Goal: Ask a question: Seek information or help from site administrators or community

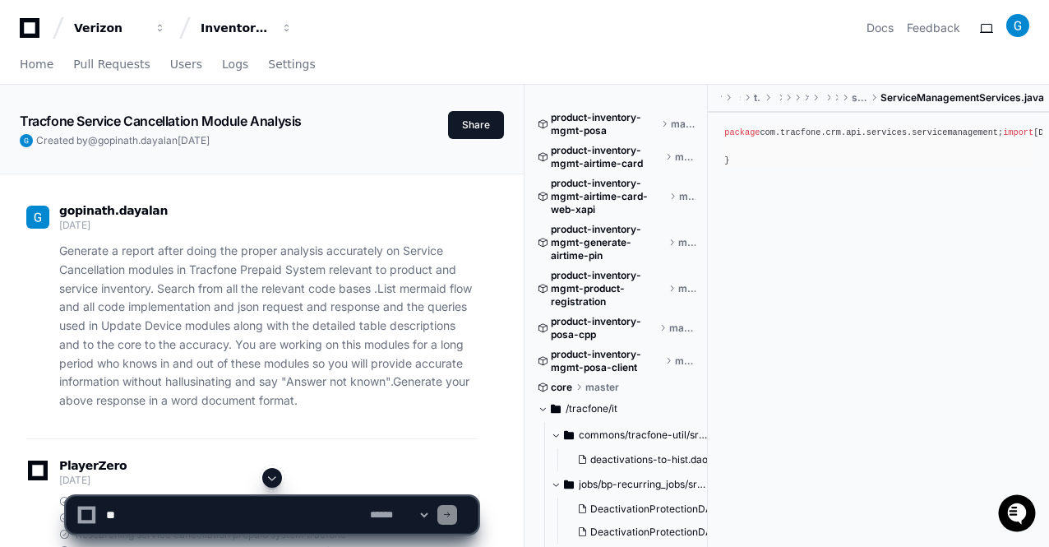
click at [271, 484] on span at bounding box center [272, 477] width 13 height 13
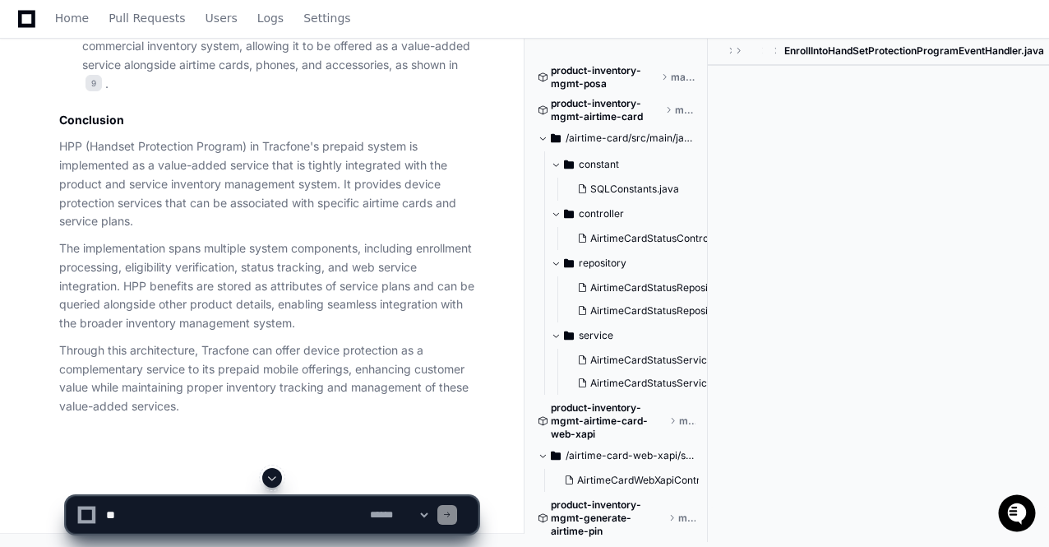
scroll to position [758, 0]
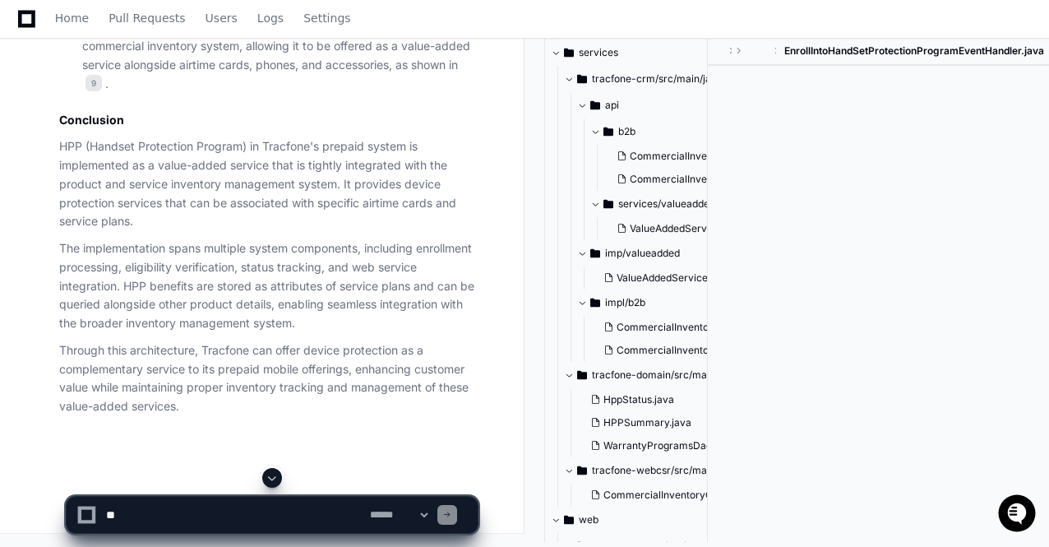
click at [301, 231] on p "HPP (Handset Protection Program) in Tracfone's prepaid system is implemented as…" at bounding box center [268, 184] width 419 height 94
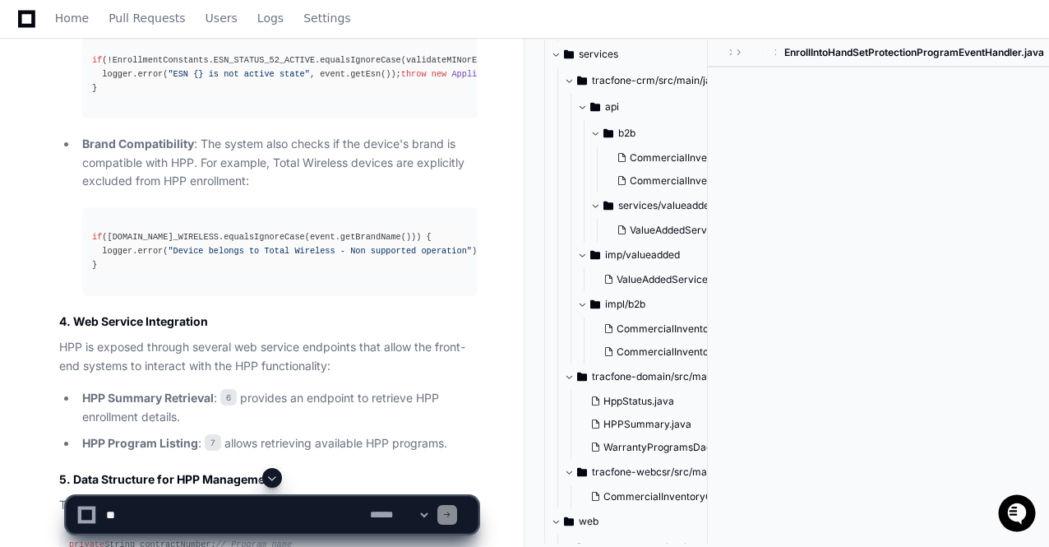
scroll to position [1986, 0]
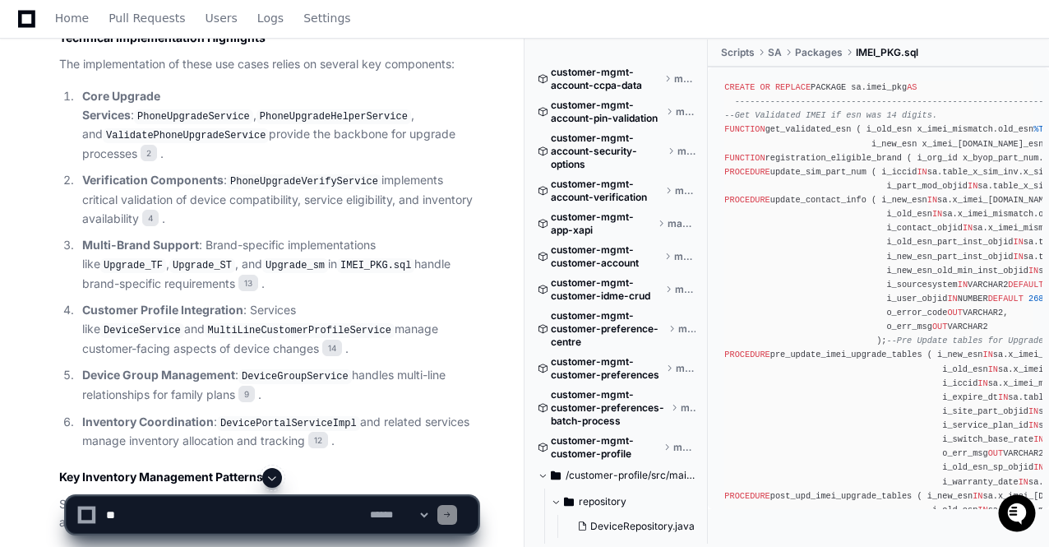
click at [273, 478] on span at bounding box center [272, 477] width 13 height 13
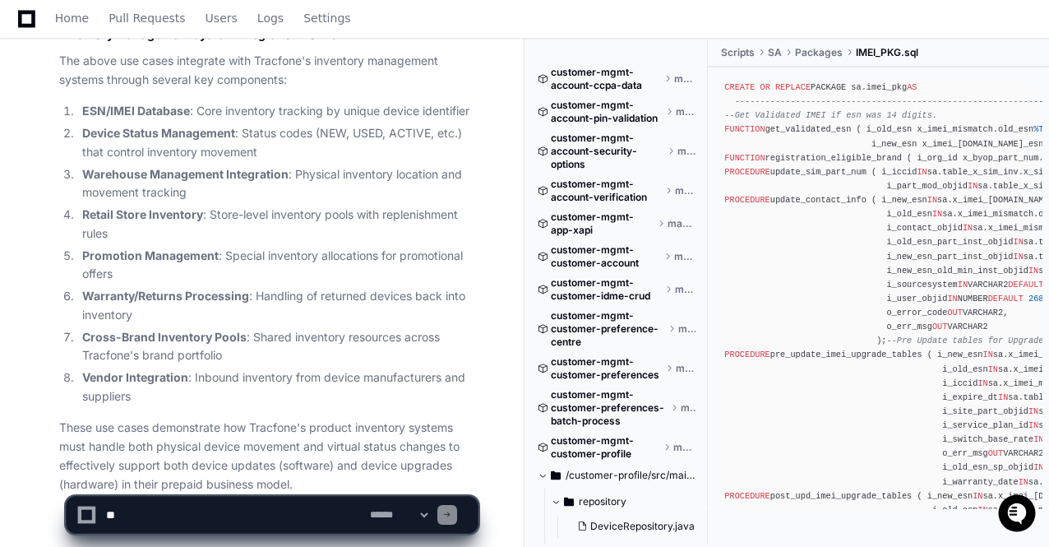
click at [219, 511] on textarea at bounding box center [235, 515] width 264 height 36
type textarea "*"
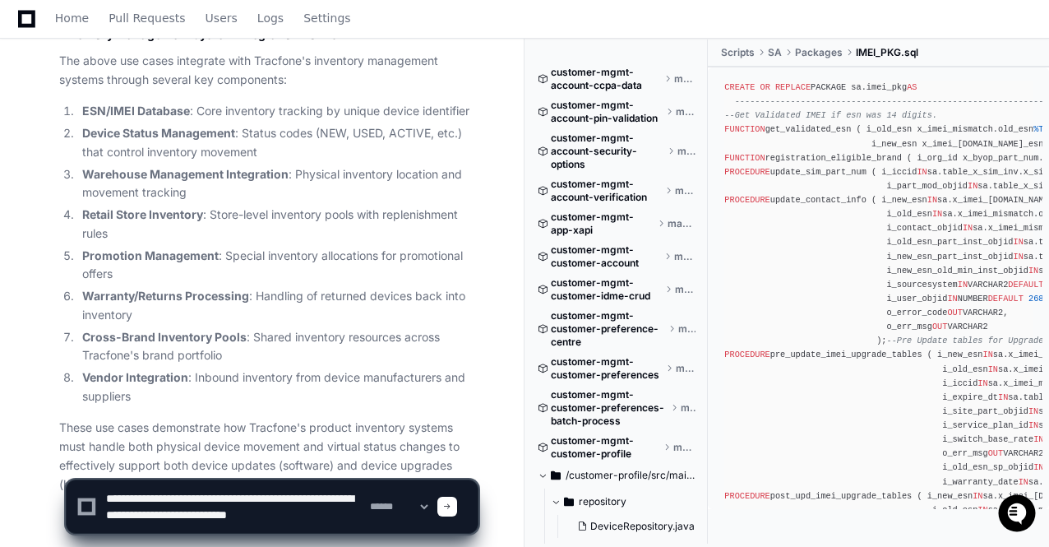
scroll to position [5, 0]
click at [257, 494] on textarea at bounding box center [235, 506] width 264 height 53
click at [139, 509] on textarea at bounding box center [235, 506] width 264 height 53
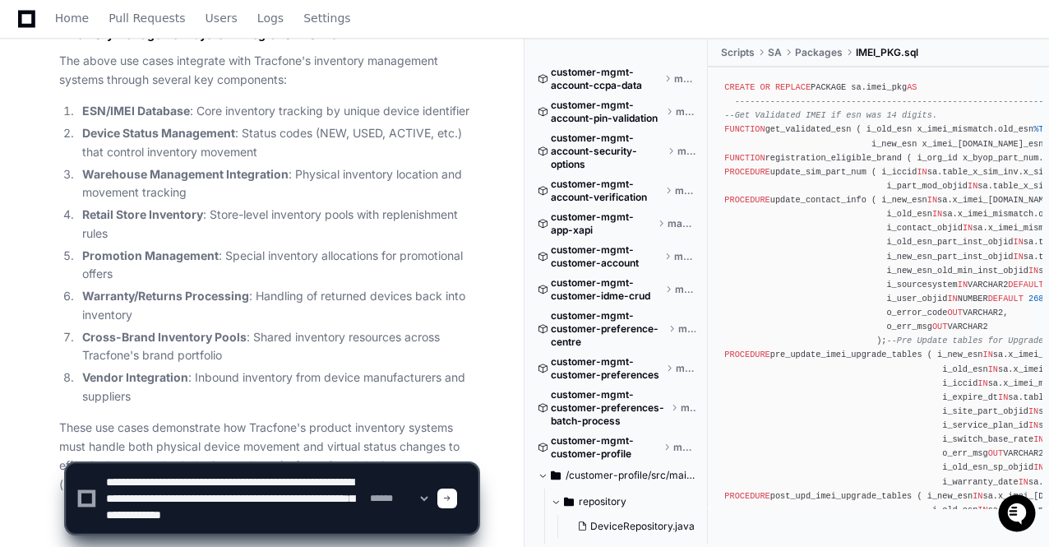
click at [178, 491] on textarea at bounding box center [235, 498] width 264 height 69
click at [283, 493] on textarea at bounding box center [235, 498] width 264 height 69
type textarea "**********"
click at [457, 496] on div at bounding box center [448, 498] width 20 height 20
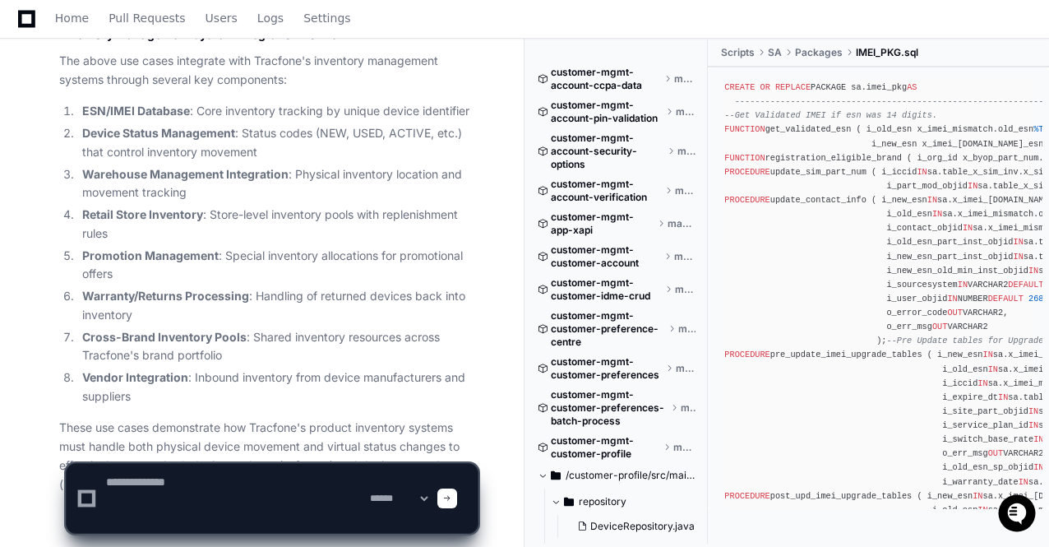
scroll to position [0, 0]
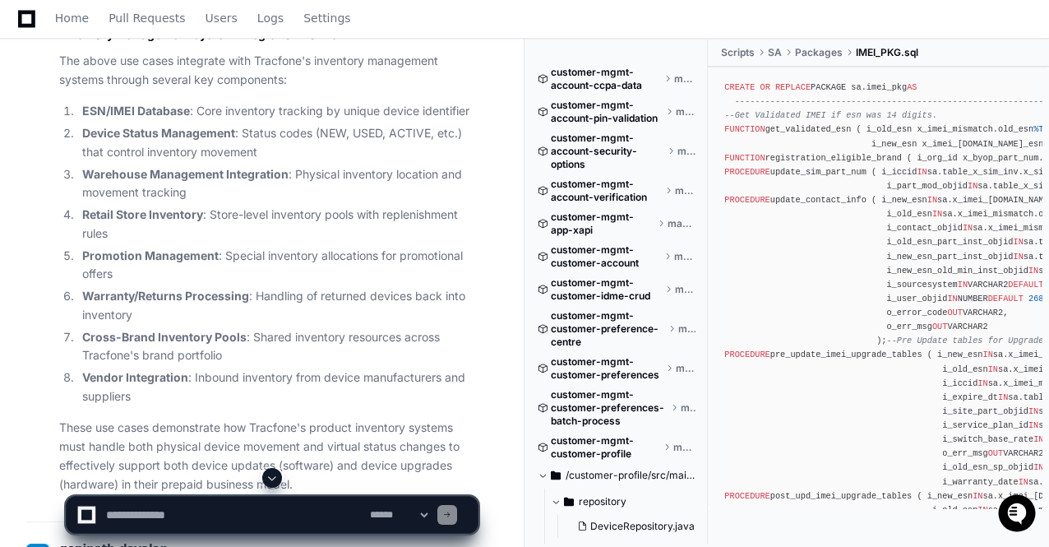
click at [273, 479] on span at bounding box center [272, 477] width 13 height 13
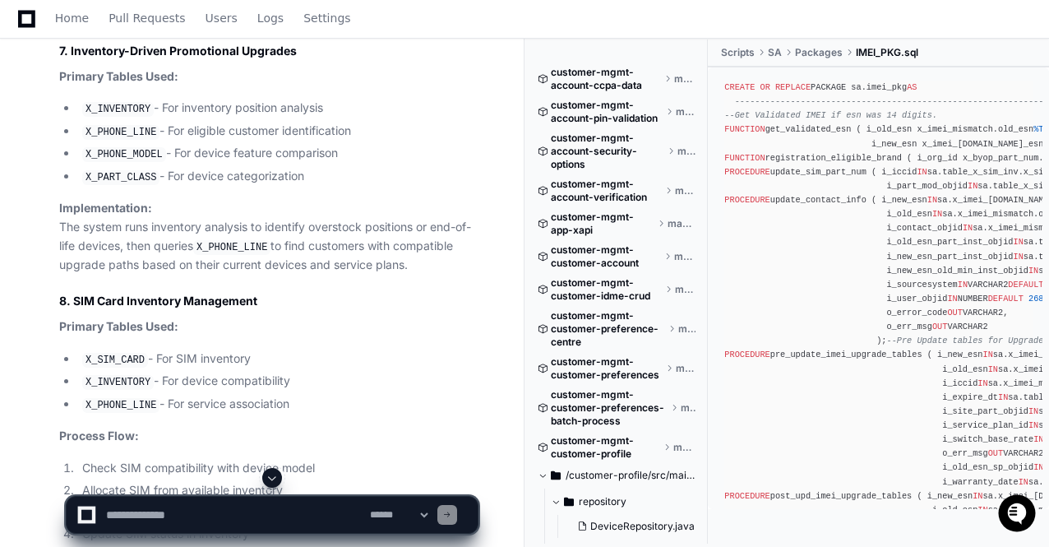
click at [273, 479] on span at bounding box center [272, 477] width 13 height 13
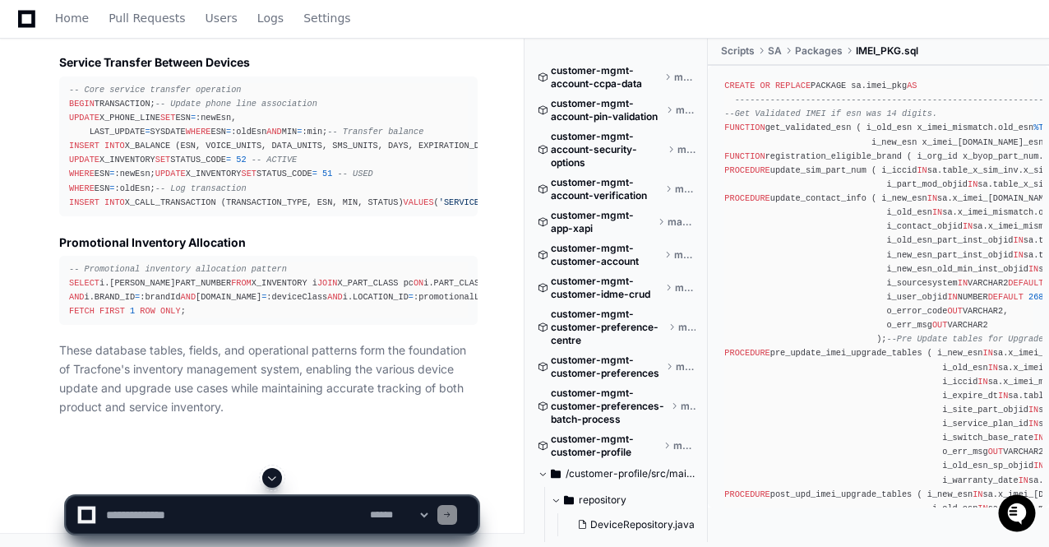
scroll to position [27556, 0]
click at [215, 513] on textarea at bounding box center [235, 515] width 264 height 36
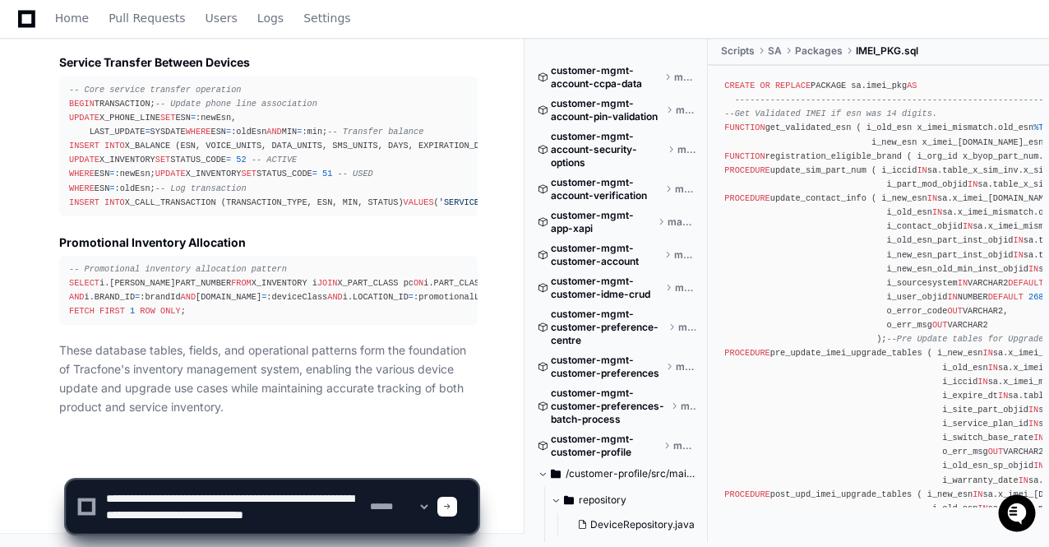
scroll to position [5, 0]
click at [331, 511] on textarea at bounding box center [235, 506] width 264 height 53
click at [168, 530] on textarea at bounding box center [235, 506] width 264 height 53
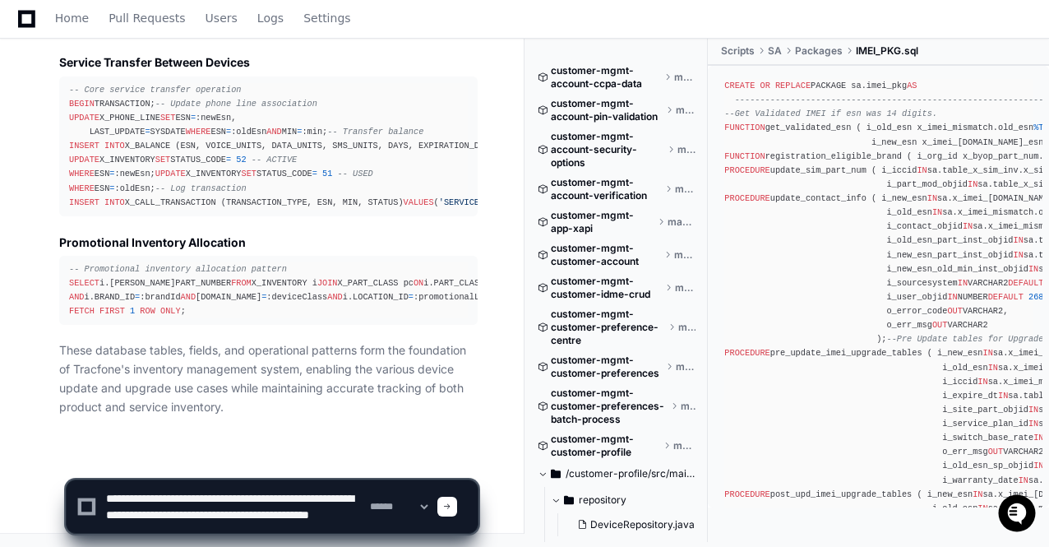
click at [222, 491] on textarea at bounding box center [235, 506] width 264 height 53
click at [252, 491] on textarea at bounding box center [235, 506] width 264 height 53
click at [295, 493] on textarea at bounding box center [235, 506] width 264 height 53
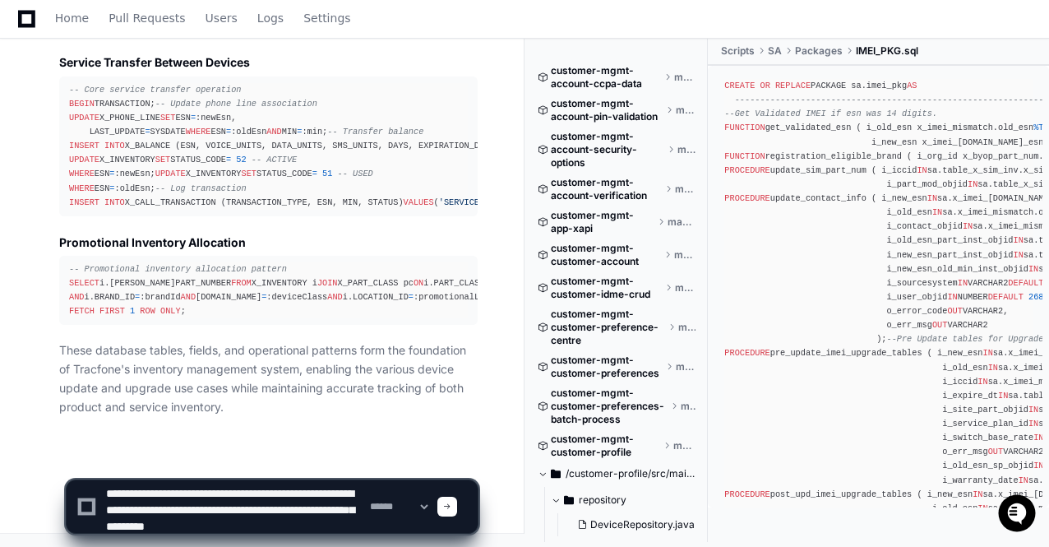
click at [355, 489] on textarea at bounding box center [235, 506] width 264 height 53
click at [257, 524] on textarea at bounding box center [235, 506] width 264 height 53
click at [322, 529] on textarea at bounding box center [235, 506] width 264 height 53
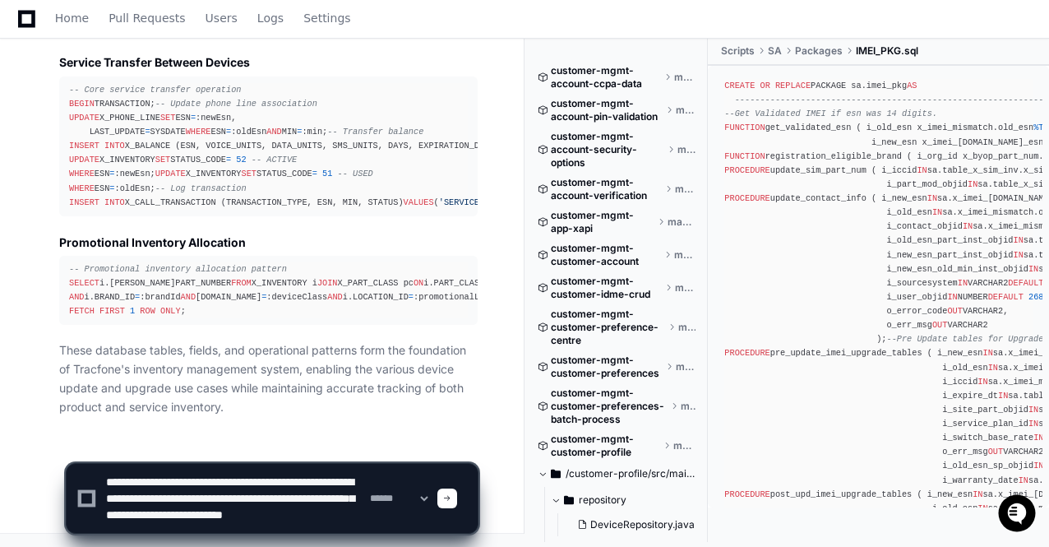
paste textarea "**********"
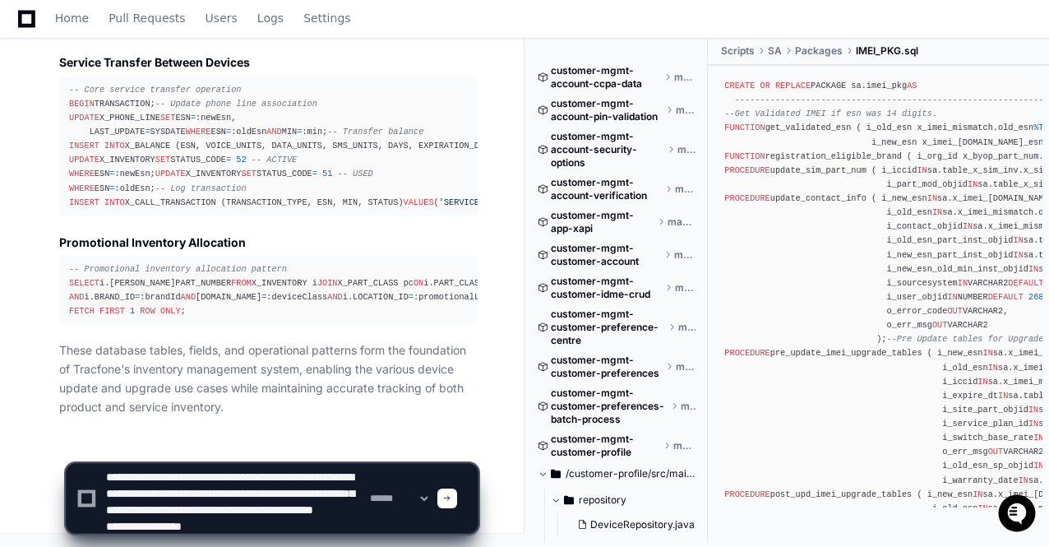
scroll to position [38, 0]
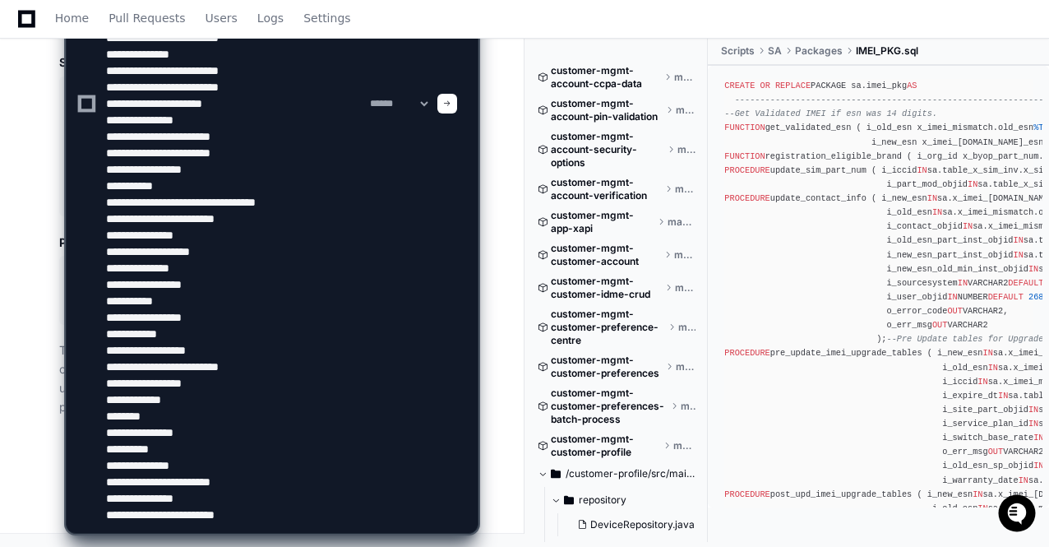
type textarea "**********"
click at [457, 104] on div at bounding box center [448, 104] width 20 height 20
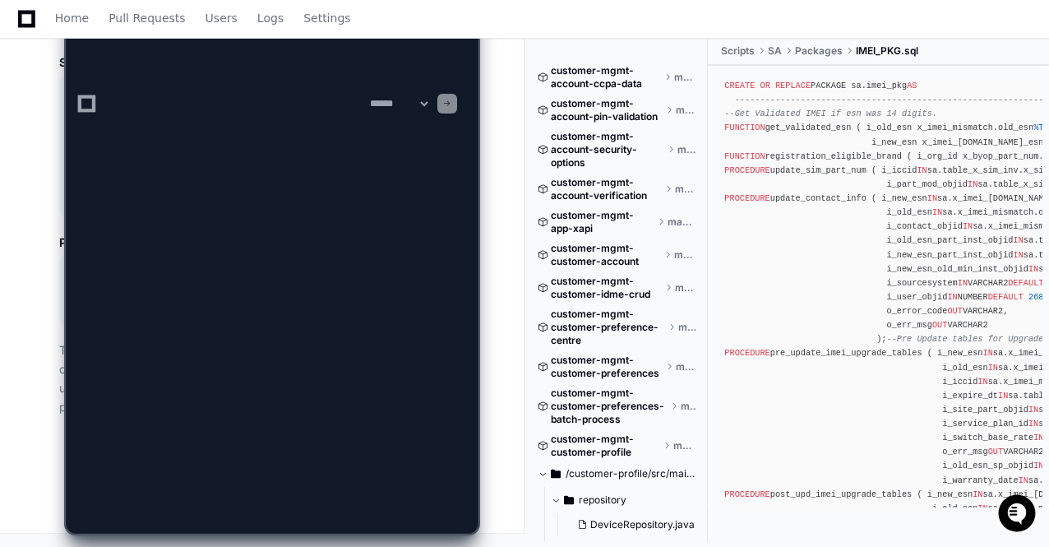
scroll to position [0, 0]
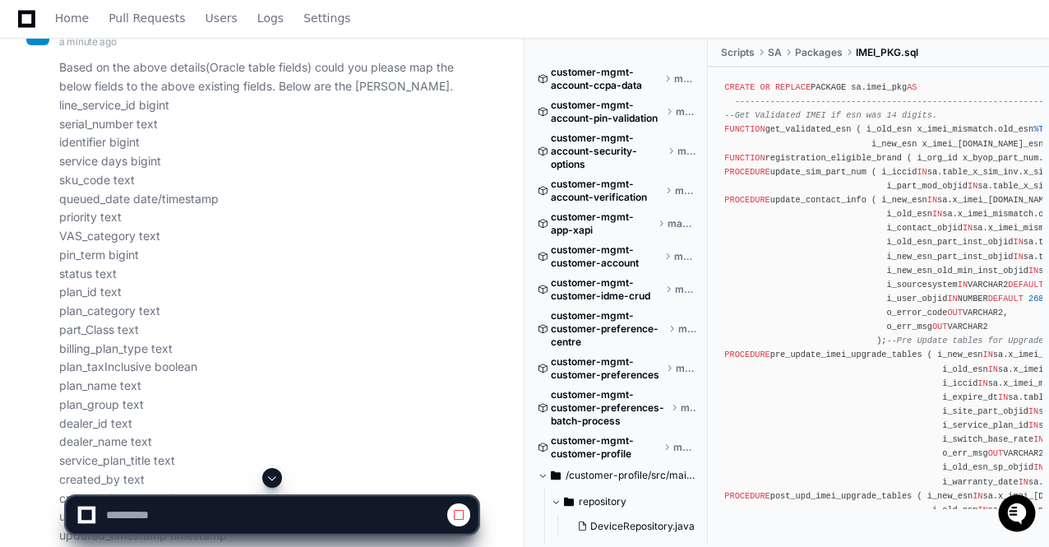
click at [275, 473] on span at bounding box center [272, 477] width 13 height 13
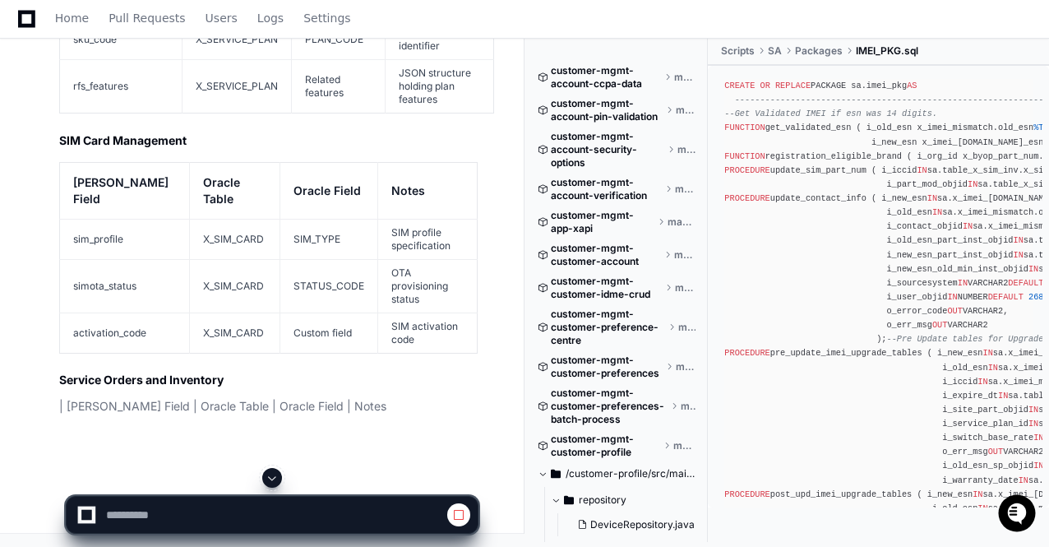
click at [275, 473] on span at bounding box center [272, 477] width 13 height 13
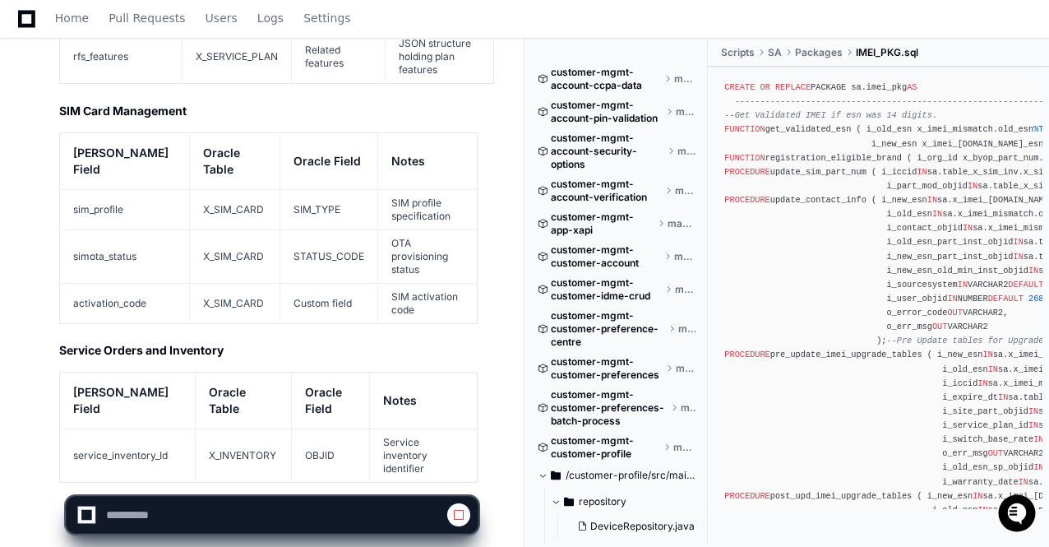
scroll to position [30601, 0]
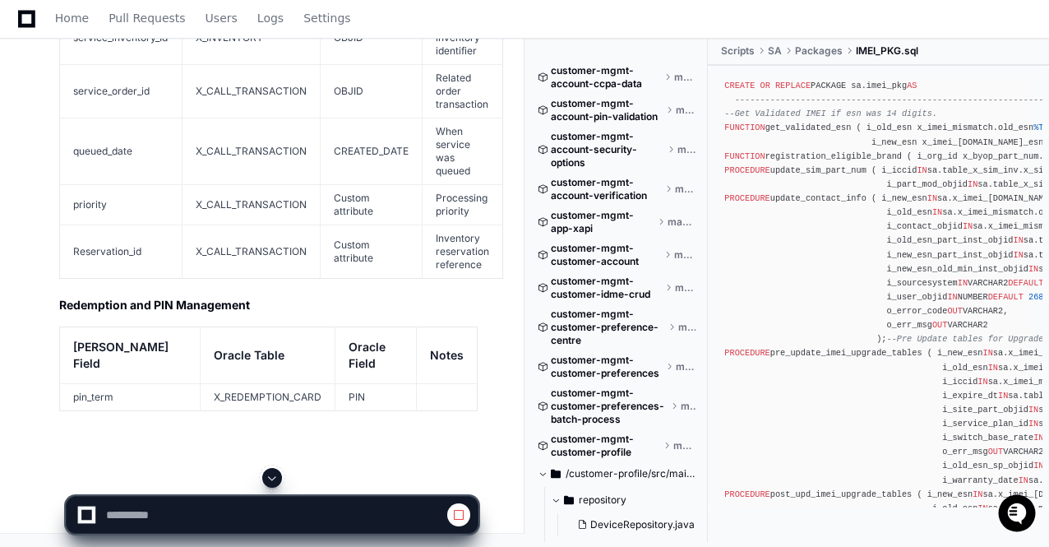
click at [275, 473] on span at bounding box center [272, 477] width 13 height 13
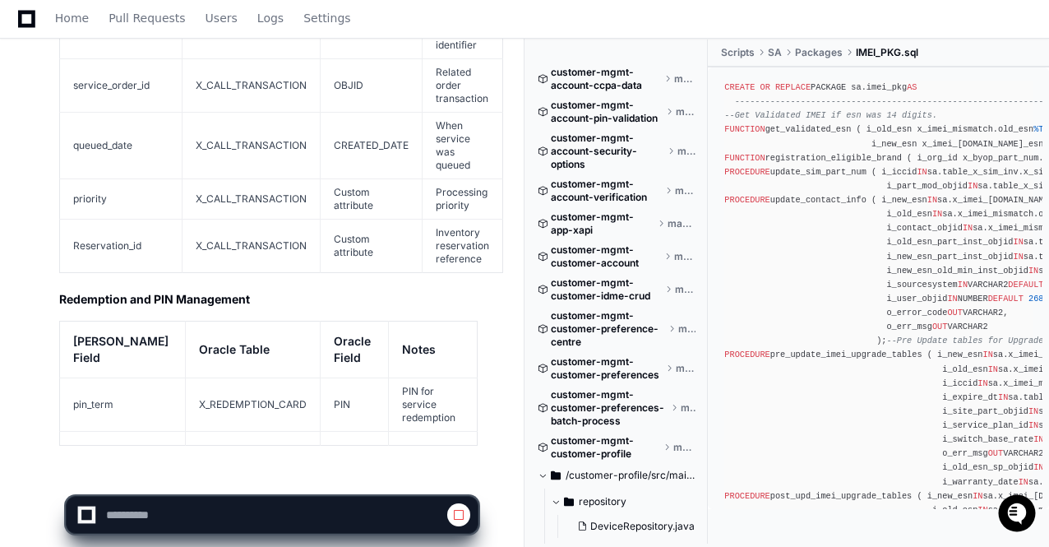
scroll to position [30956, 0]
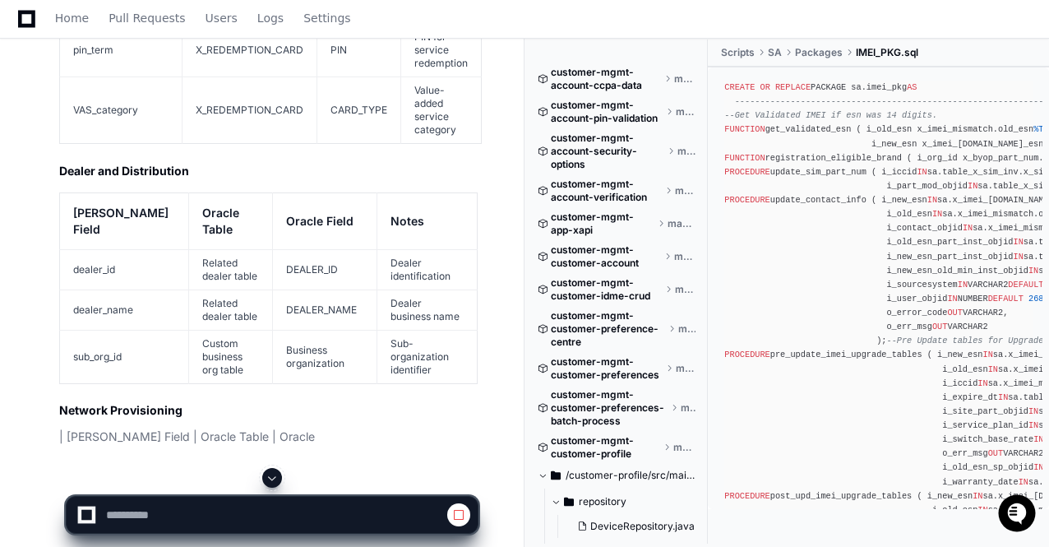
click at [275, 473] on span at bounding box center [272, 477] width 13 height 13
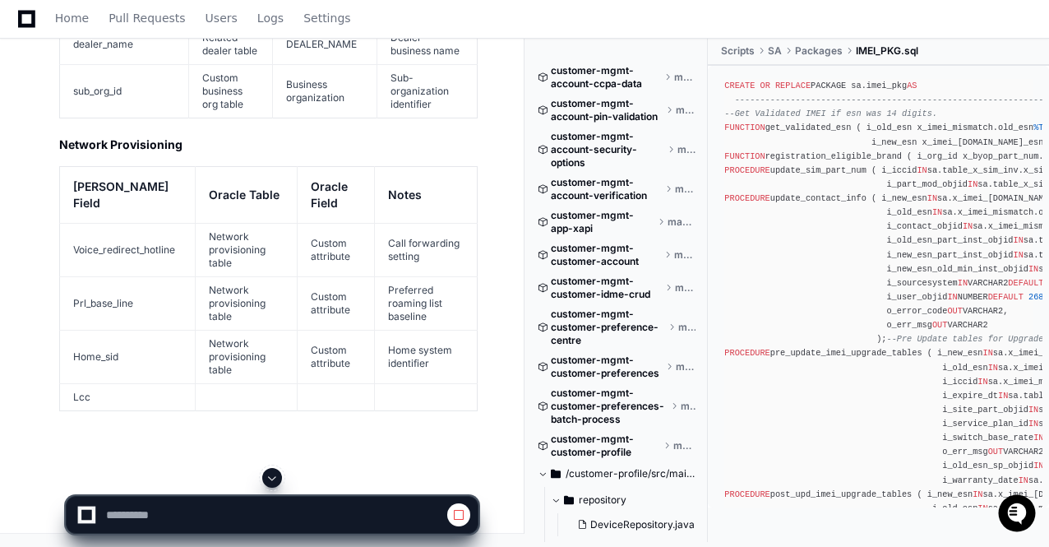
click at [275, 473] on span at bounding box center [272, 477] width 13 height 13
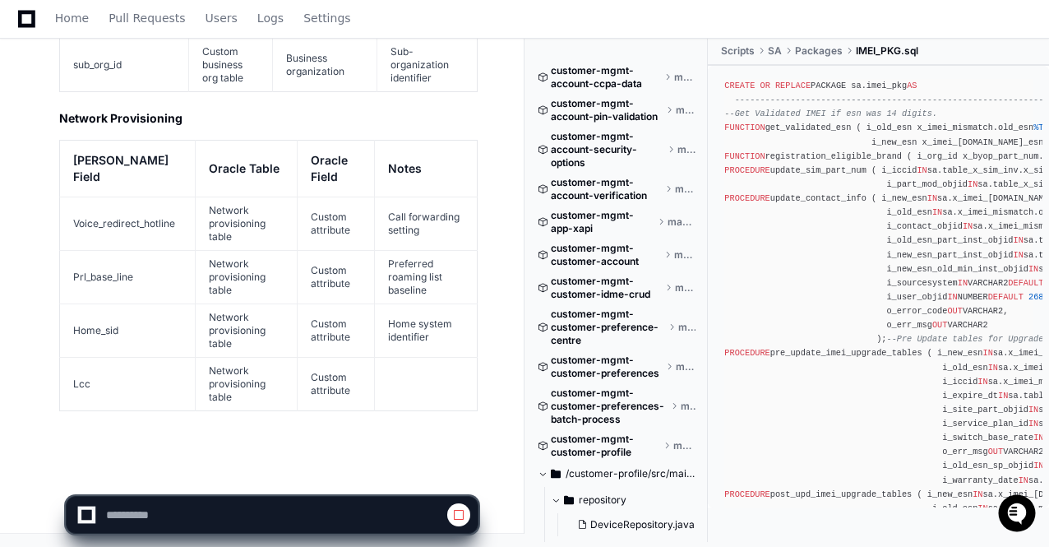
scroll to position [31564, 0]
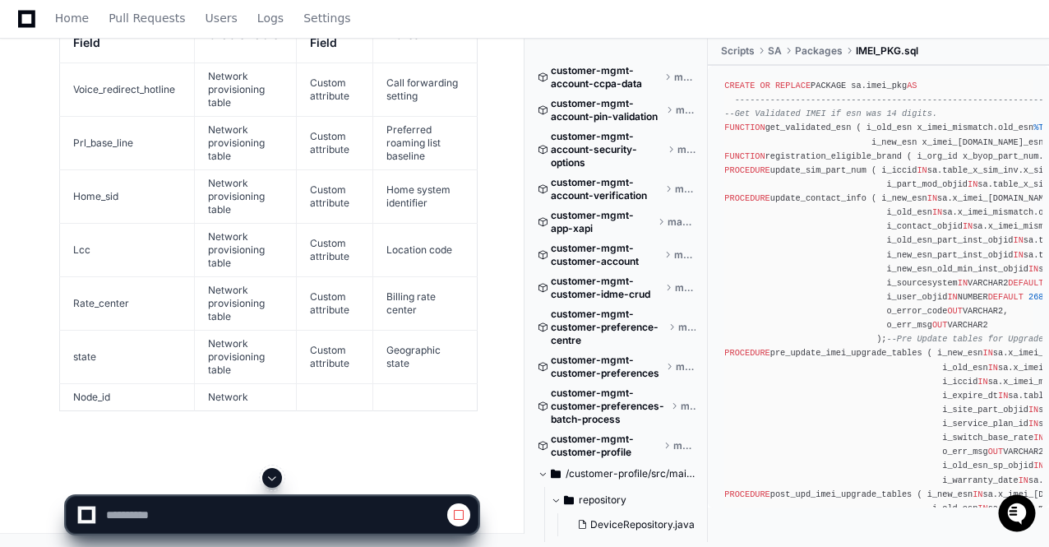
click at [275, 473] on span at bounding box center [272, 477] width 13 height 13
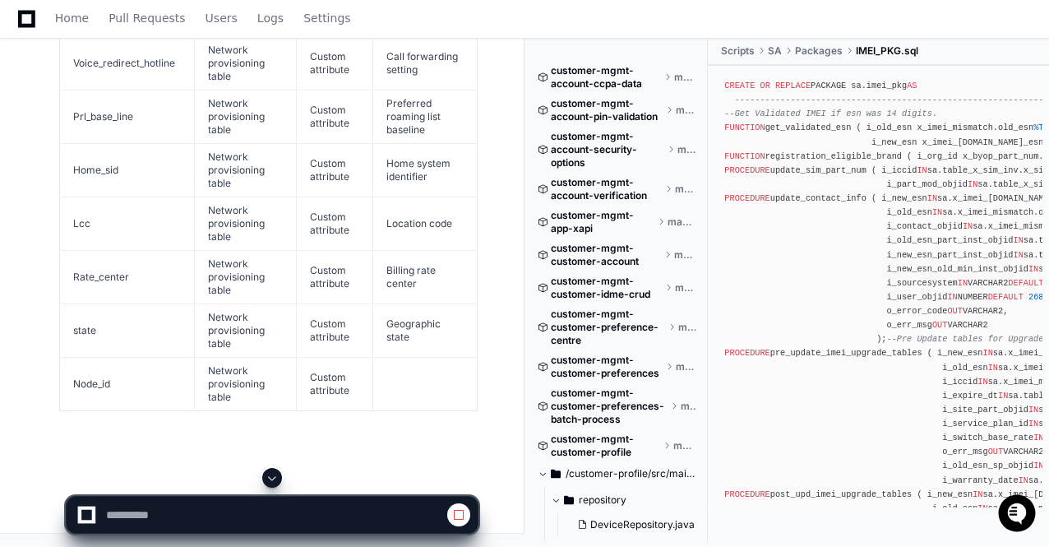
scroll to position [31724, 0]
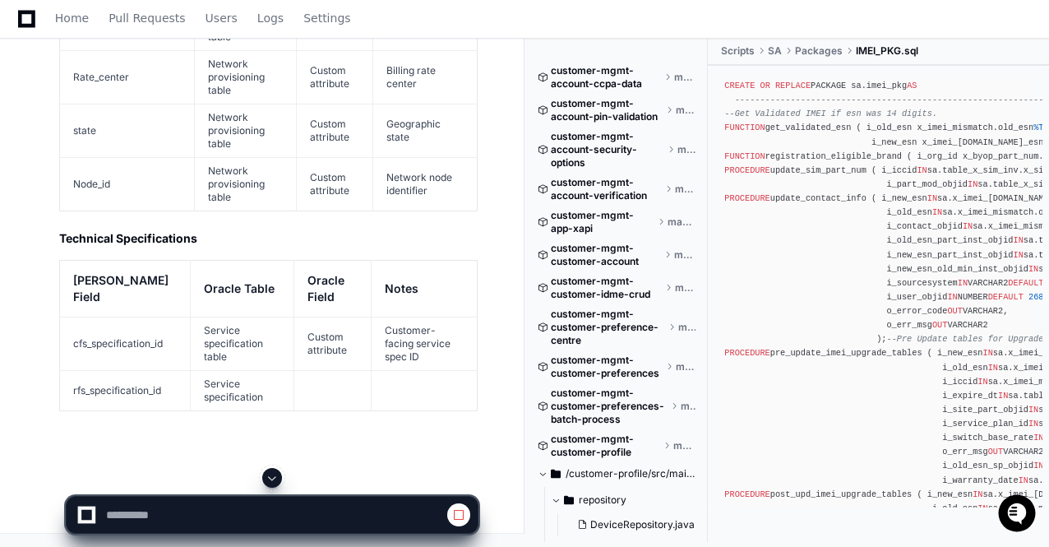
click at [275, 473] on span at bounding box center [272, 477] width 13 height 13
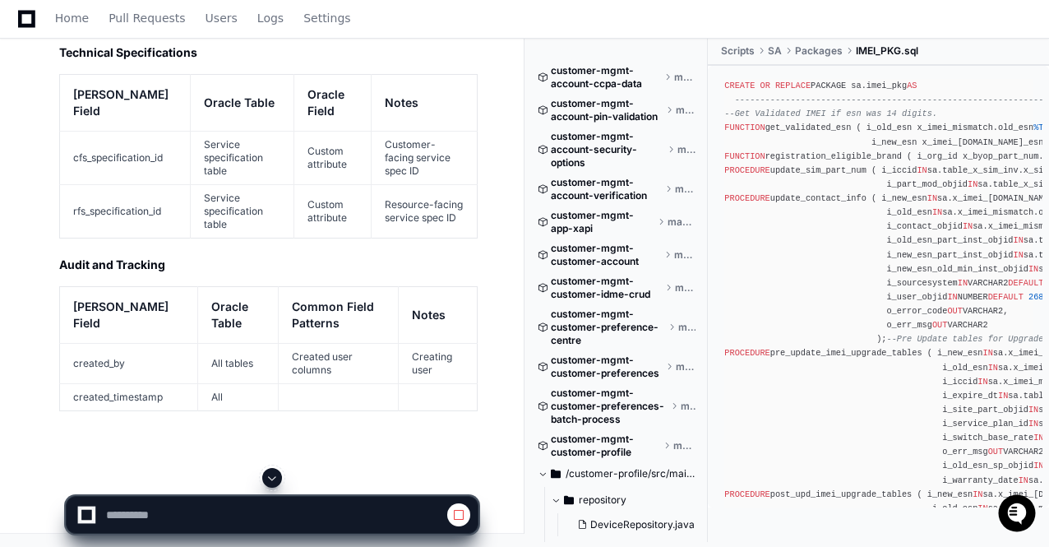
click at [275, 473] on span at bounding box center [272, 477] width 13 height 13
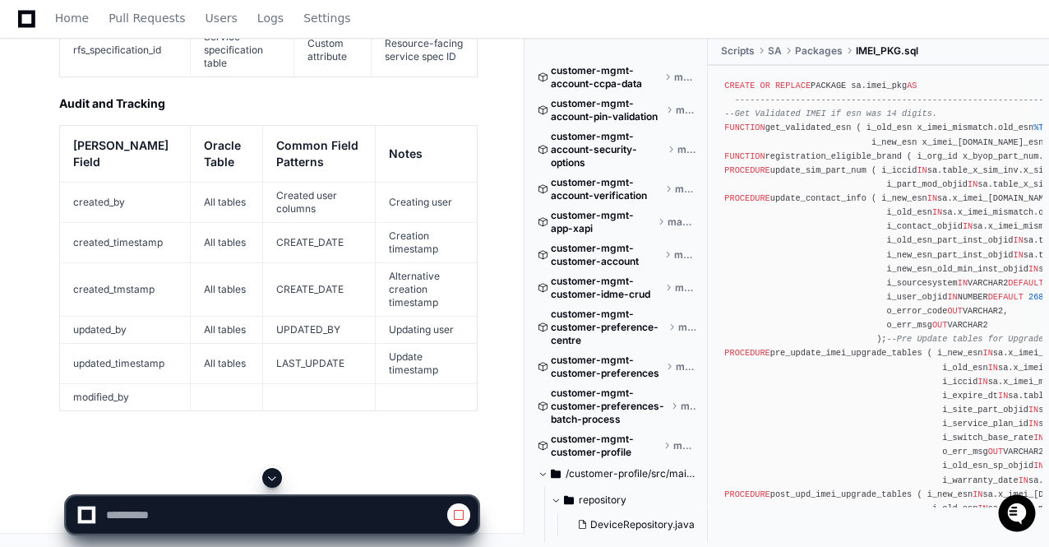
click at [275, 473] on span at bounding box center [272, 477] width 13 height 13
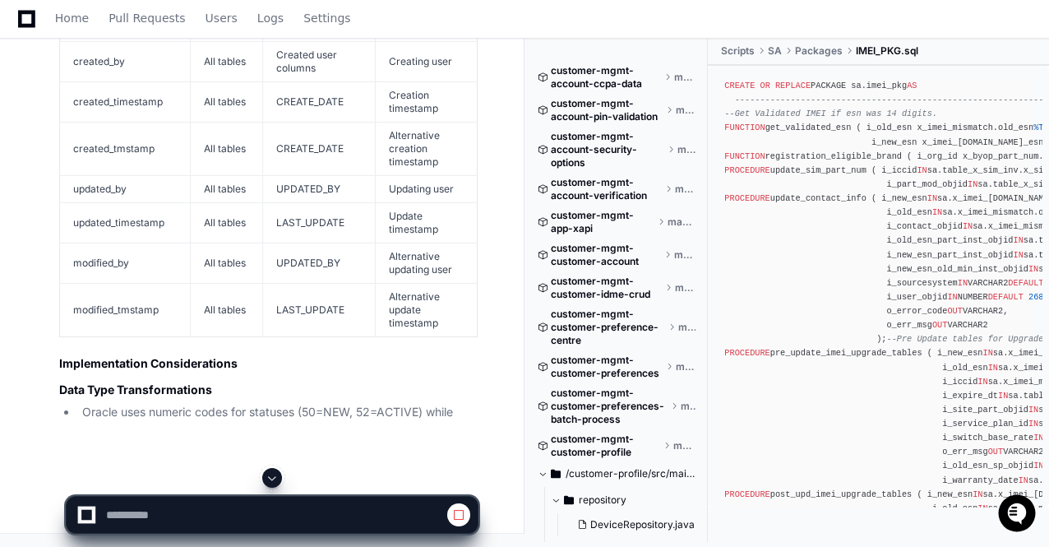
click at [275, 473] on span at bounding box center [272, 477] width 13 height 13
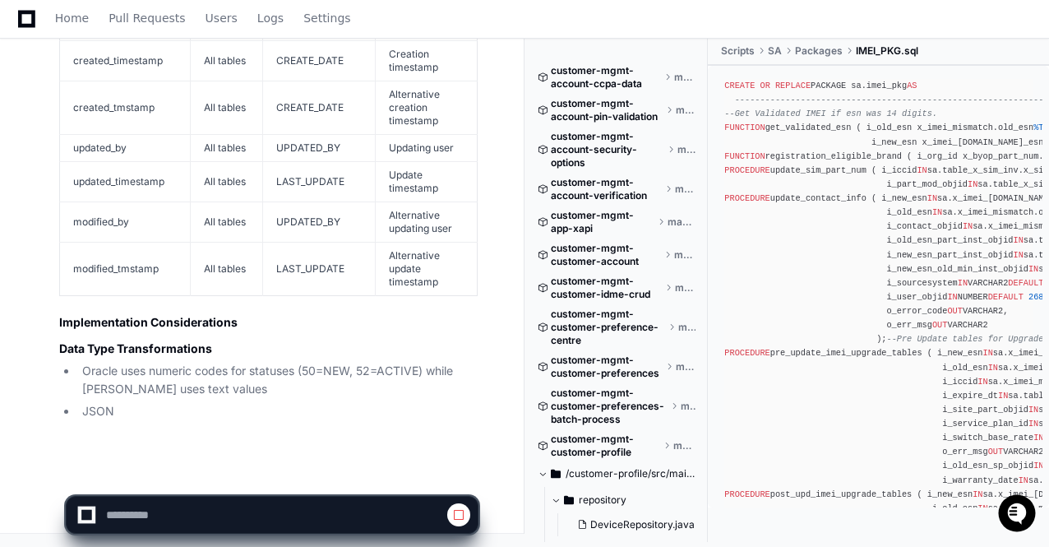
scroll to position [32449, 0]
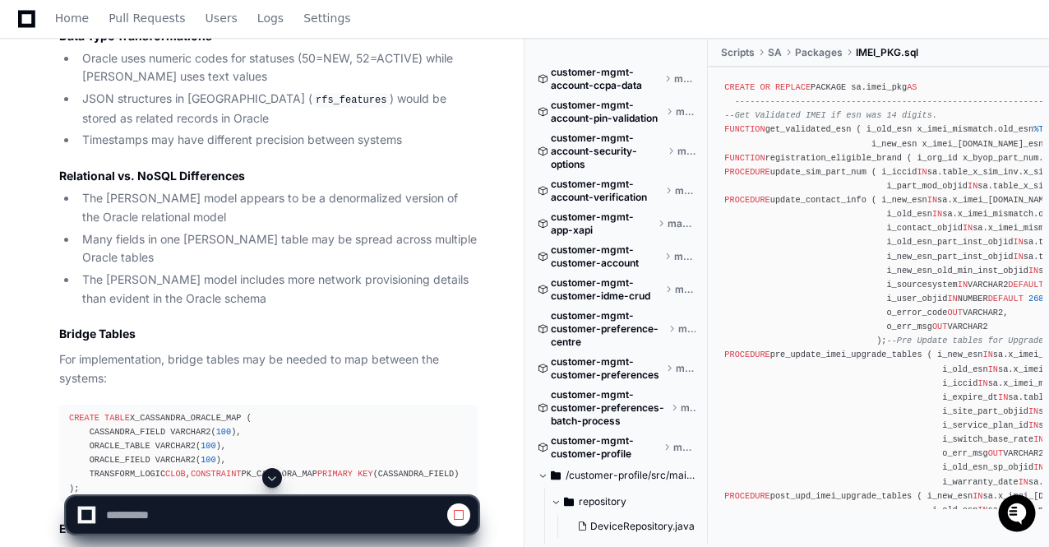
click at [275, 473] on span at bounding box center [272, 477] width 13 height 13
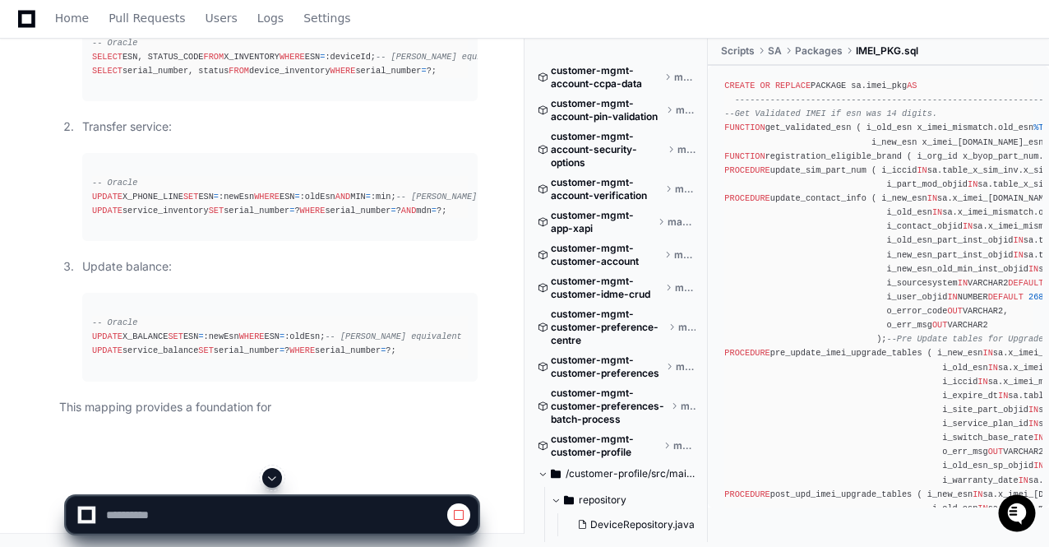
click at [275, 473] on span at bounding box center [272, 477] width 13 height 13
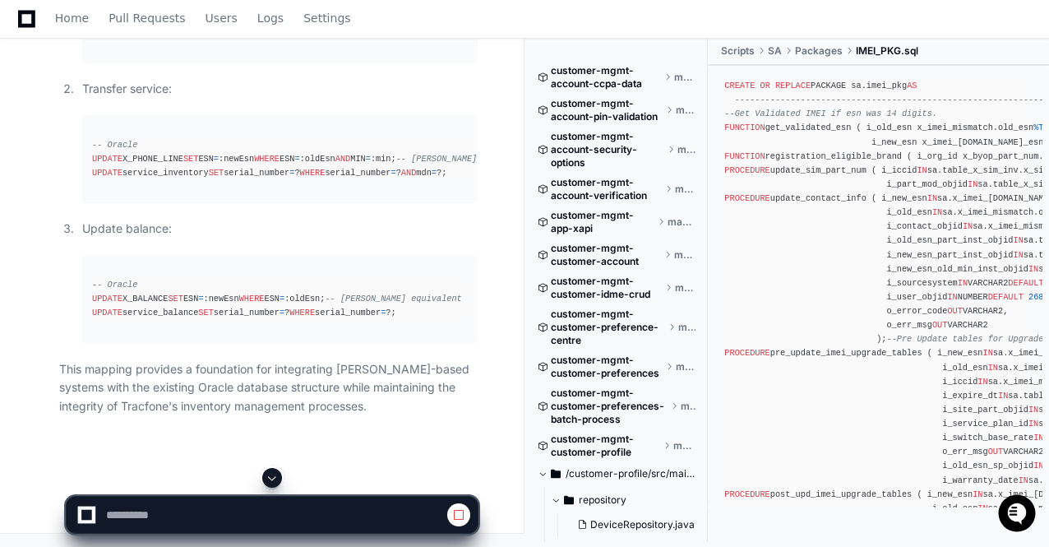
click at [275, 473] on span at bounding box center [272, 477] width 13 height 13
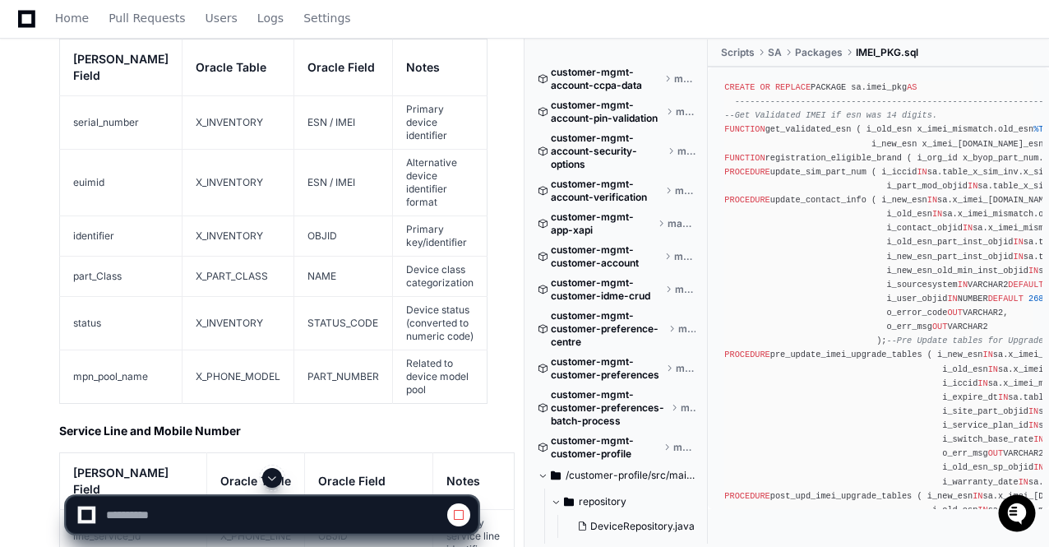
scroll to position [28891, 0]
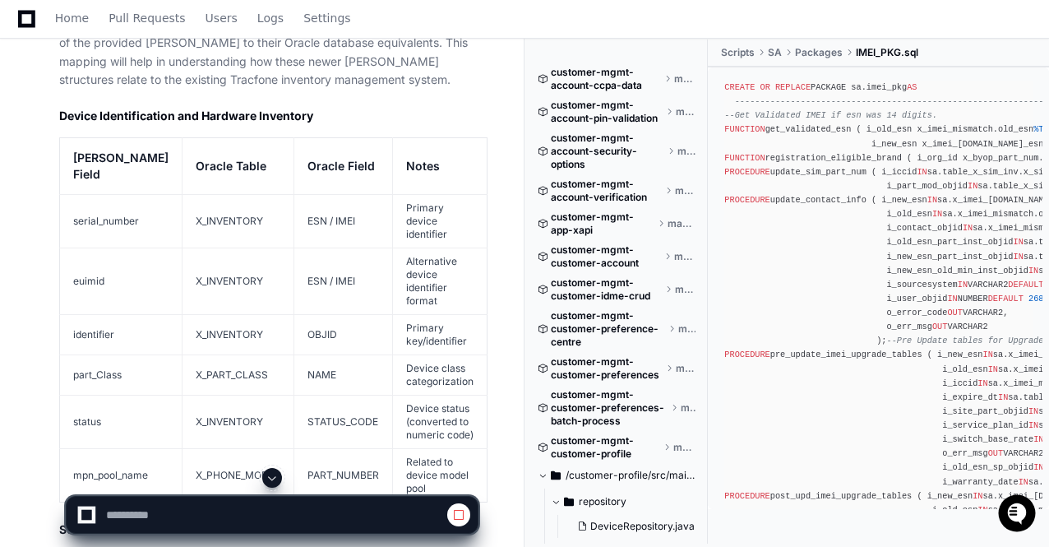
click at [271, 478] on span at bounding box center [272, 477] width 13 height 13
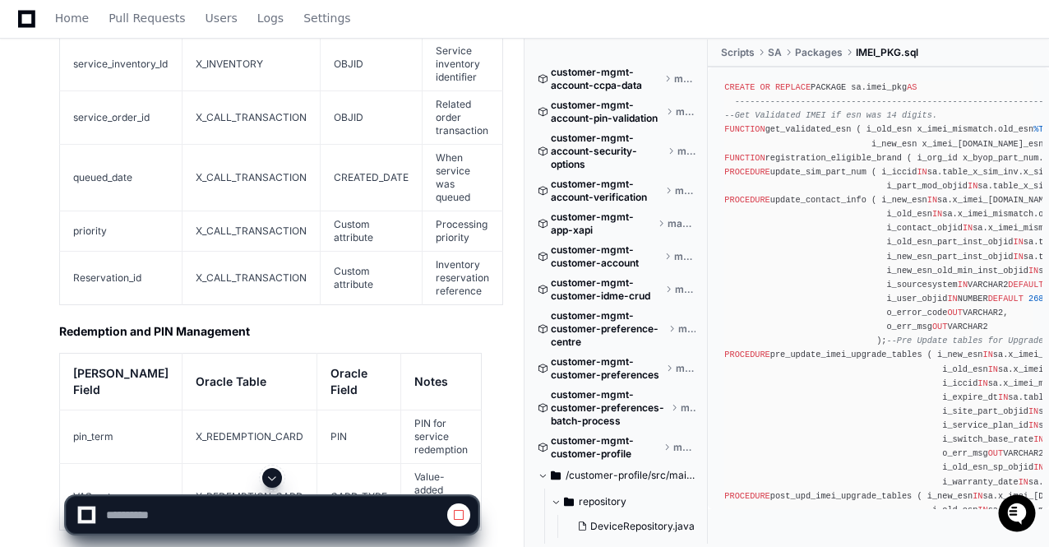
scroll to position [28821, 0]
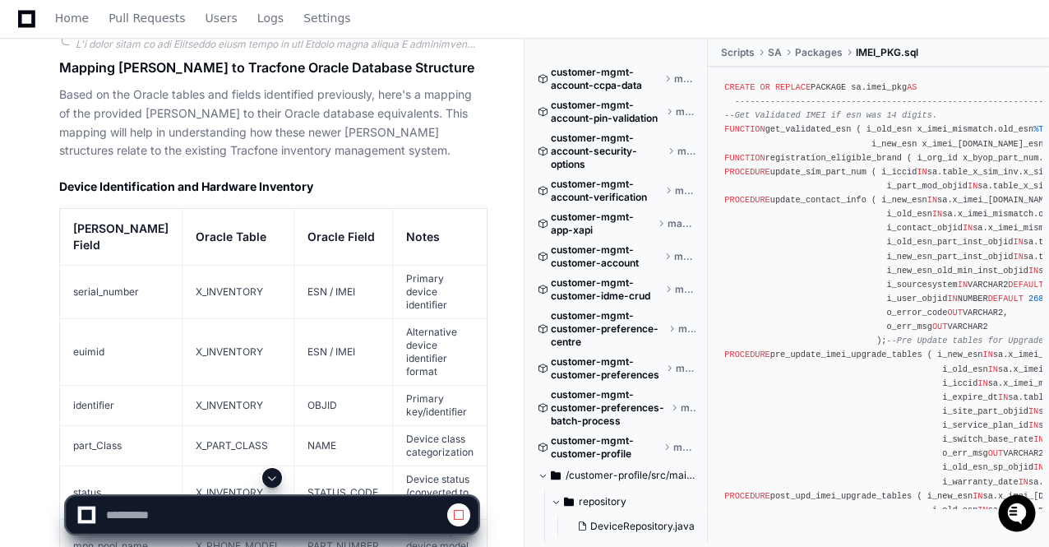
click at [273, 476] on span at bounding box center [272, 477] width 13 height 13
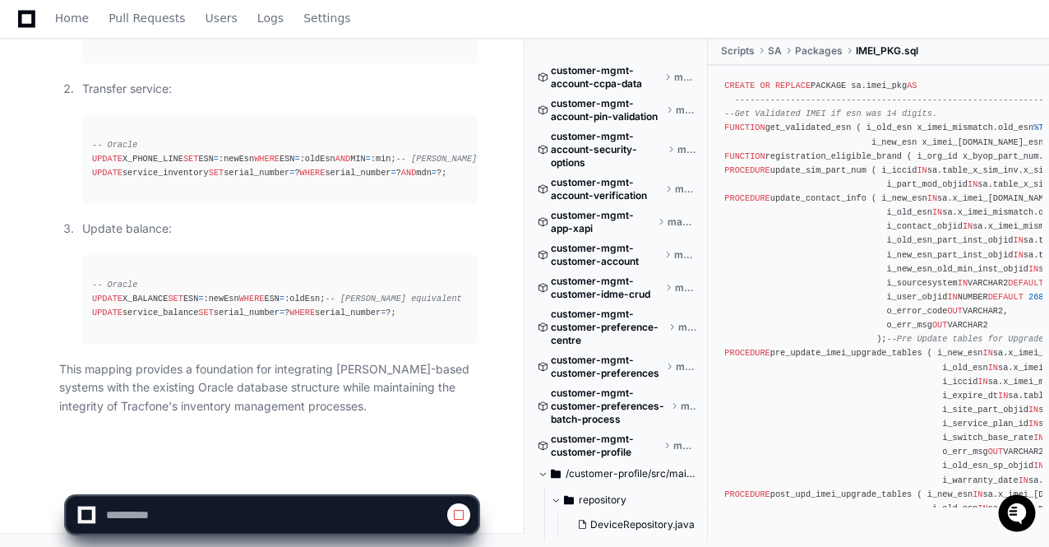
click at [291, 362] on p "This mapping provides a foundation for integrating Cassandra-based systems with…" at bounding box center [268, 388] width 419 height 56
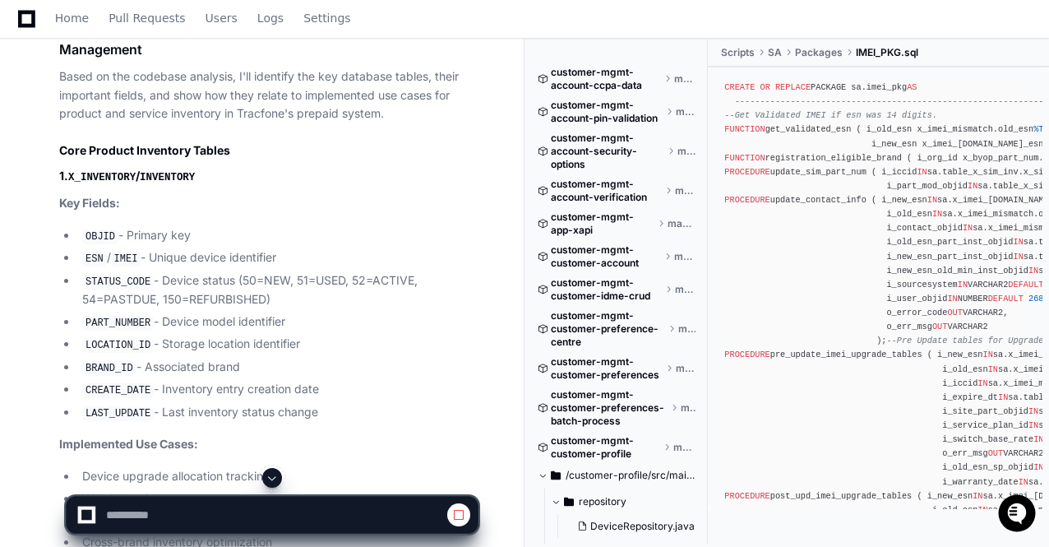
scroll to position [19747, 0]
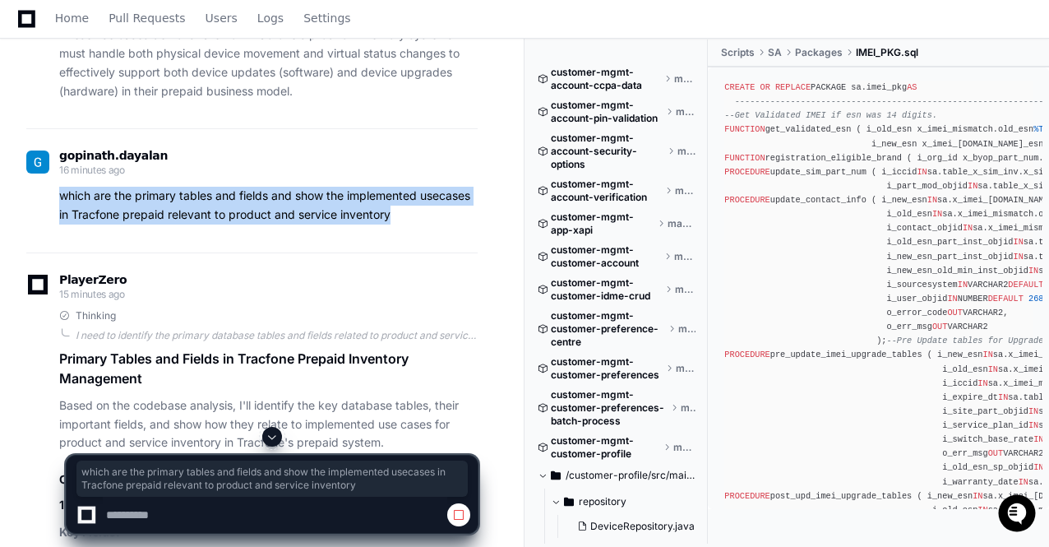
drag, startPoint x: 61, startPoint y: 114, endPoint x: 396, endPoint y: 137, distance: 335.5
click at [396, 187] on p "which are the primary tables and fields and show the implemented usecases in Tr…" at bounding box center [268, 206] width 419 height 38
copy p "which are the primary tables and fields and show the implemented usecases in Tr…"
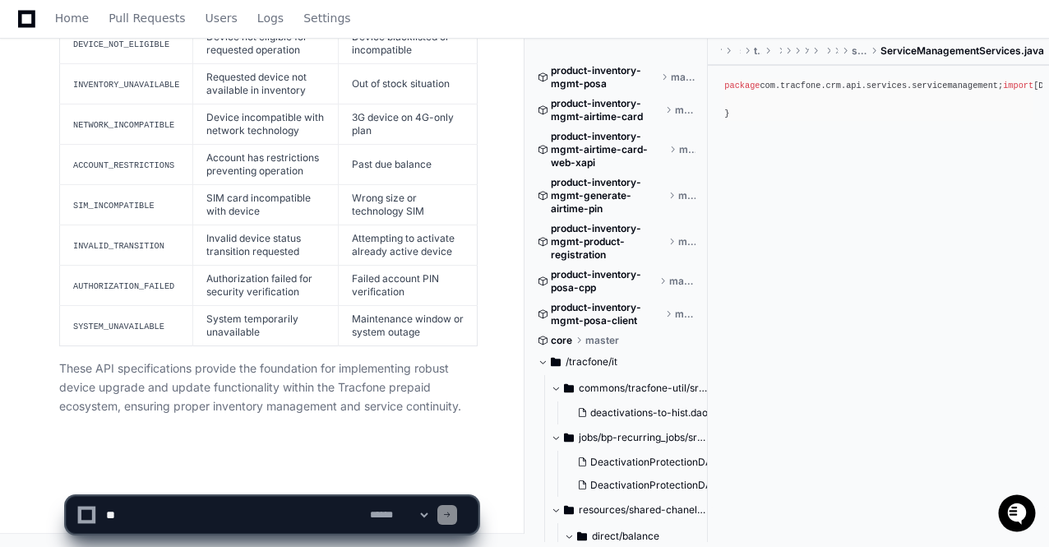
scroll to position [60704, 0]
click at [153, 522] on textarea at bounding box center [235, 515] width 264 height 36
paste textarea "**********"
type textarea "**********"
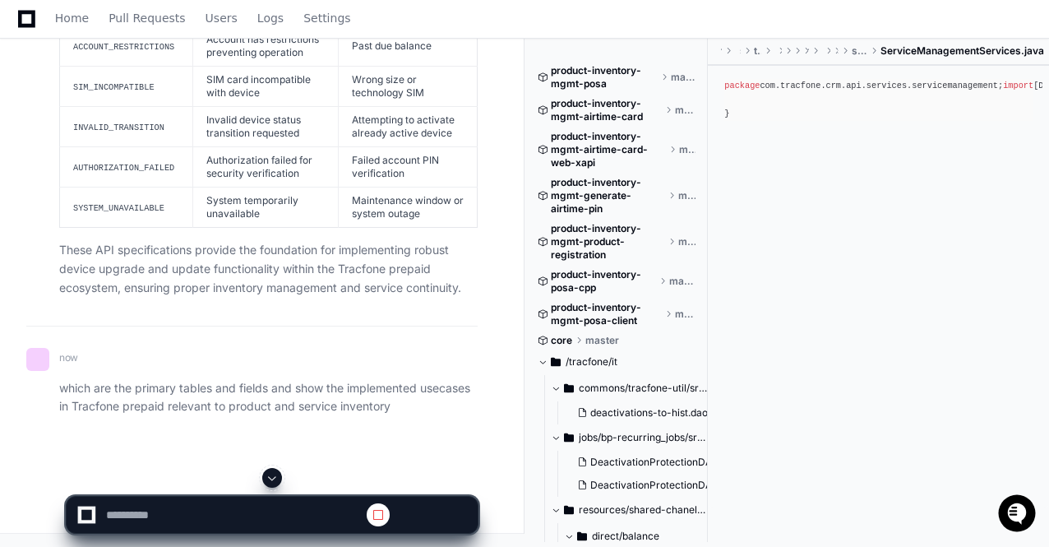
scroll to position [60743, 0]
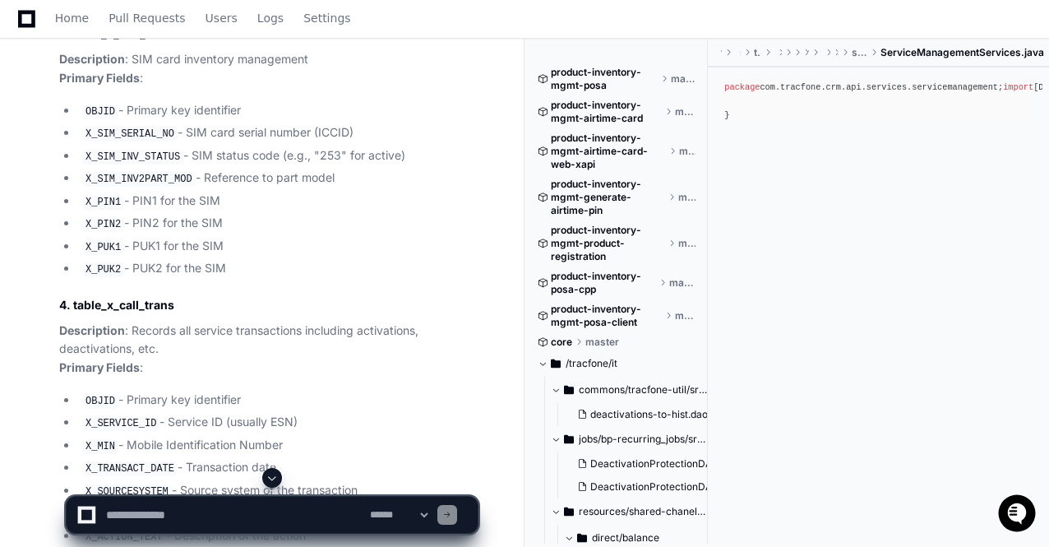
click at [271, 479] on span at bounding box center [272, 477] width 13 height 13
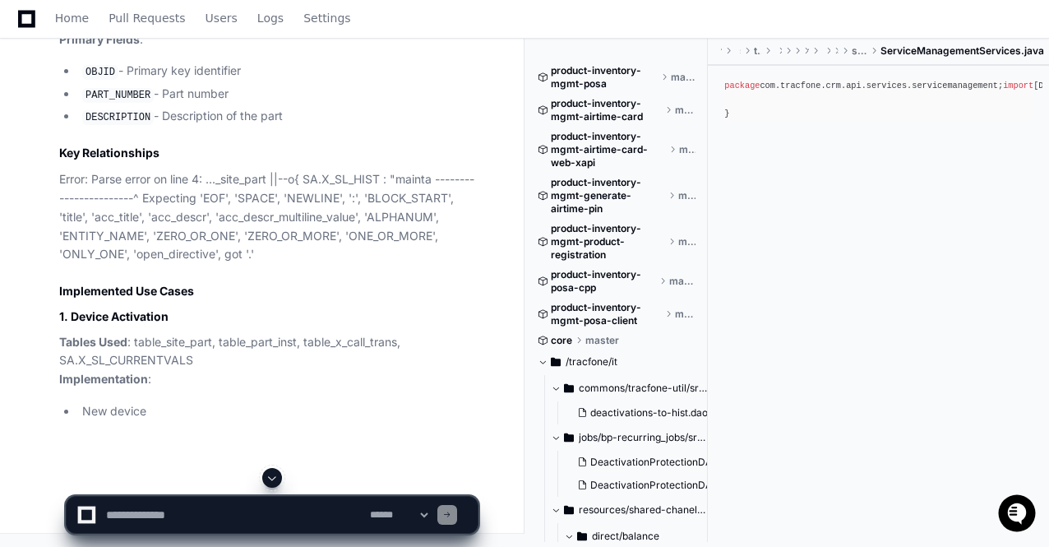
click at [271, 479] on span at bounding box center [272, 477] width 13 height 13
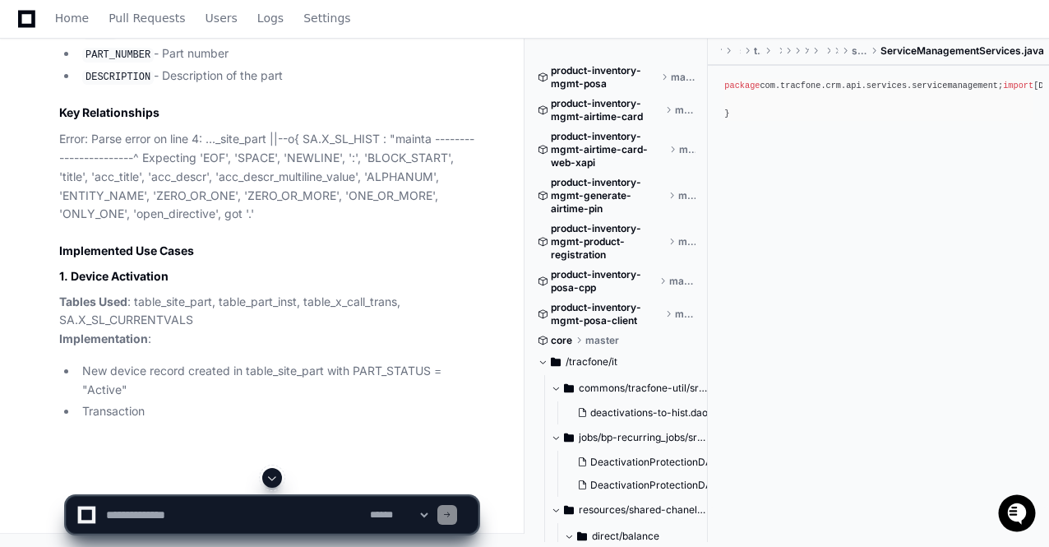
scroll to position [63333, 0]
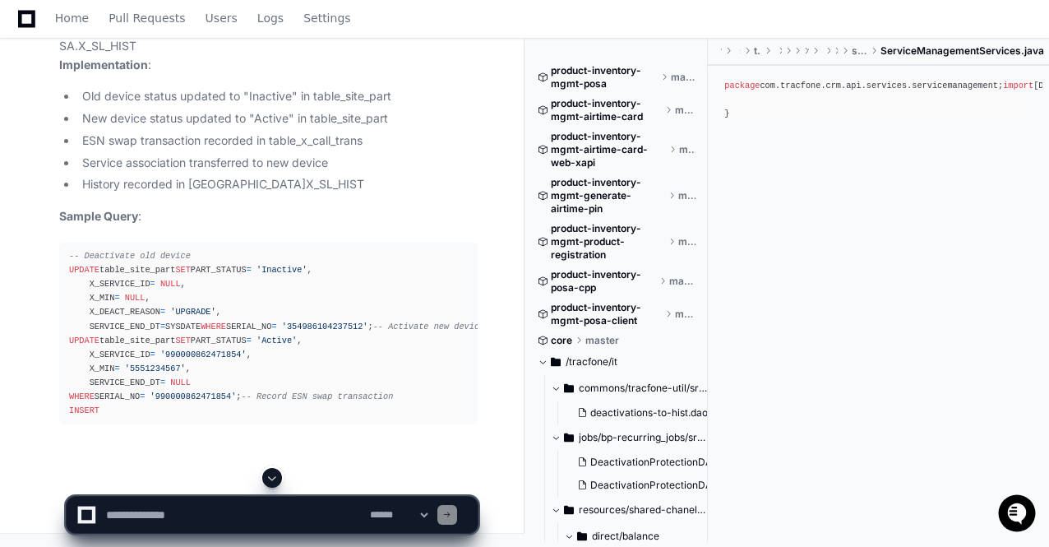
click at [271, 479] on span at bounding box center [272, 477] width 13 height 13
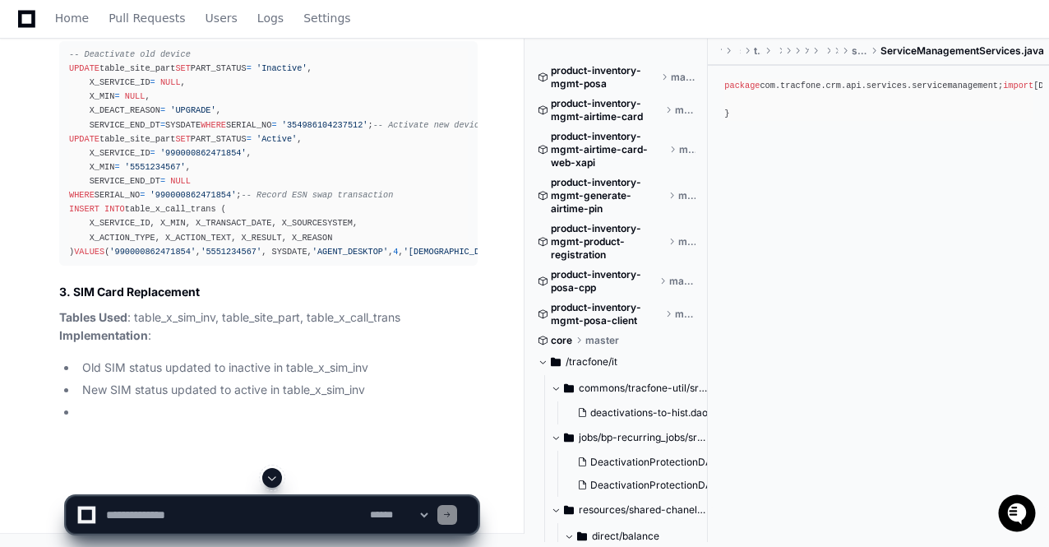
click at [271, 479] on span at bounding box center [272, 477] width 13 height 13
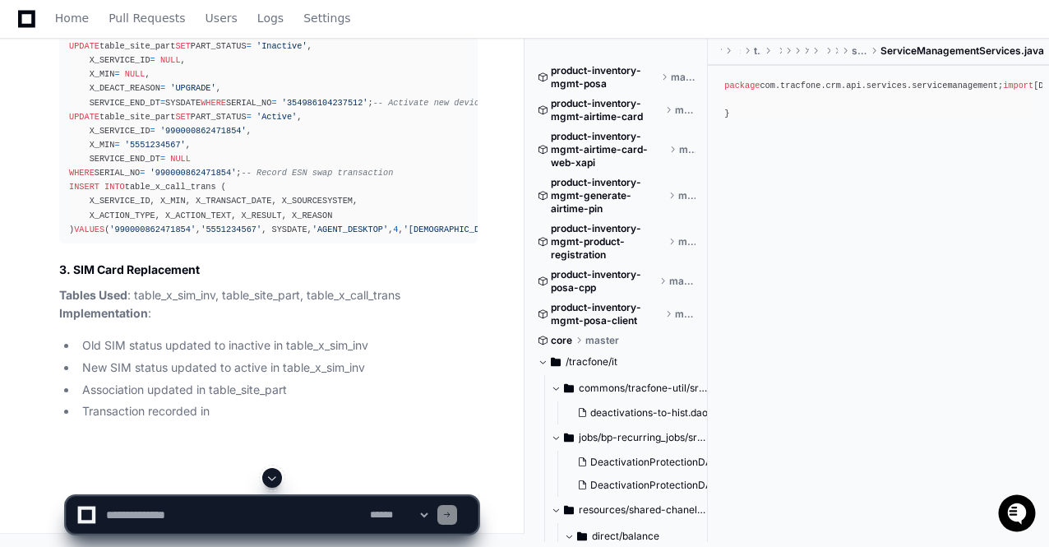
scroll to position [64534, 0]
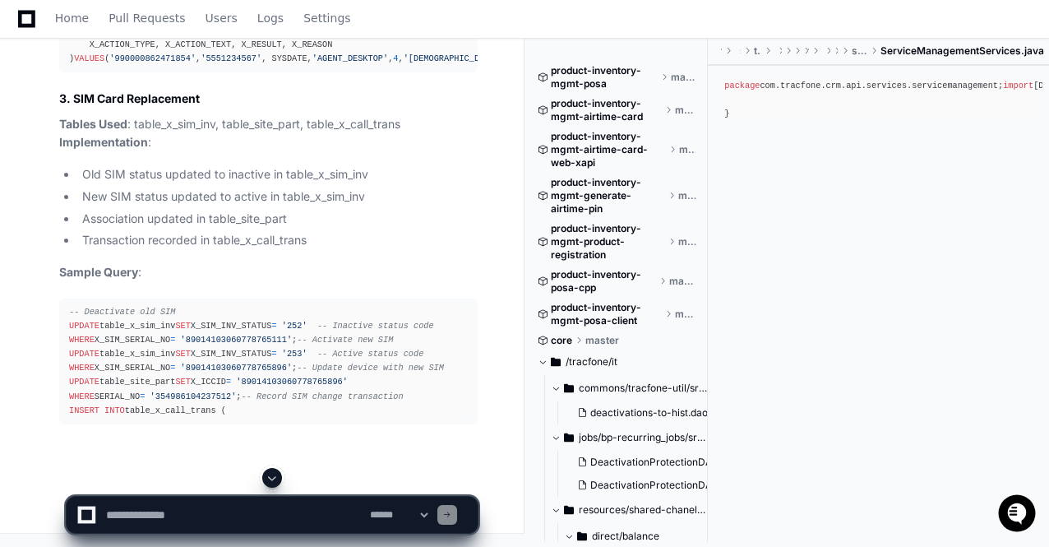
click at [271, 479] on span at bounding box center [272, 477] width 13 height 13
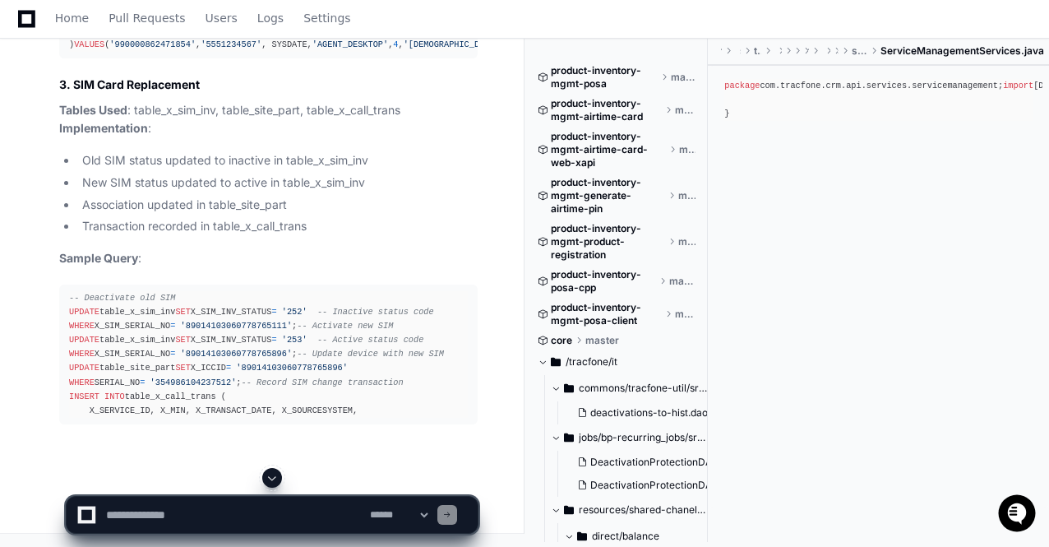
scroll to position [64845, 0]
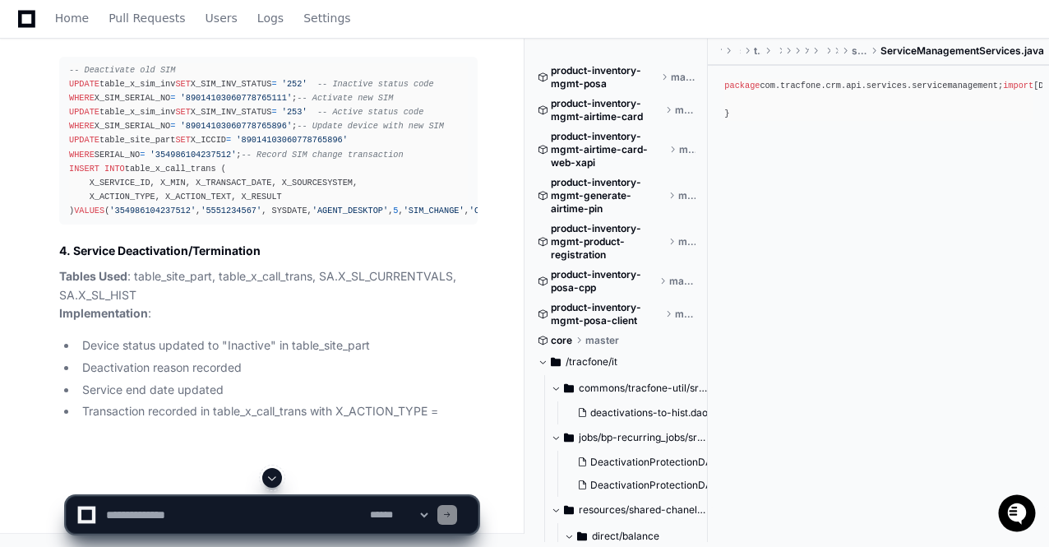
click at [271, 479] on span at bounding box center [272, 477] width 13 height 13
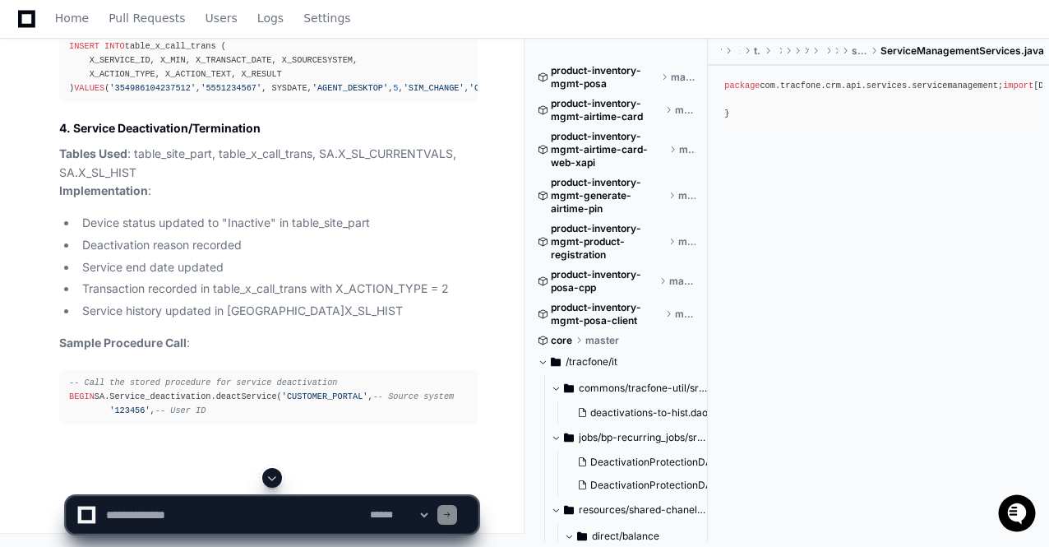
click at [271, 479] on span at bounding box center [272, 477] width 13 height 13
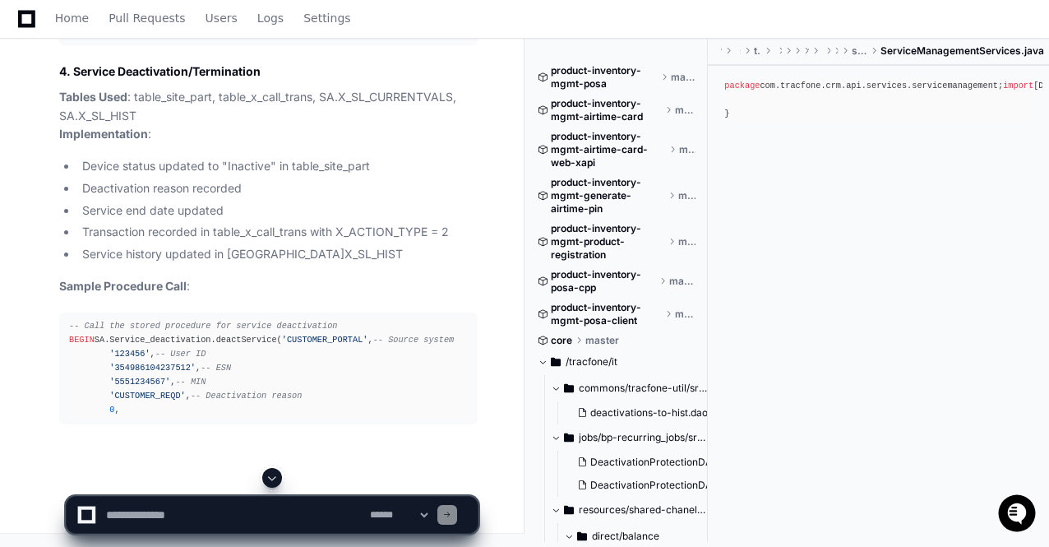
click at [271, 479] on span at bounding box center [272, 477] width 13 height 13
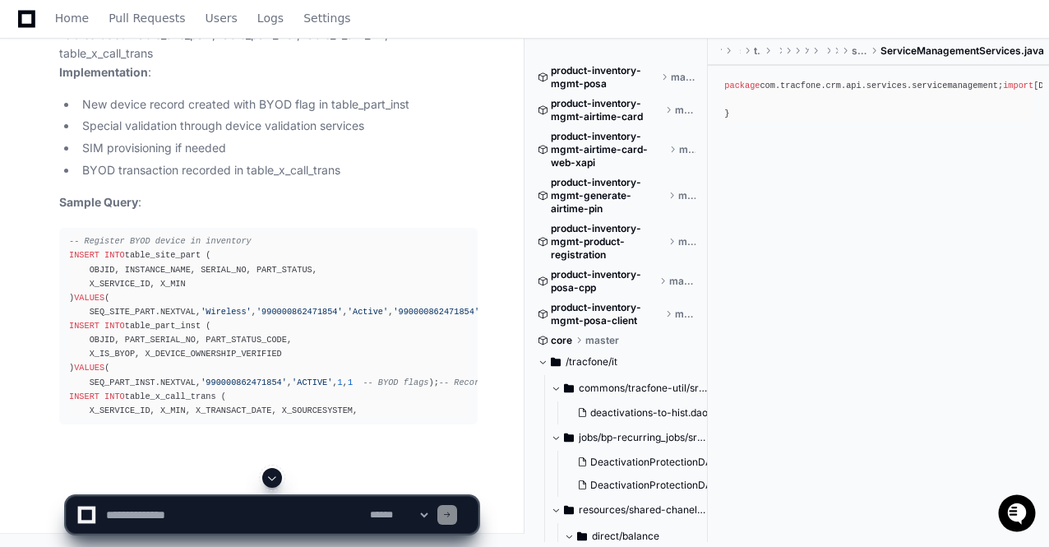
click at [273, 478] on span at bounding box center [272, 477] width 13 height 13
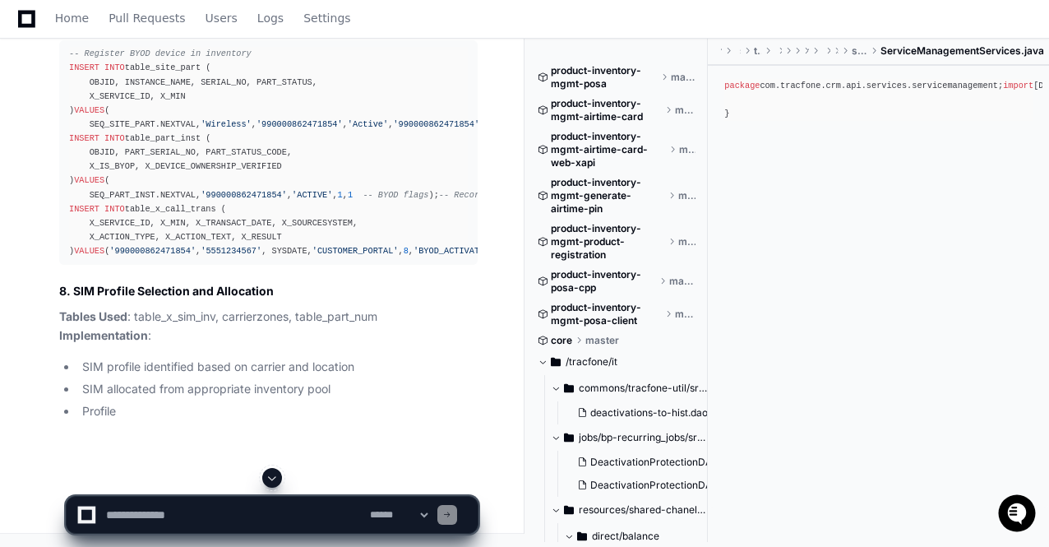
click at [273, 478] on span at bounding box center [272, 477] width 13 height 13
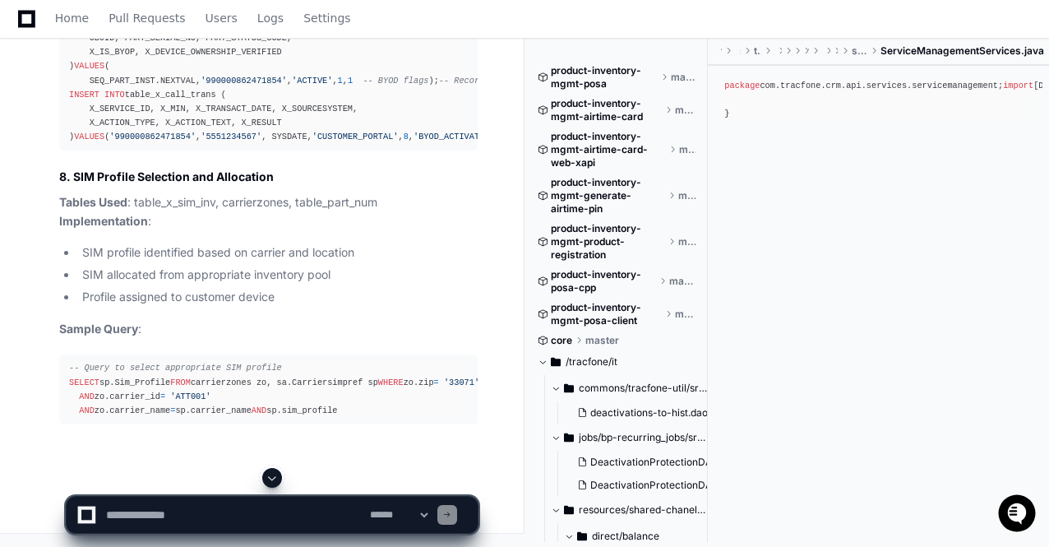
click at [273, 478] on span at bounding box center [272, 477] width 13 height 13
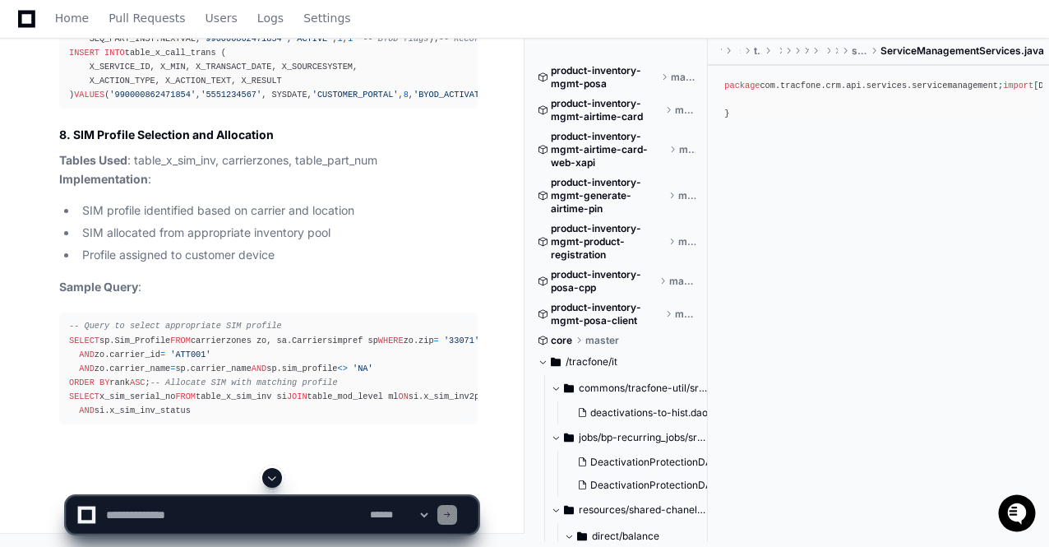
click at [273, 478] on span at bounding box center [272, 477] width 13 height 13
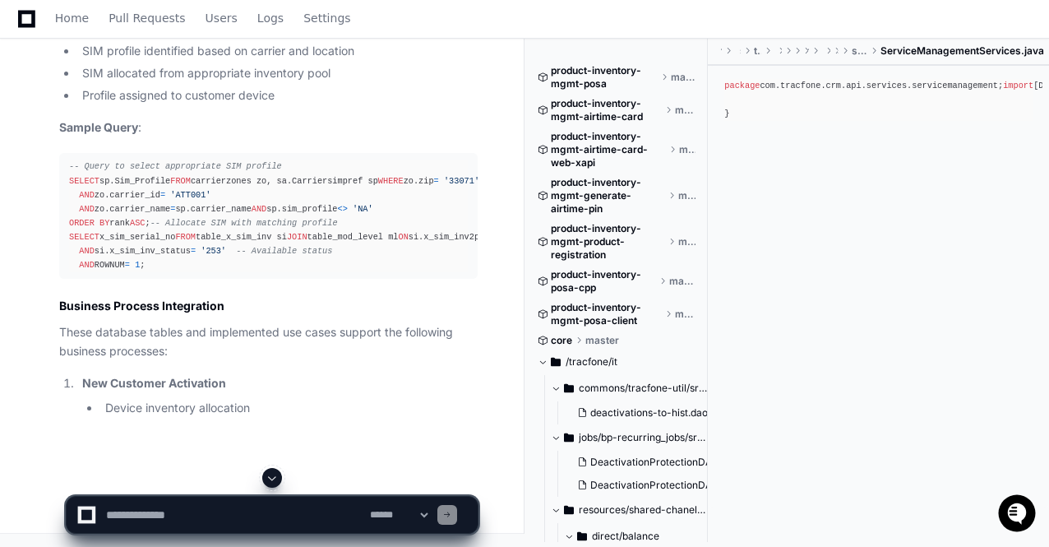
click at [273, 478] on span at bounding box center [272, 477] width 13 height 13
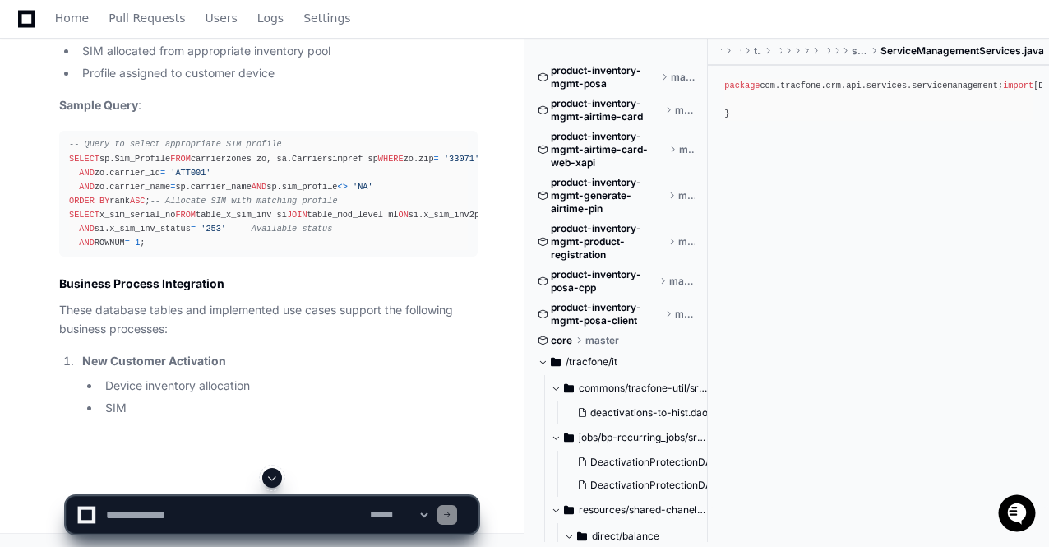
scroll to position [67773, 0]
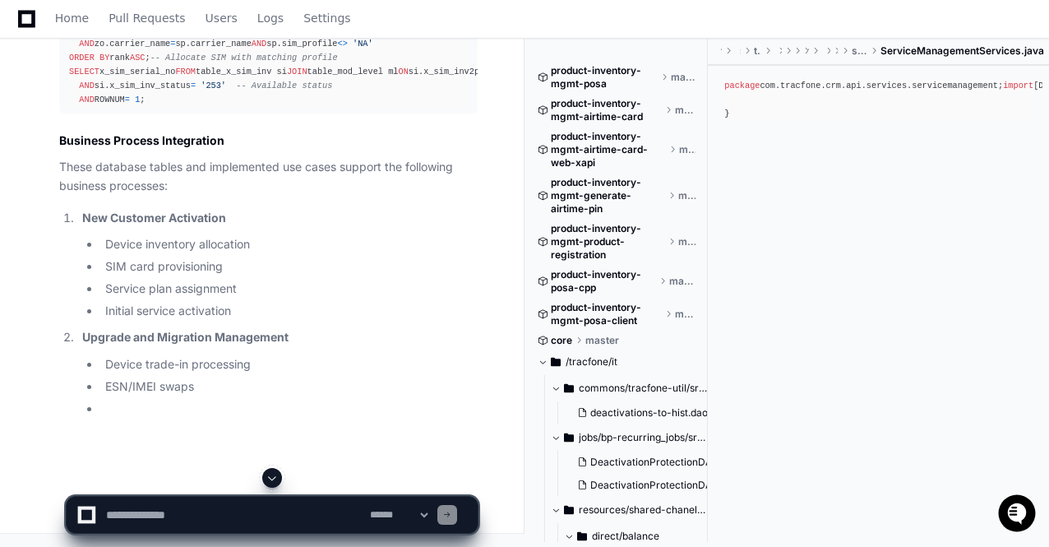
click at [273, 478] on span at bounding box center [272, 477] width 13 height 13
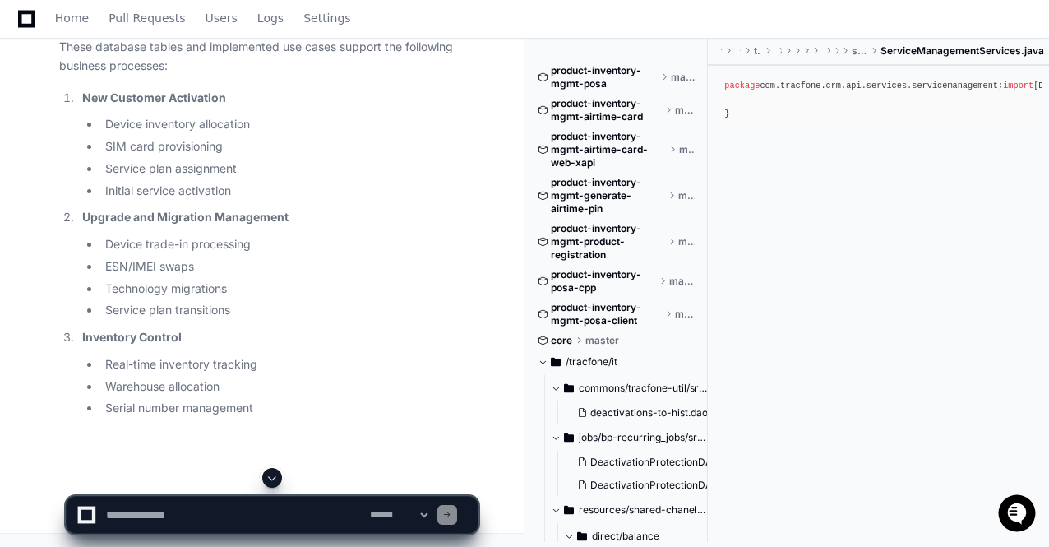
click at [273, 478] on span at bounding box center [272, 477] width 13 height 13
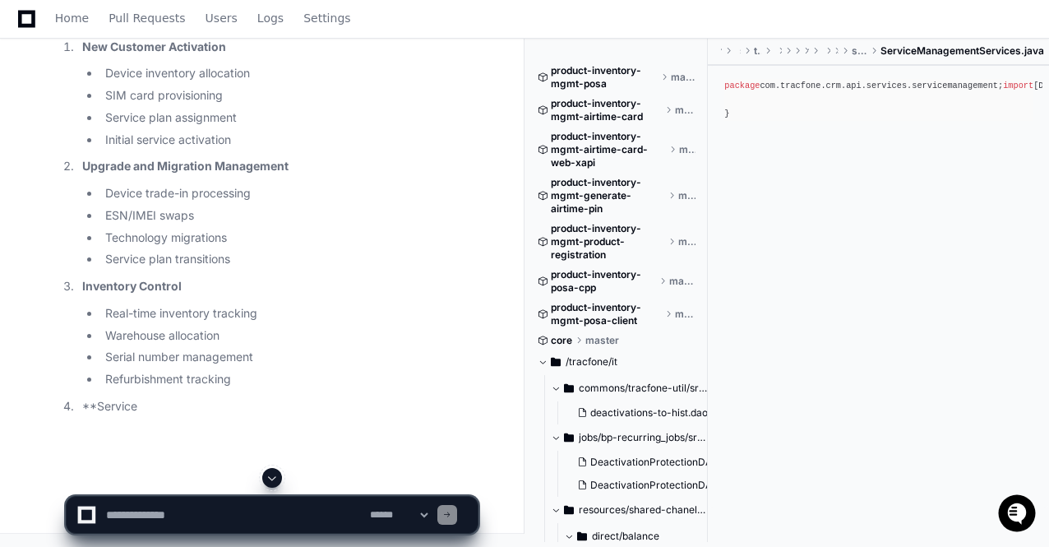
scroll to position [68087, 0]
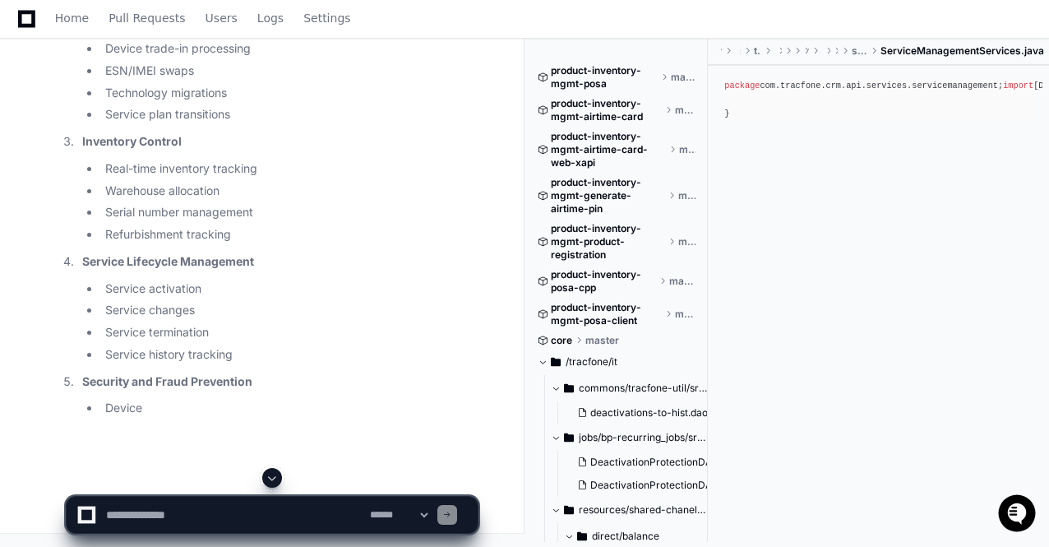
click at [273, 478] on span at bounding box center [272, 477] width 13 height 13
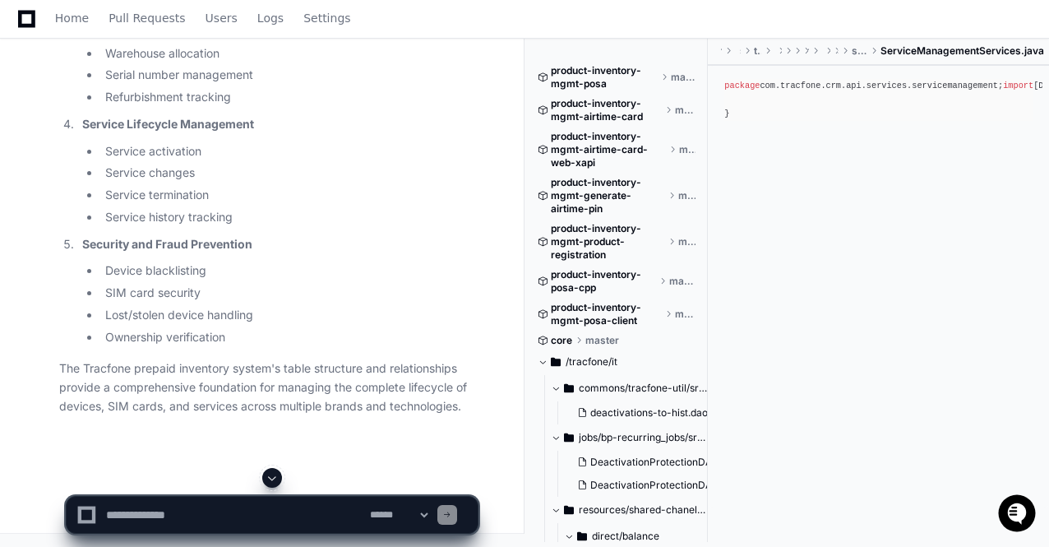
click at [269, 478] on span at bounding box center [272, 477] width 13 height 13
click at [316, 342] on li "Ownership verification" at bounding box center [288, 337] width 377 height 19
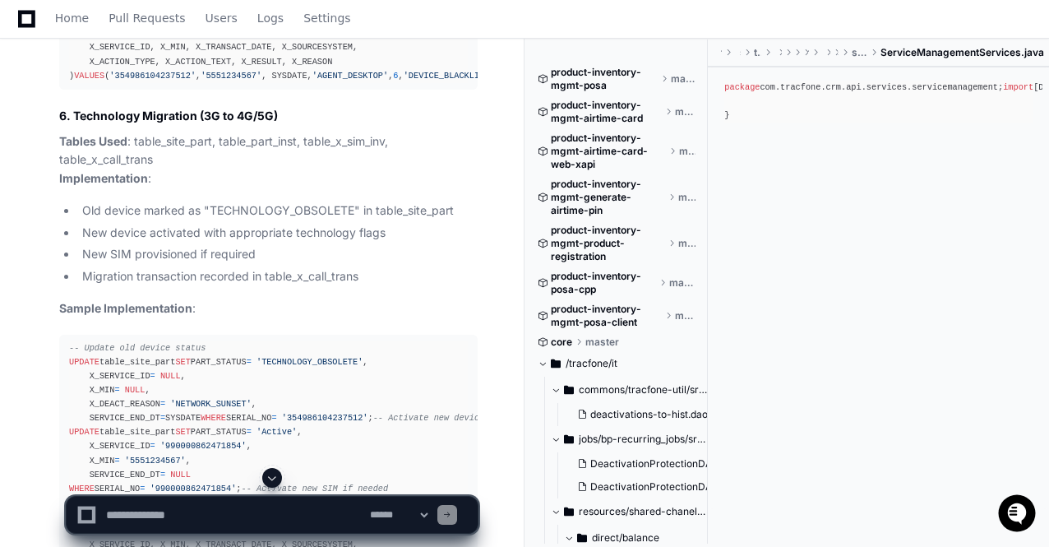
scroll to position [64290, 0]
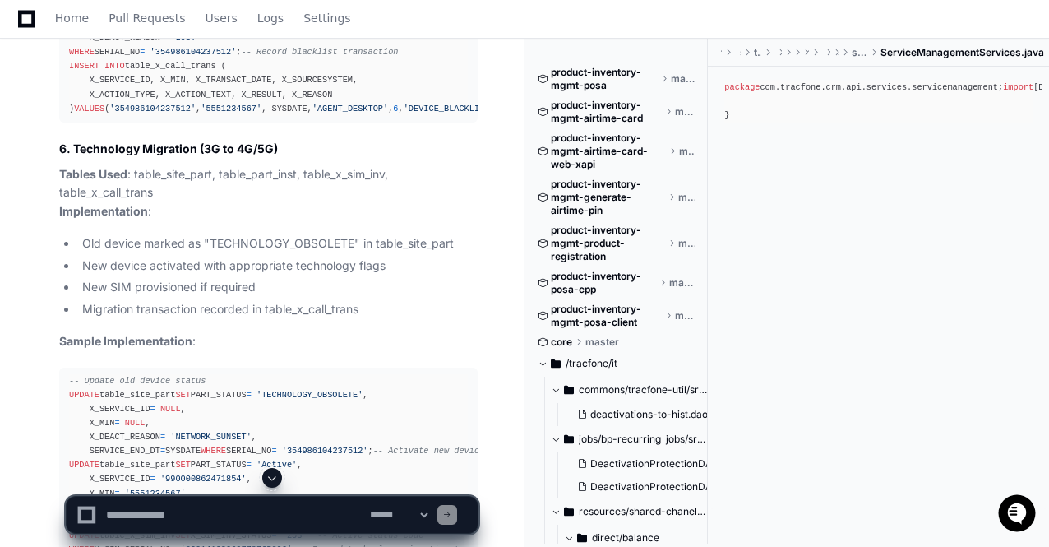
click at [160, 516] on textarea at bounding box center [235, 515] width 264 height 36
paste textarea "**********"
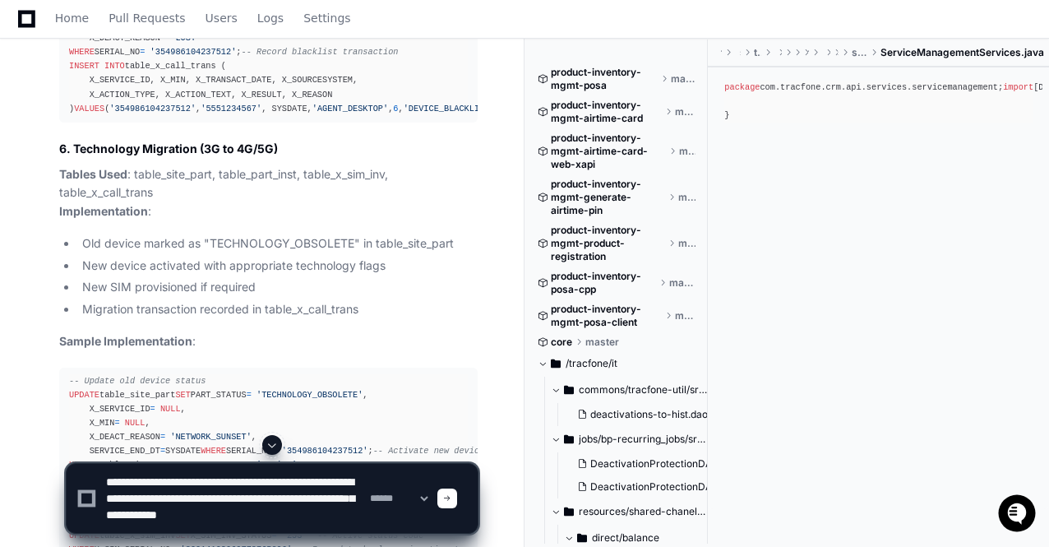
click at [123, 475] on textarea at bounding box center [235, 498] width 264 height 69
click at [164, 527] on textarea at bounding box center [235, 498] width 264 height 69
type textarea "**********"
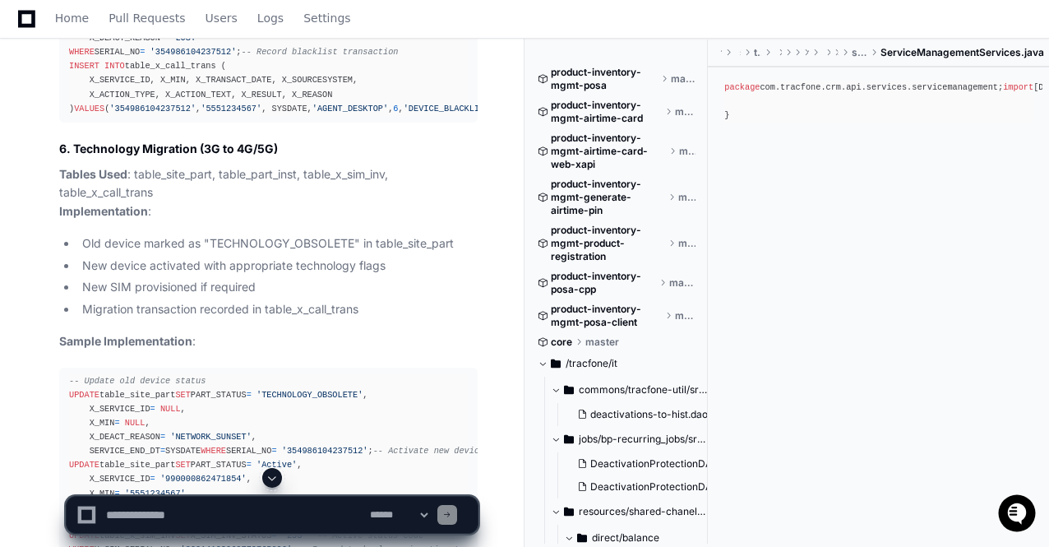
scroll to position [0, 0]
click at [271, 476] on span at bounding box center [272, 477] width 13 height 13
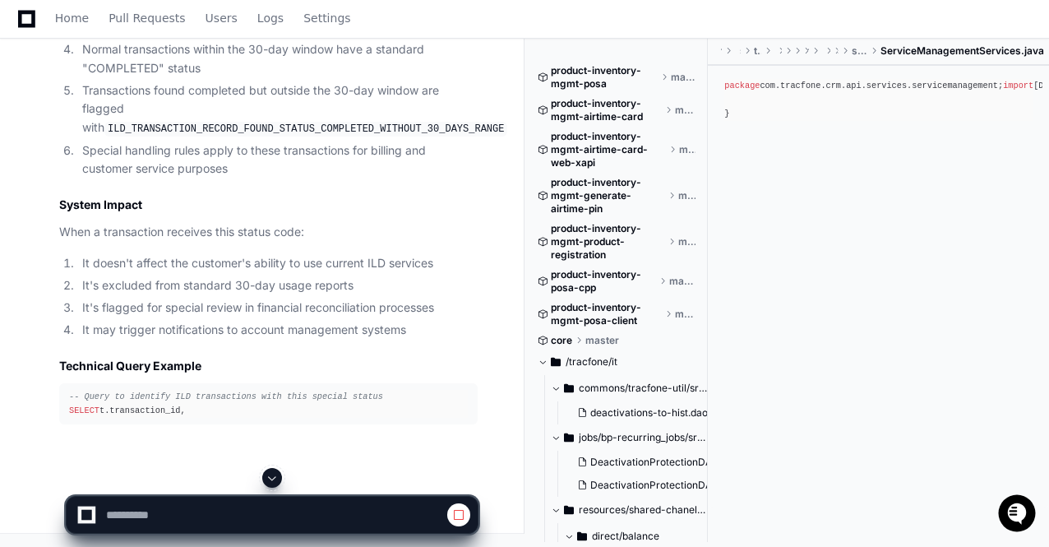
click at [275, 479] on span at bounding box center [272, 477] width 13 height 13
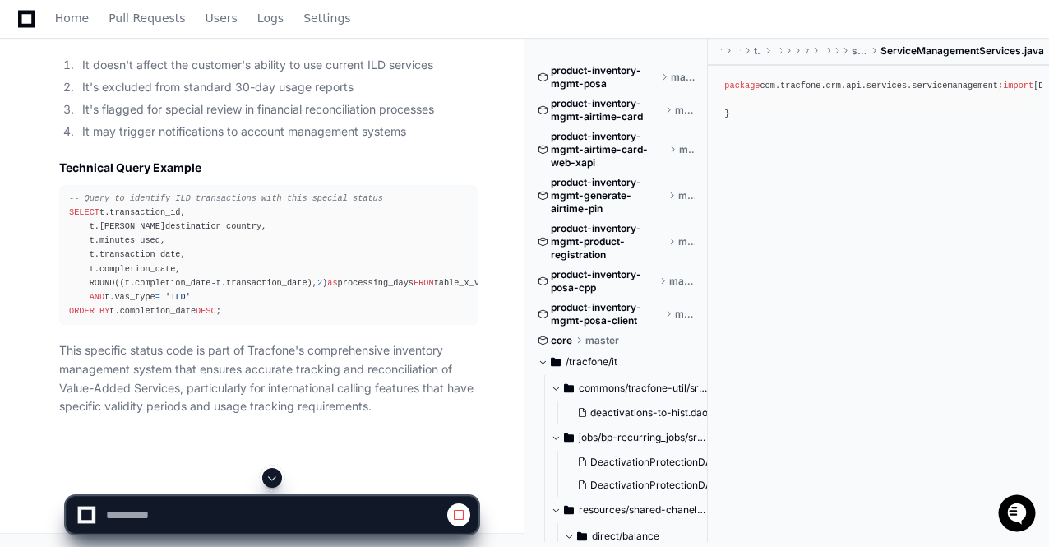
click at [275, 479] on span at bounding box center [272, 477] width 13 height 13
click at [285, 410] on p "This specific status code is part of Tracfone's comprehensive inventory managem…" at bounding box center [268, 378] width 419 height 75
click at [275, 475] on span at bounding box center [272, 477] width 13 height 13
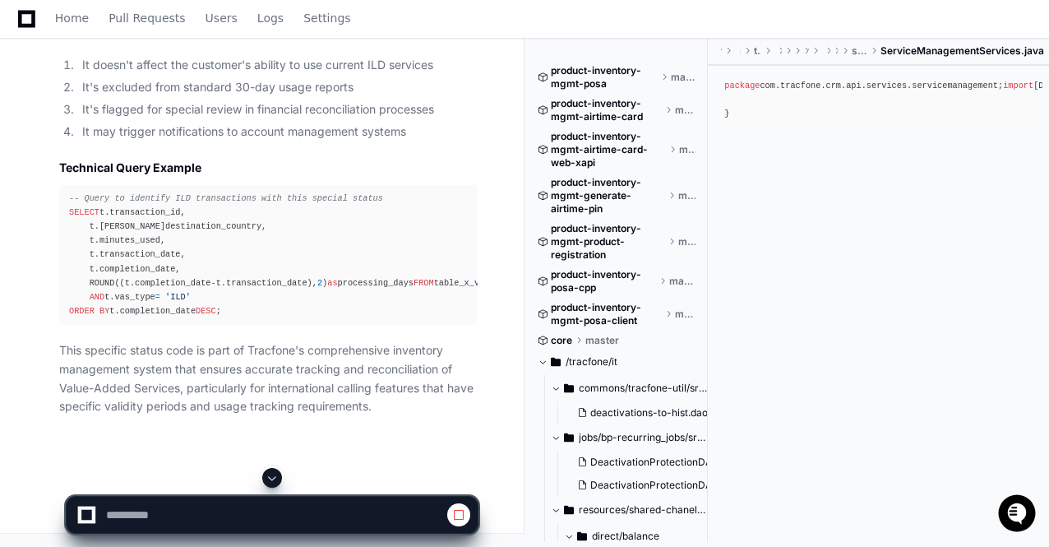
scroll to position [71041, 0]
click at [291, 389] on p "This specific status code is part of Tracfone's comprehensive inventory managem…" at bounding box center [268, 378] width 419 height 75
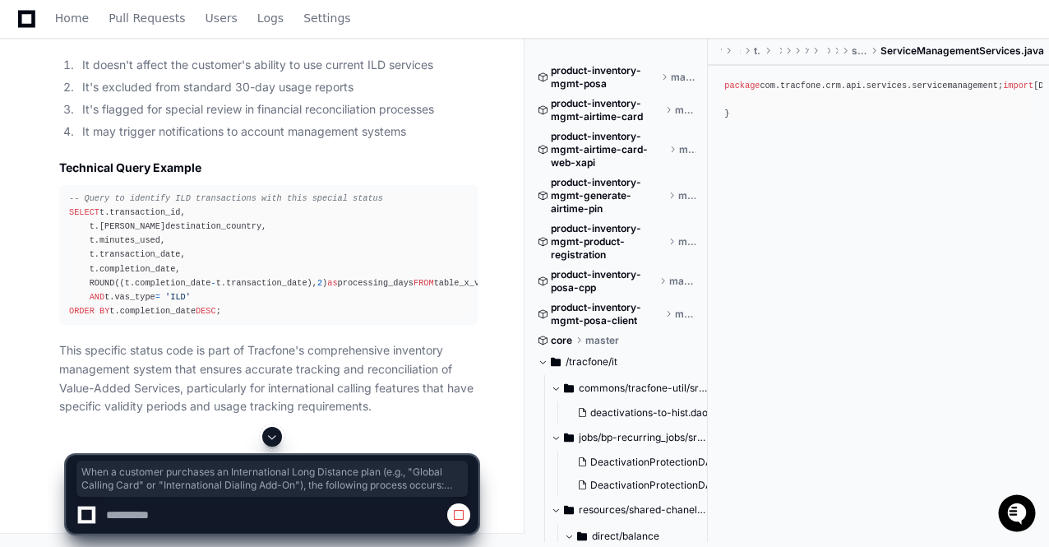
drag, startPoint x: 58, startPoint y: 141, endPoint x: 245, endPoint y: 397, distance: 317.1
copy article "When a customer purchases an International Long Distance plan (e.g., "Global Ca…"
click at [272, 433] on span at bounding box center [272, 436] width 13 height 13
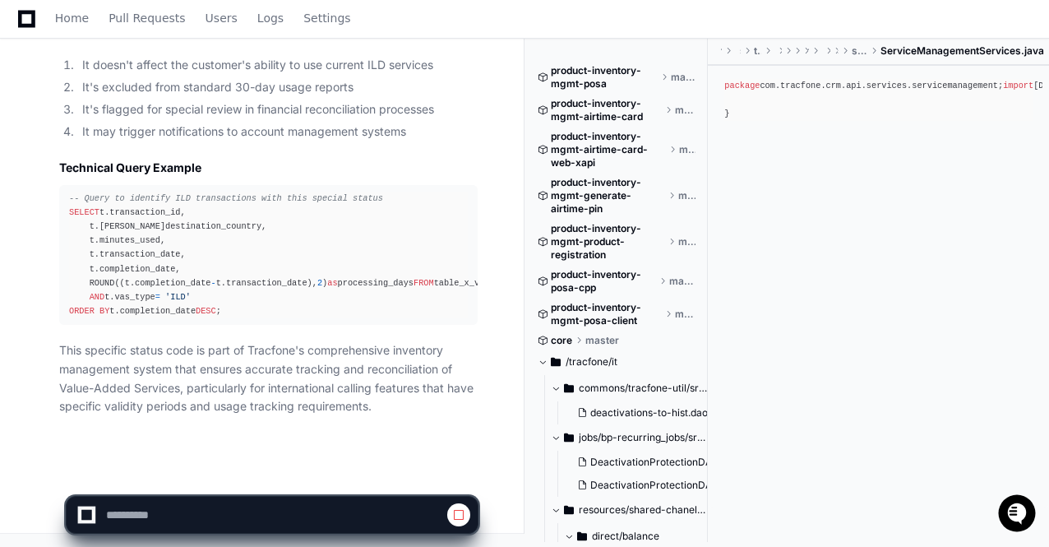
click at [284, 381] on p "This specific status code is part of Tracfone's comprehensive inventory managem…" at bounding box center [268, 378] width 419 height 75
click at [317, 391] on p "This specific status code is part of Tracfone's comprehensive inventory managem…" at bounding box center [268, 378] width 419 height 75
click at [459, 516] on span at bounding box center [458, 514] width 13 height 13
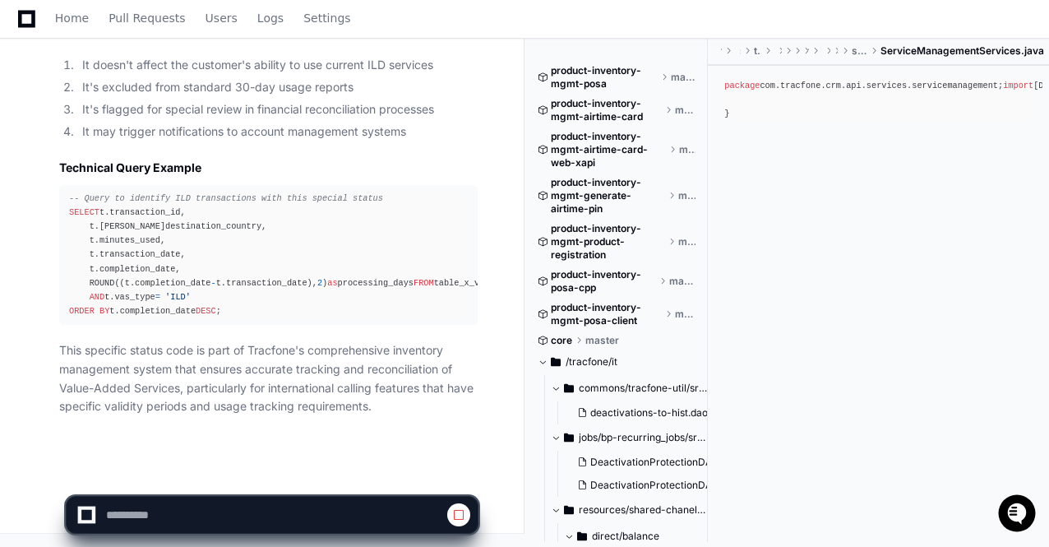
click at [324, 359] on p "This specific status code is part of Tracfone's comprehensive inventory managem…" at bounding box center [268, 378] width 419 height 75
click at [225, 391] on p "This specific status code is part of Tracfone's comprehensive inventory managem…" at bounding box center [268, 378] width 419 height 75
click at [272, 478] on span at bounding box center [272, 477] width 13 height 13
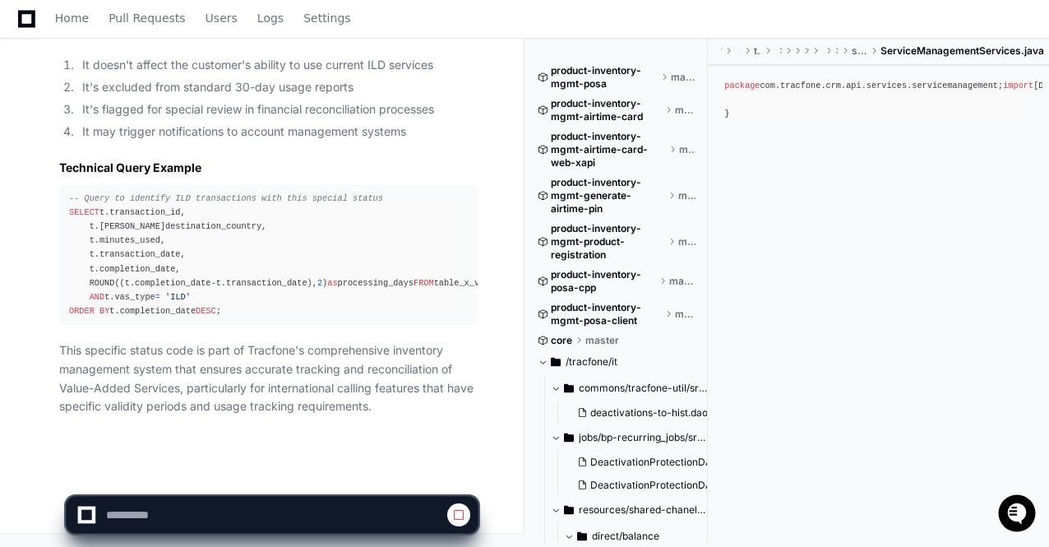
click at [275, 479] on app-app-chat-input at bounding box center [272, 501] width 413 height 66
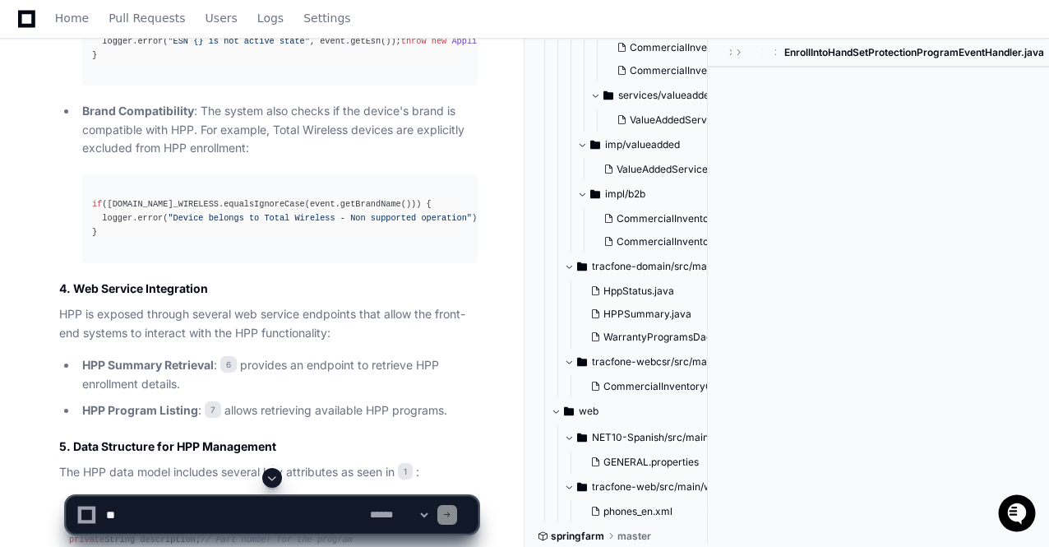
scroll to position [871, 0]
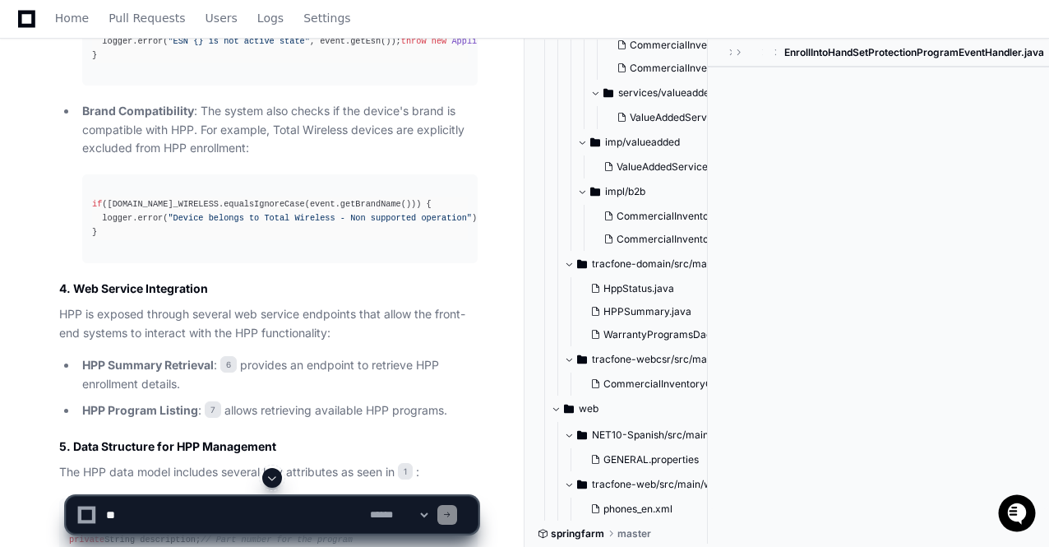
click at [272, 479] on span at bounding box center [272, 477] width 13 height 13
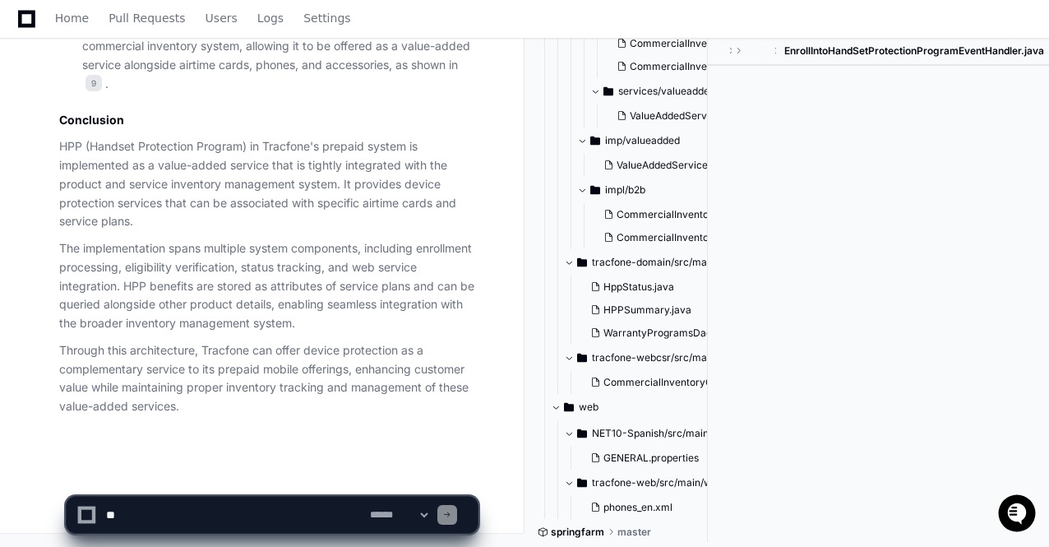
click at [186, 514] on textarea at bounding box center [235, 515] width 264 height 36
click at [307, 333] on p "The implementation spans multiple system components, including enrollment proce…" at bounding box center [268, 286] width 419 height 94
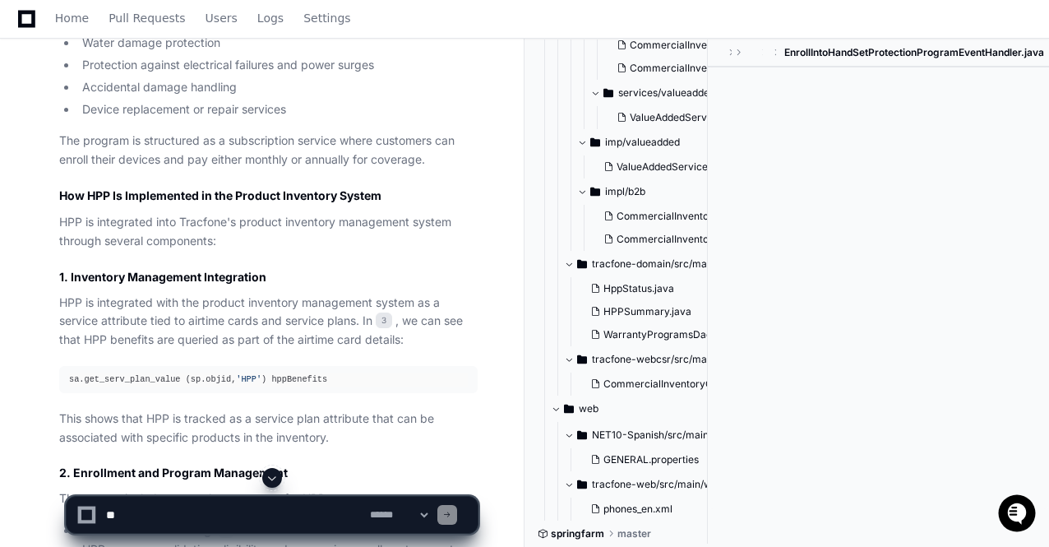
scroll to position [999, 0]
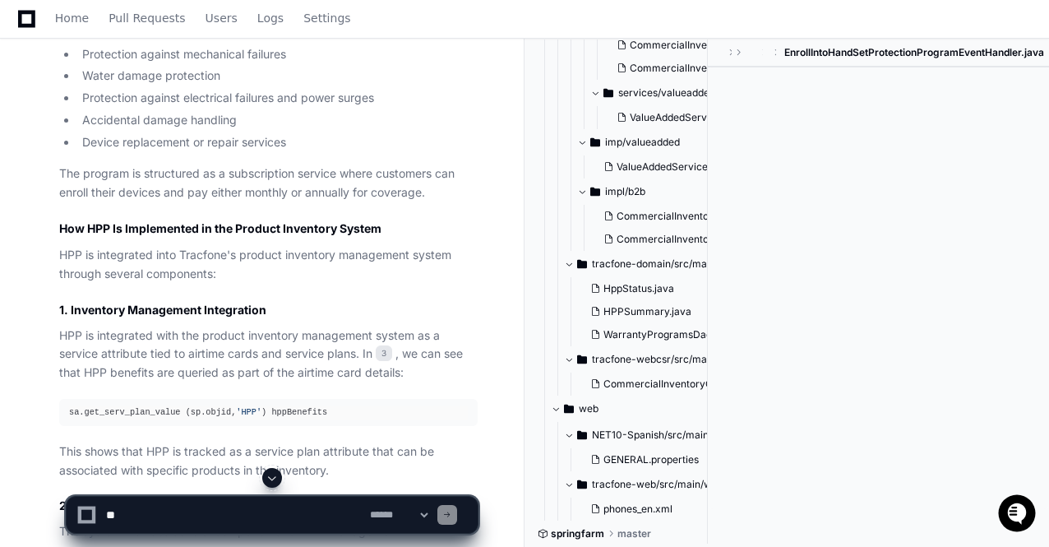
click at [229, 509] on textarea at bounding box center [235, 515] width 264 height 36
paste textarea "**********"
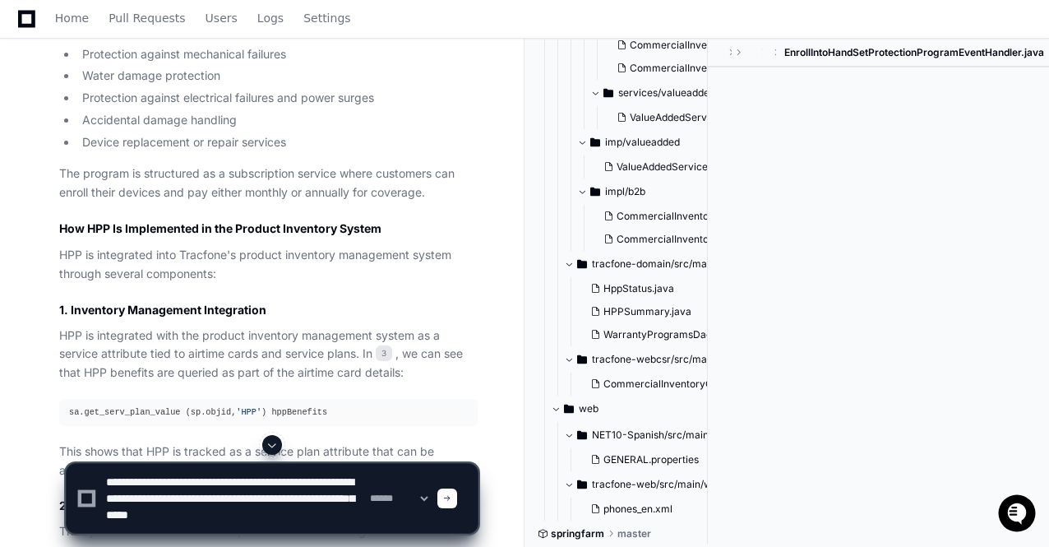
scroll to position [21, 0]
type textarea "**********"
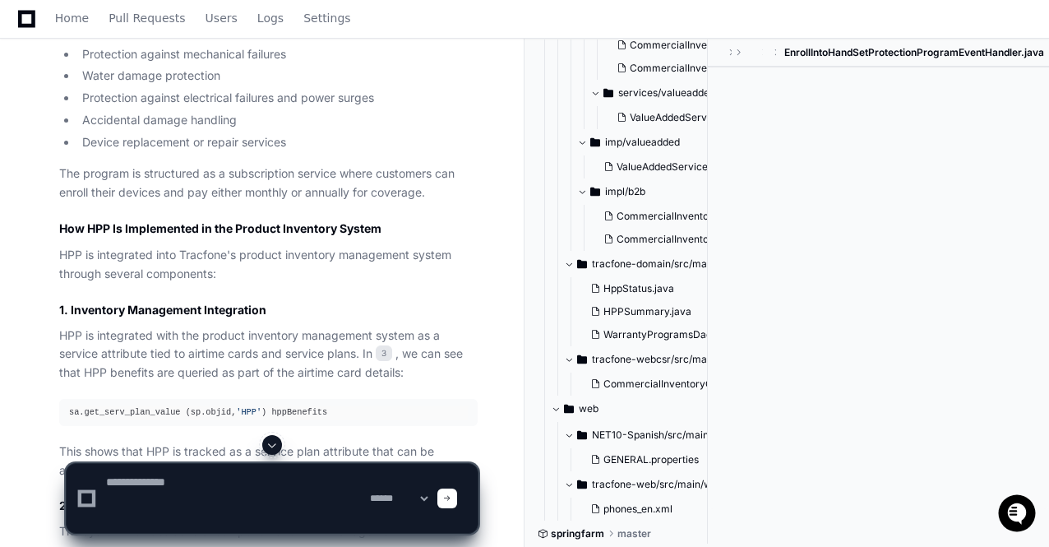
scroll to position [0, 0]
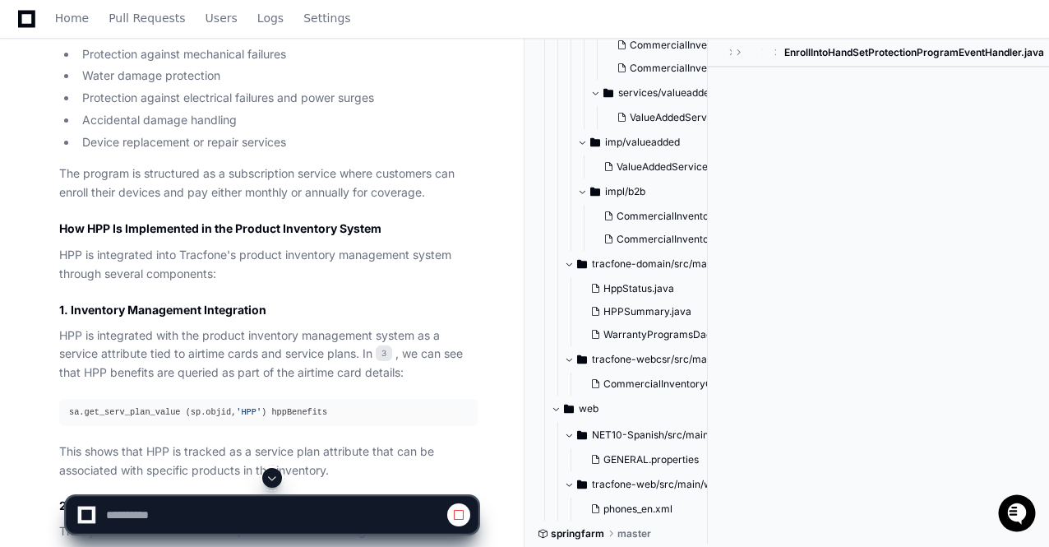
click at [273, 483] on span at bounding box center [272, 477] width 13 height 13
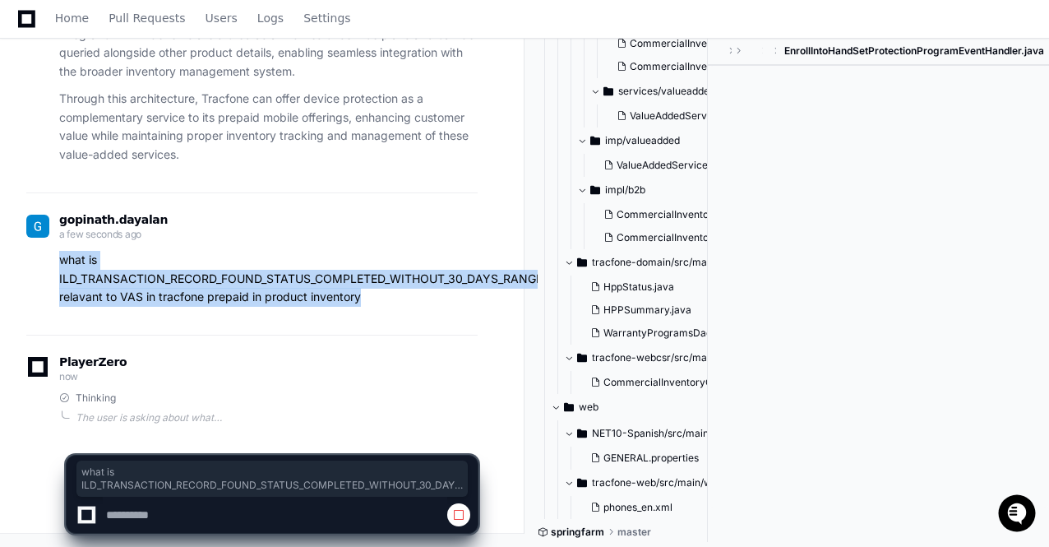
drag, startPoint x: 368, startPoint y: 295, endPoint x: 60, endPoint y: 260, distance: 310.4
click at [60, 260] on p "what is ILD_TRANSACTION_RECORD_FOUND_STATUS_COMPLETED_WITHOUT_30_DAYS_RANGE rel…" at bounding box center [268, 279] width 419 height 56
copy p "what is ILD_TRANSACTION_RECORD_FOUND_STATUS_COMPLETED_WITHOUT_30_DAYS_RANGE rel…"
click at [366, 295] on p "what is ILD_TRANSACTION_RECORD_FOUND_STATUS_COMPLETED_WITHOUT_30_DAYS_RANGE rel…" at bounding box center [268, 279] width 419 height 56
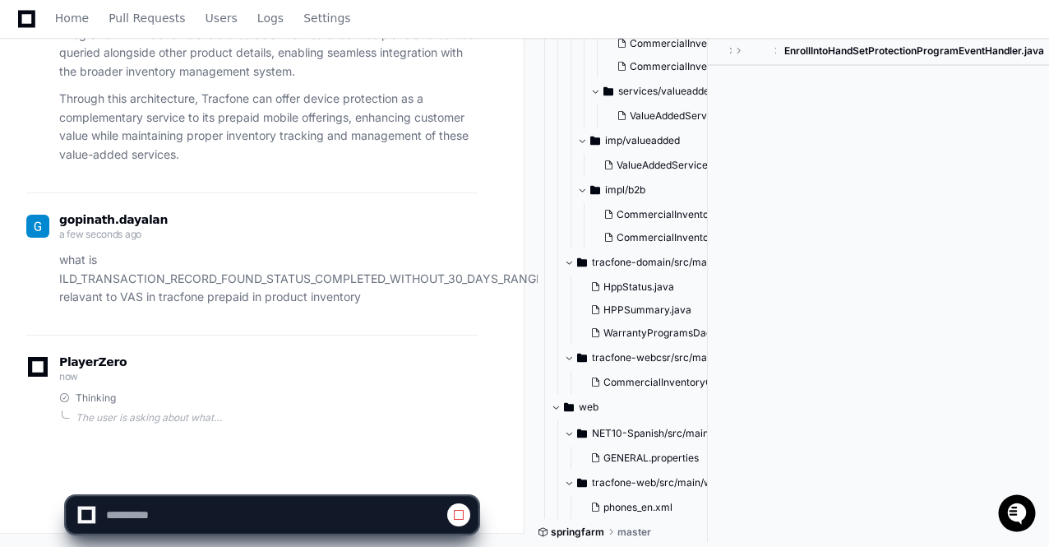
click at [366, 295] on p "what is ILD_TRANSACTION_RECORD_FOUND_STATUS_COMPLETED_WITHOUT_30_DAYS_RANGE rel…" at bounding box center [268, 279] width 419 height 56
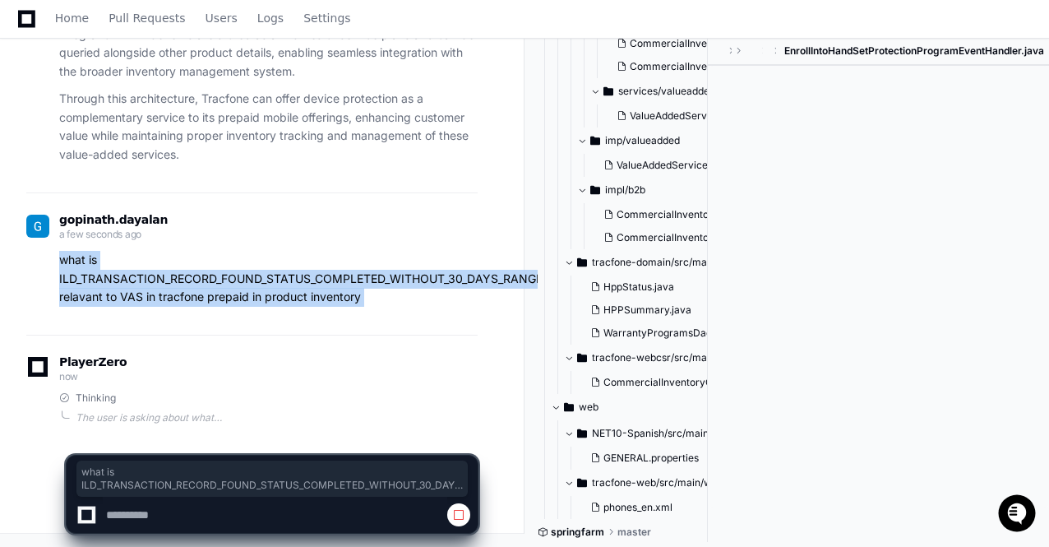
click at [366, 295] on p "what is ILD_TRANSACTION_RECORD_FOUND_STATUS_COMPLETED_WITHOUT_30_DAYS_RANGE rel…" at bounding box center [268, 279] width 419 height 56
copy div "what is ILD_TRANSACTION_RECORD_FOUND_STATUS_COMPLETED_WITHOUT_30_DAYS_RANGE rel…"
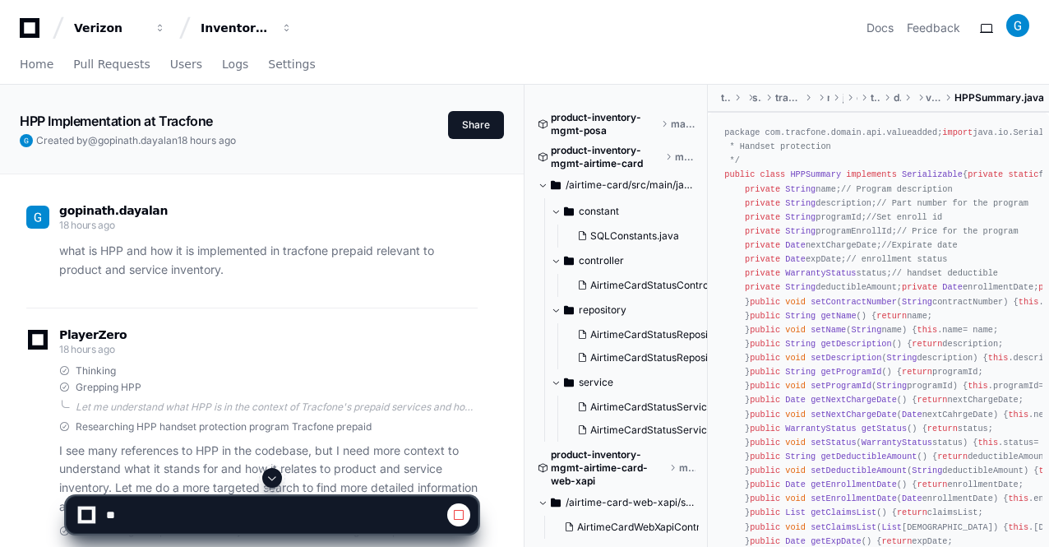
click at [273, 489] on app-app-chat-input at bounding box center [272, 501] width 413 height 66
click at [273, 479] on span at bounding box center [272, 477] width 13 height 13
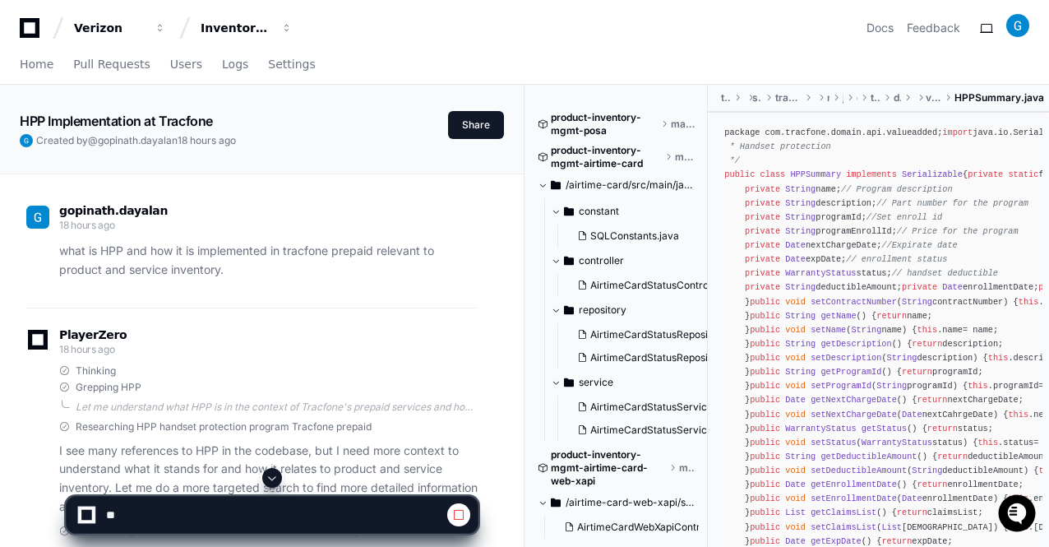
click at [275, 464] on p "I see many references to HPP in the codebase, but I need more context to unders…" at bounding box center [268, 479] width 419 height 75
click at [273, 479] on span at bounding box center [272, 477] width 13 height 13
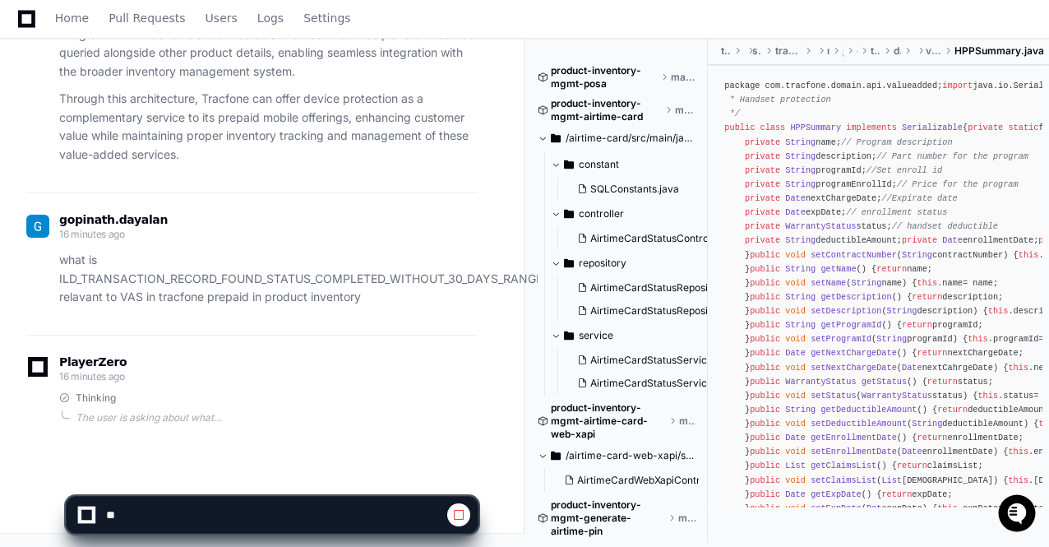
click at [273, 479] on app-app-chat-input at bounding box center [272, 501] width 413 height 66
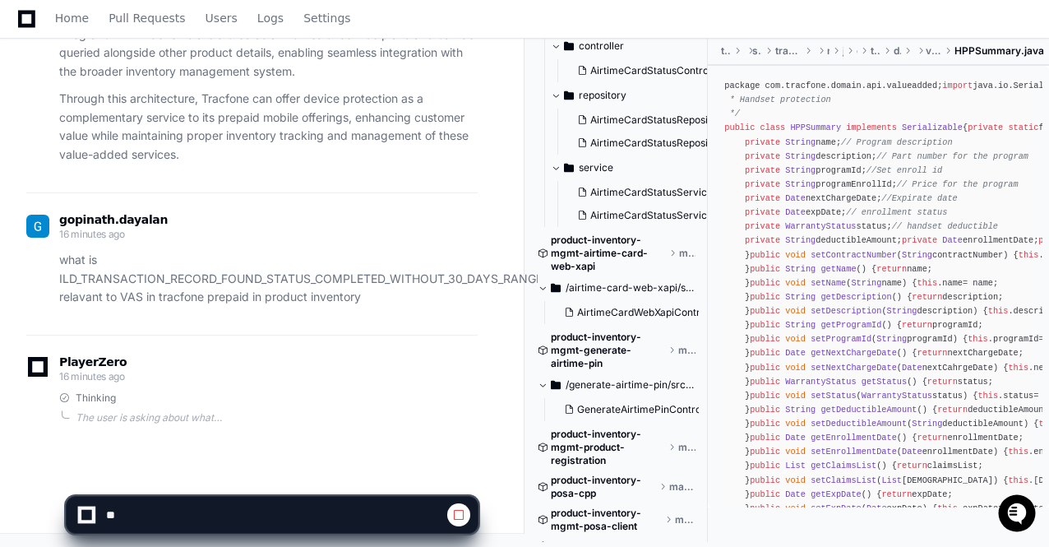
scroll to position [0, 0]
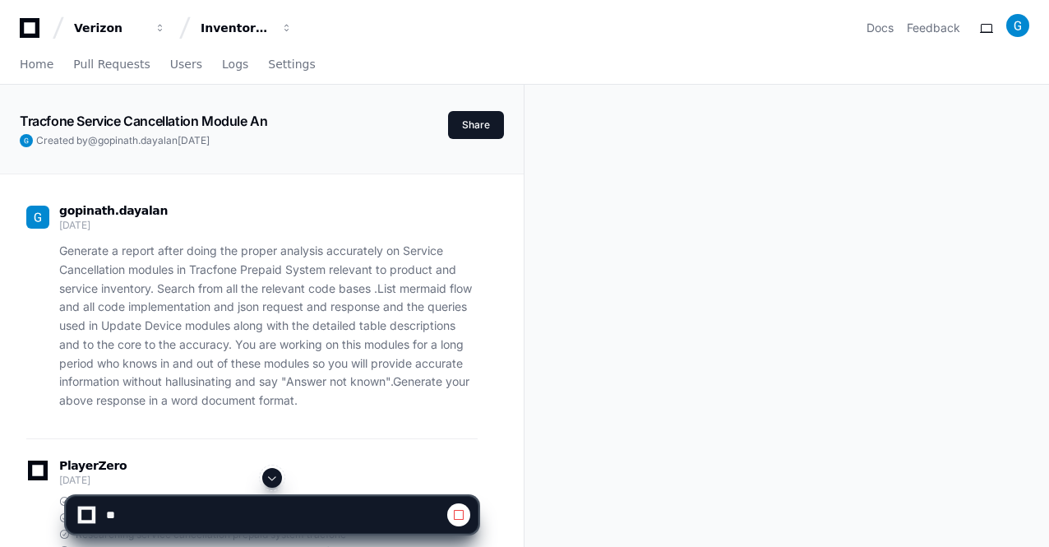
click at [274, 476] on span at bounding box center [272, 477] width 13 height 13
click at [271, 478] on span at bounding box center [272, 477] width 13 height 13
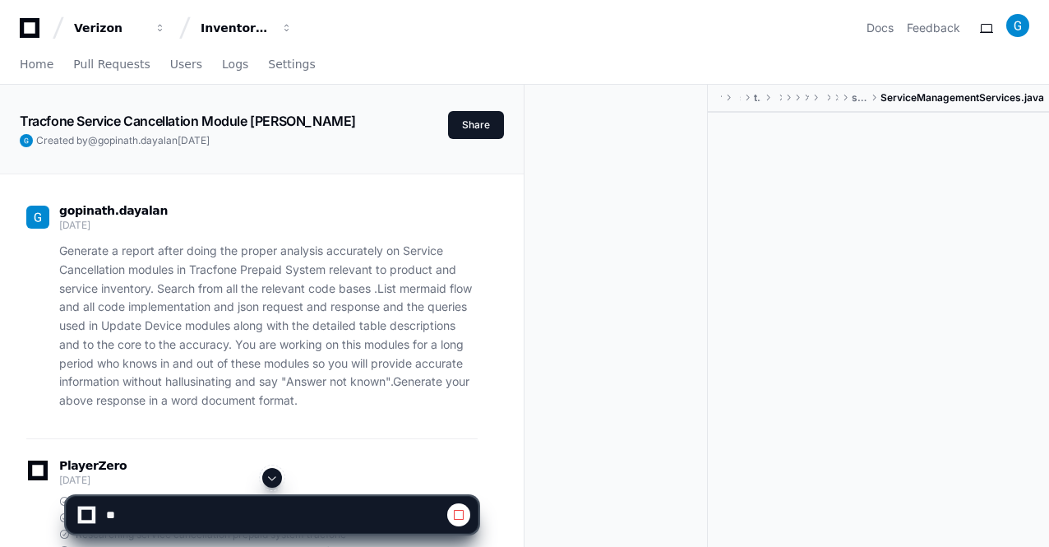
click at [271, 478] on span at bounding box center [272, 477] width 13 height 13
click at [269, 478] on span at bounding box center [272, 477] width 13 height 13
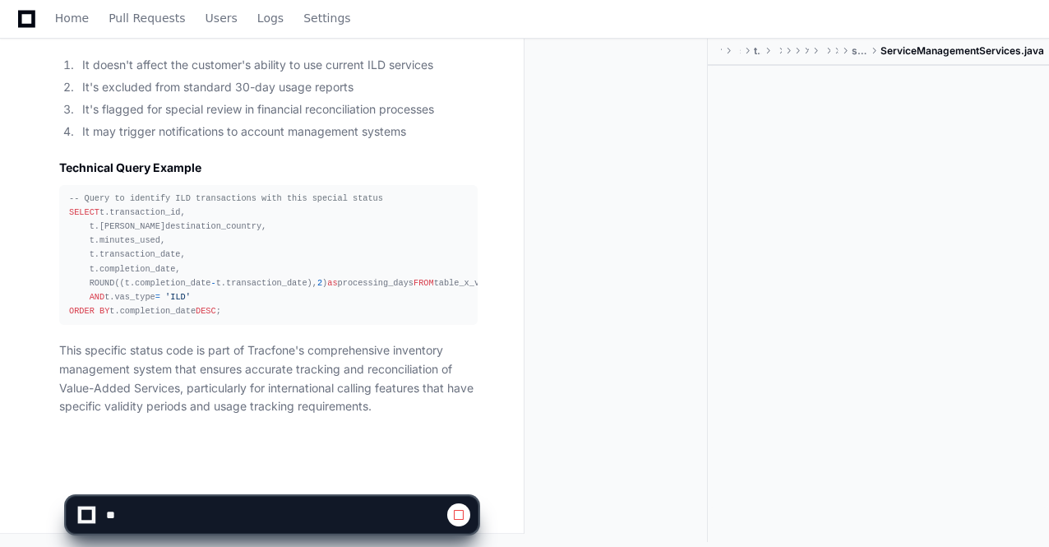
click at [275, 478] on app-app-chat-input at bounding box center [272, 501] width 413 height 66
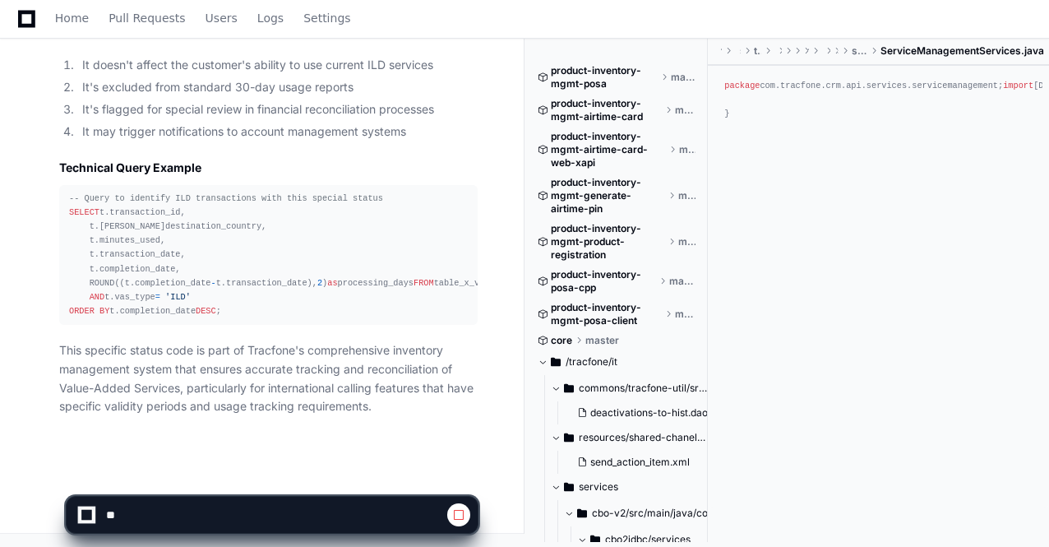
click at [275, 478] on app-app-chat-input at bounding box center [272, 501] width 413 height 66
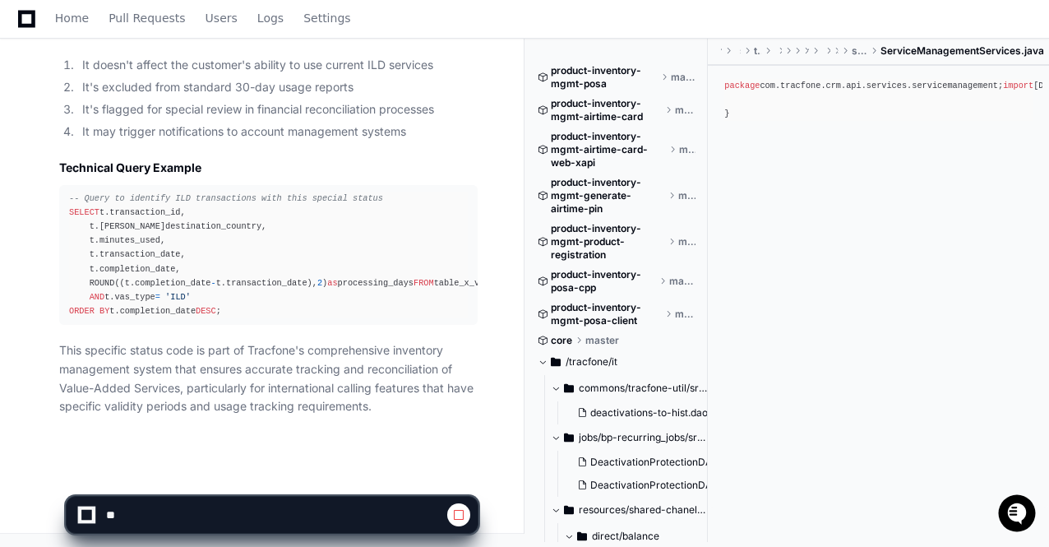
click at [321, 378] on p "This specific status code is part of Tracfone's comprehensive inventory managem…" at bounding box center [268, 378] width 419 height 75
click at [271, 480] on span at bounding box center [272, 477] width 13 height 13
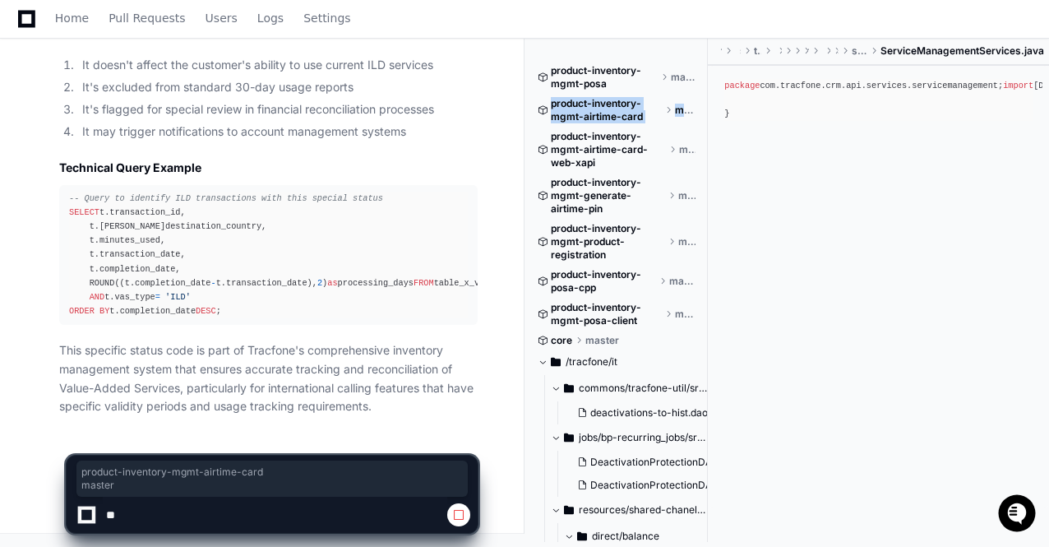
drag, startPoint x: 706, startPoint y: 81, endPoint x: 709, endPoint y: 91, distance: 10.4
click at [708, 91] on div "product-inventory-mgmt-posa master product-inventory-mgmt-airtime-card master p…" at bounding box center [623, 290] width 170 height 504
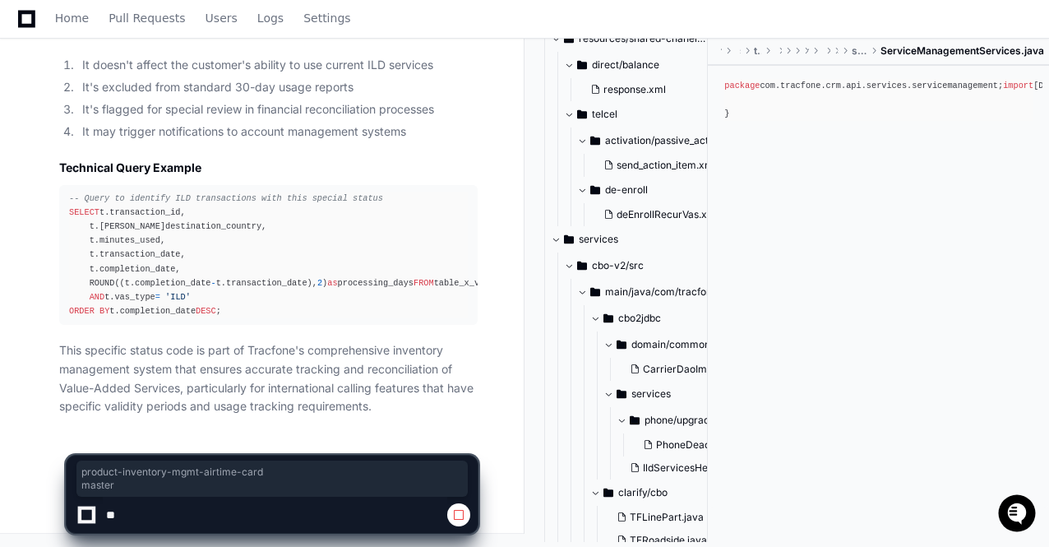
scroll to position [476, 0]
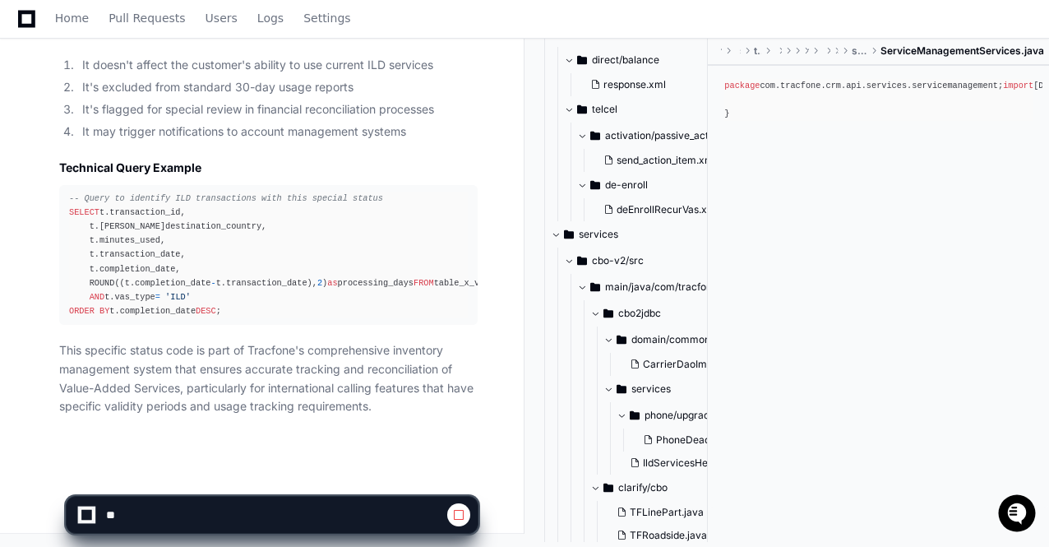
click at [595, 154] on ul "send_action_item.xml" at bounding box center [662, 160] width 145 height 23
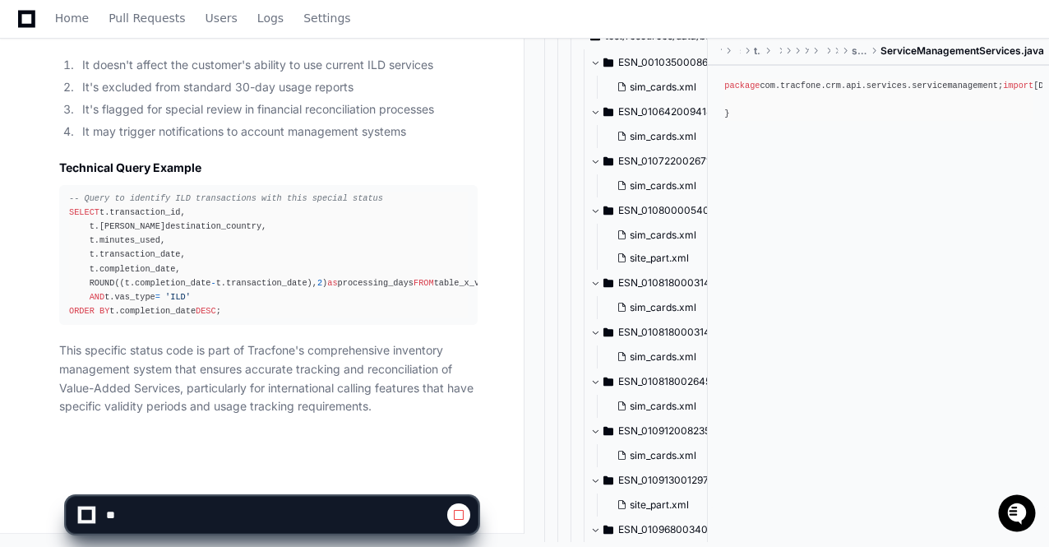
scroll to position [1104, 0]
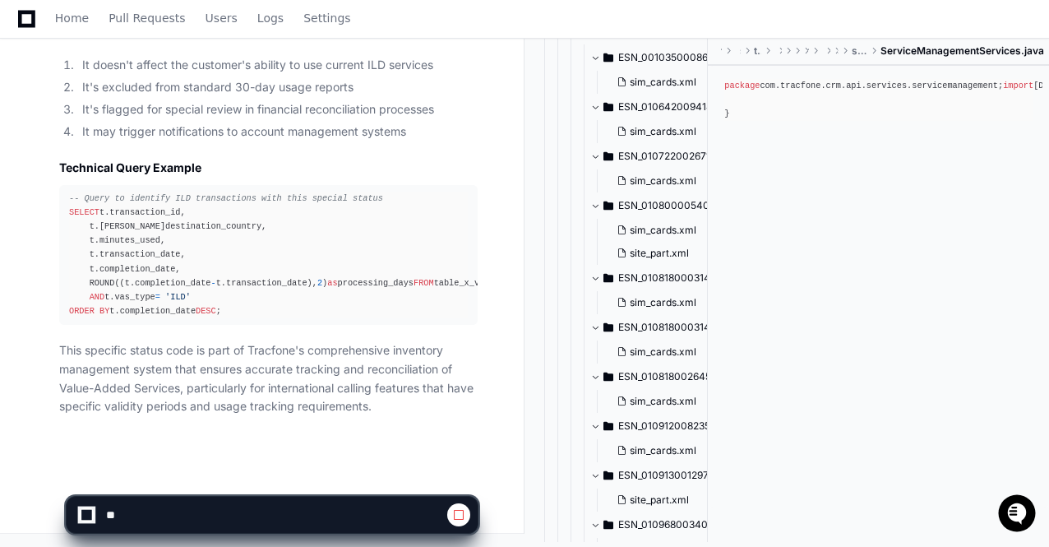
click at [472, 241] on pre "-- Query to identify ILD transactions with this special status SELECT t.transac…" at bounding box center [268, 255] width 419 height 140
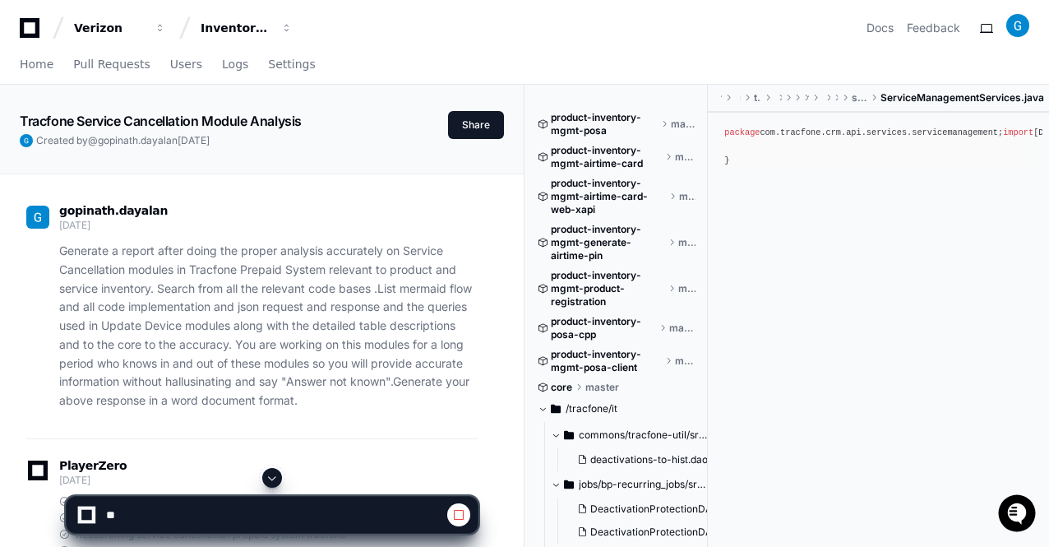
click at [273, 478] on span at bounding box center [272, 477] width 13 height 13
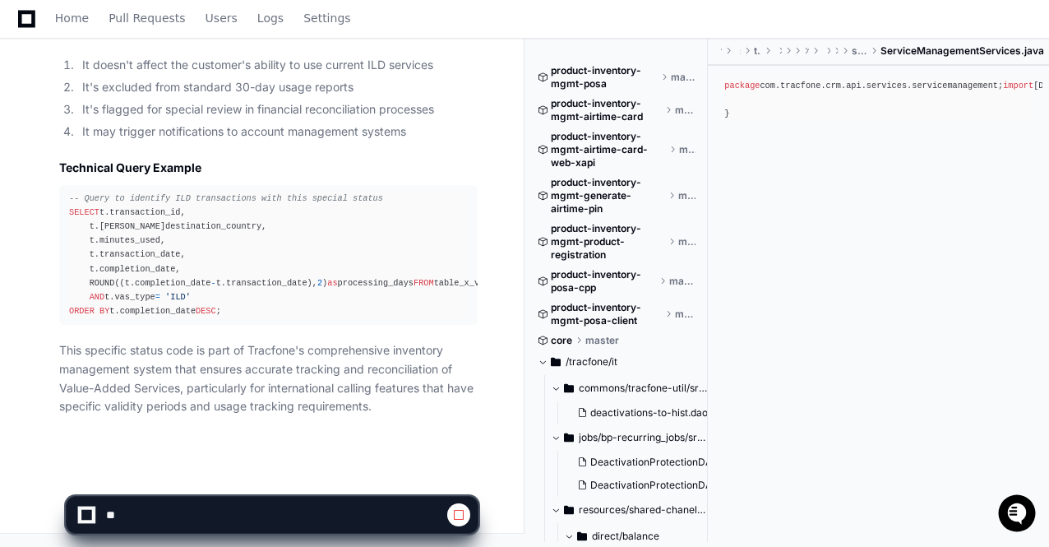
click at [274, 479] on span at bounding box center [272, 477] width 13 height 13
click at [274, 479] on app-app-chat-input at bounding box center [272, 501] width 413 height 66
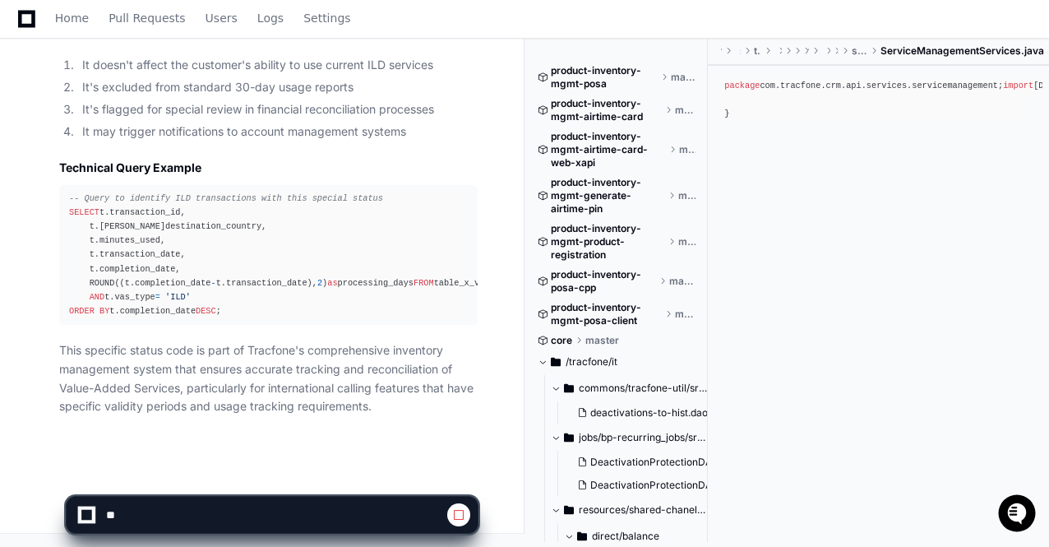
click at [274, 479] on app-app-chat-input at bounding box center [272, 501] width 413 height 66
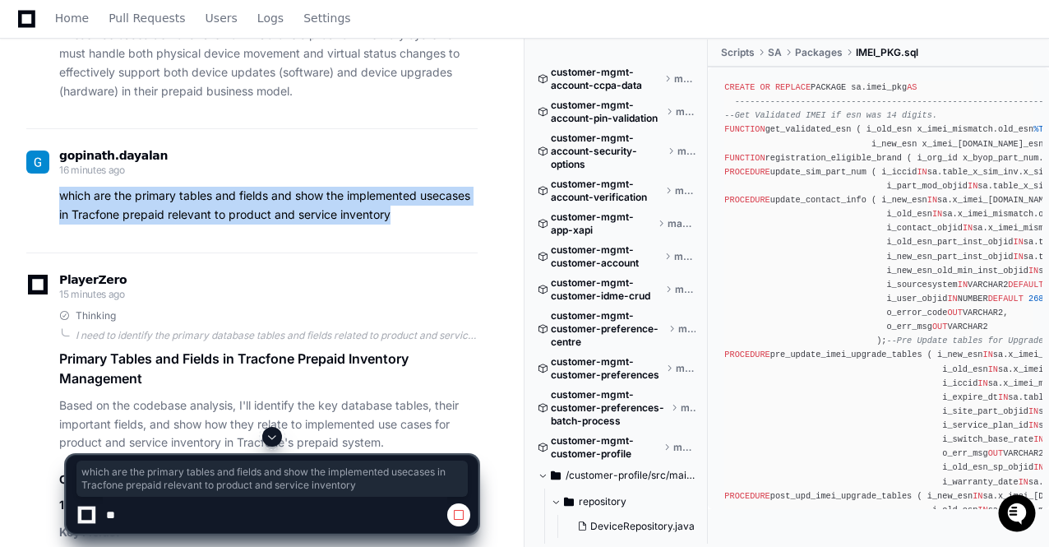
click at [276, 438] on span at bounding box center [272, 436] width 13 height 13
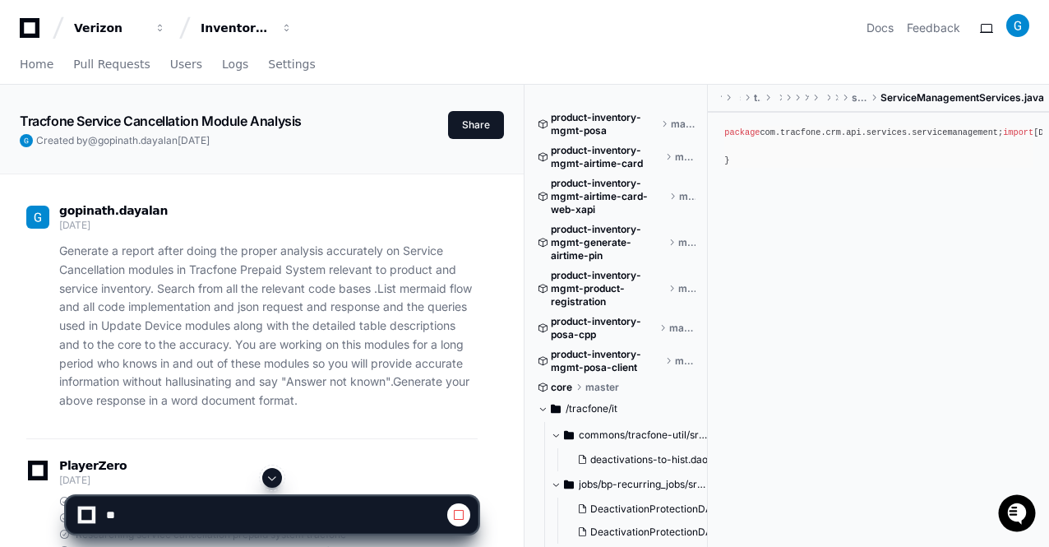
click at [272, 479] on span at bounding box center [272, 477] width 13 height 13
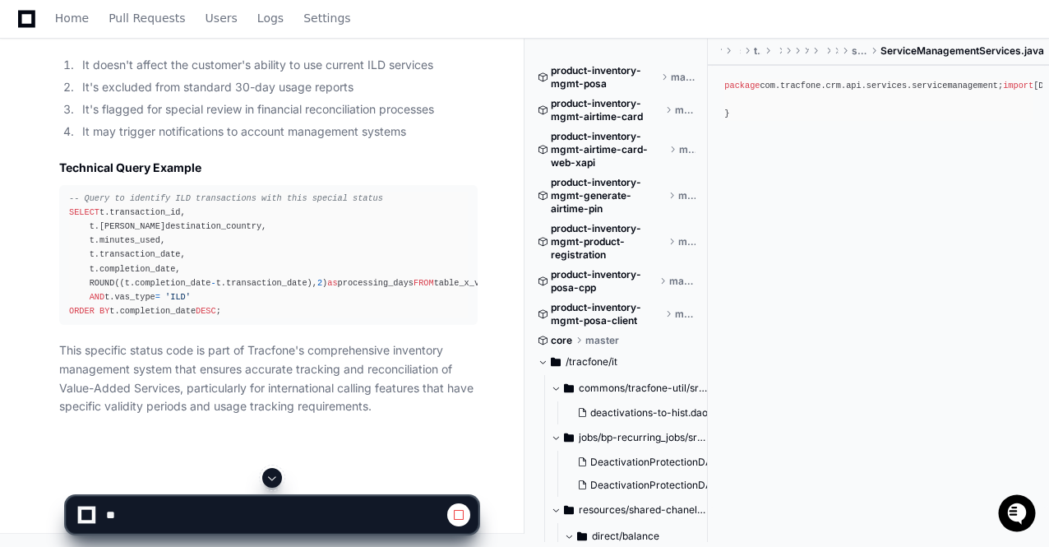
scroll to position [69035, 0]
click at [275, 469] on button at bounding box center [272, 478] width 20 height 20
click at [291, 416] on p "This specific status code is part of Tracfone's comprehensive inventory managem…" at bounding box center [268, 378] width 419 height 75
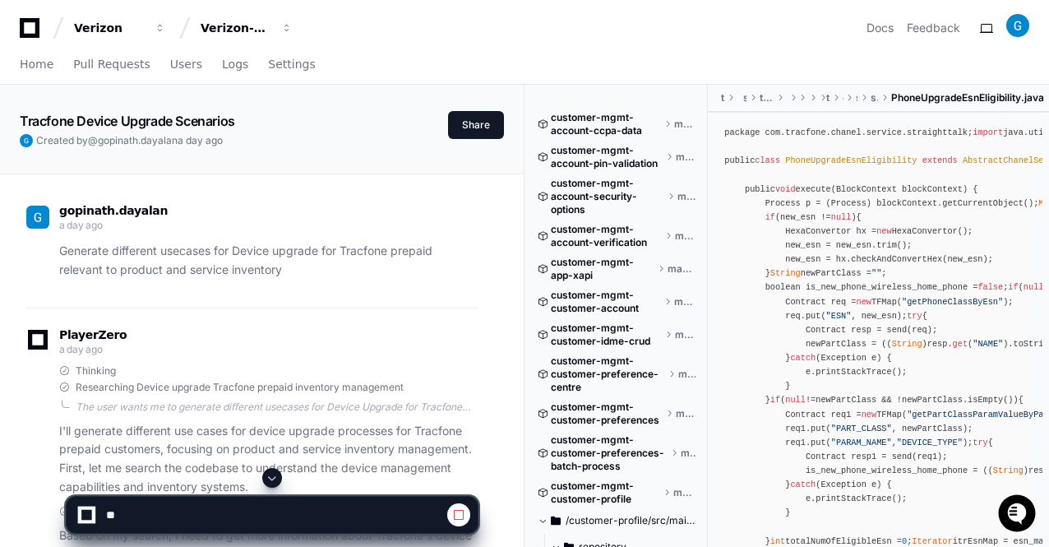
click at [273, 479] on span at bounding box center [272, 477] width 13 height 13
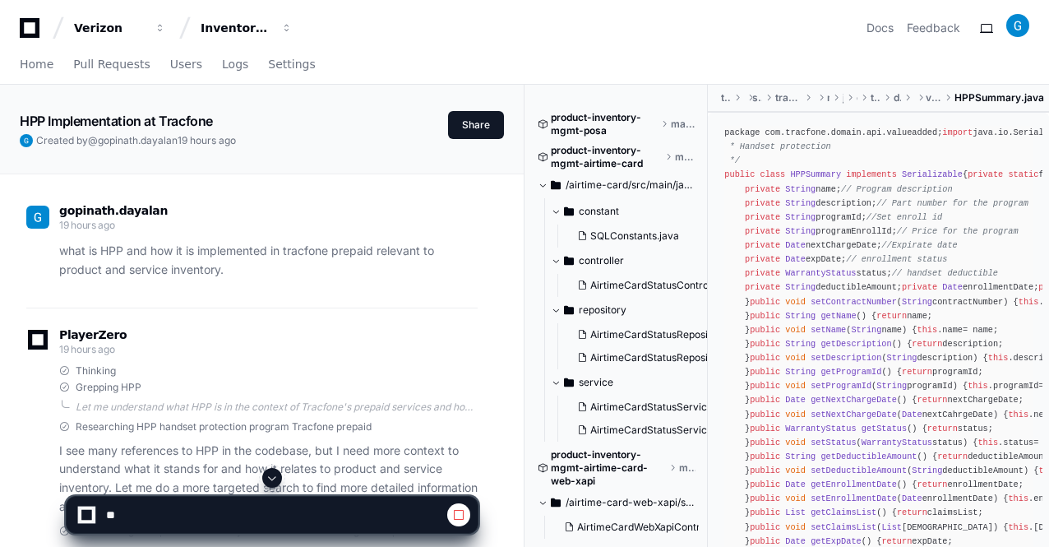
click at [266, 475] on button at bounding box center [272, 478] width 20 height 20
click at [275, 475] on span at bounding box center [272, 477] width 13 height 13
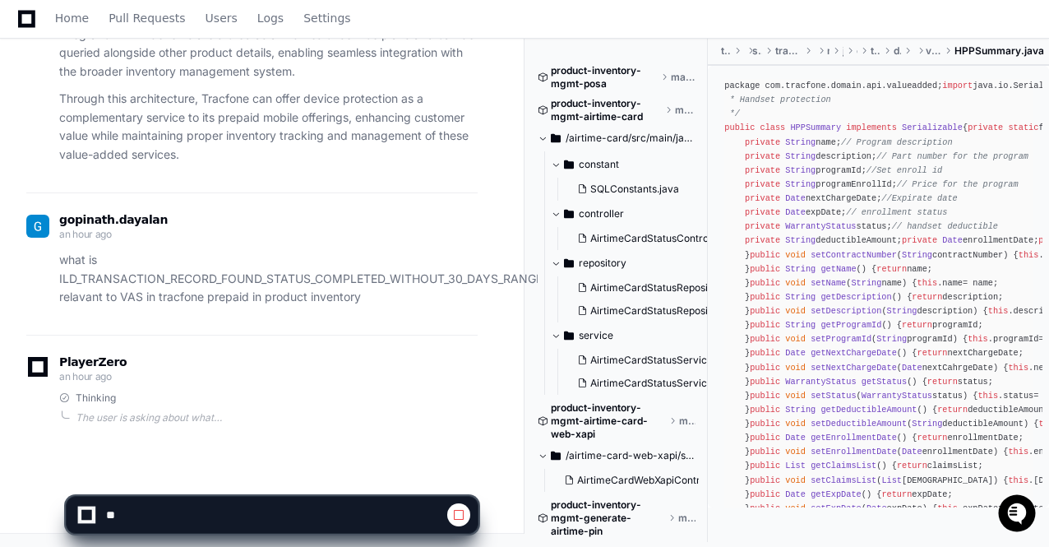
click at [375, 433] on div "PlayerZero an hour ago Thinking The user is asking about what "ILD_TRANSACTION_…" at bounding box center [251, 389] width 451 height 109
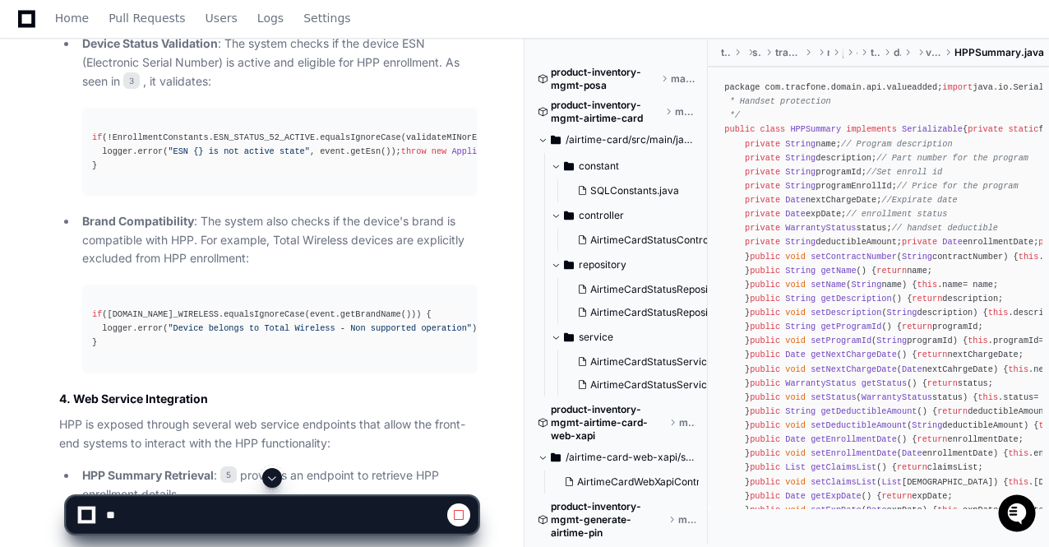
scroll to position [1810, 0]
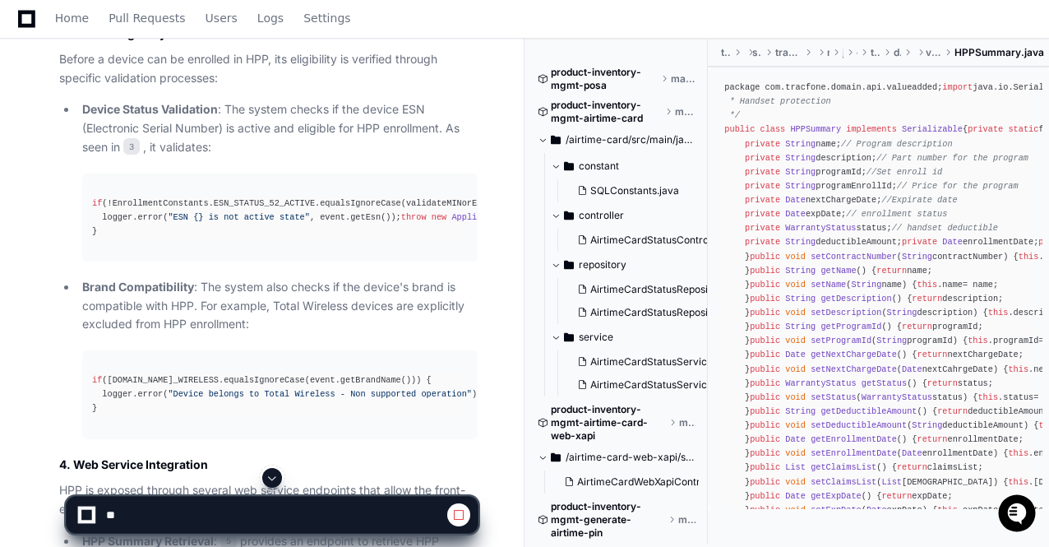
click at [273, 481] on span at bounding box center [272, 477] width 13 height 13
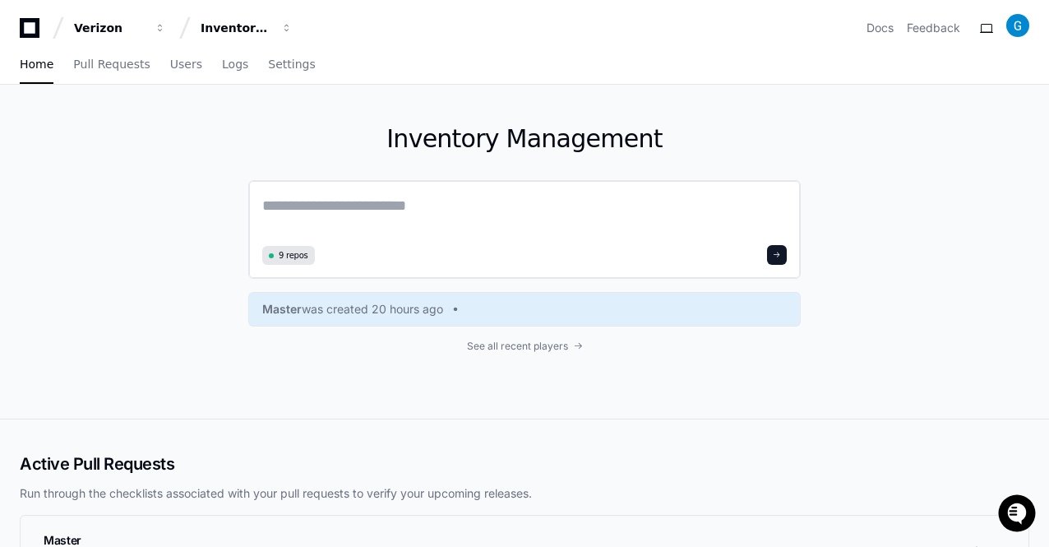
click at [313, 206] on textarea at bounding box center [524, 217] width 525 height 46
paste textarea "**********"
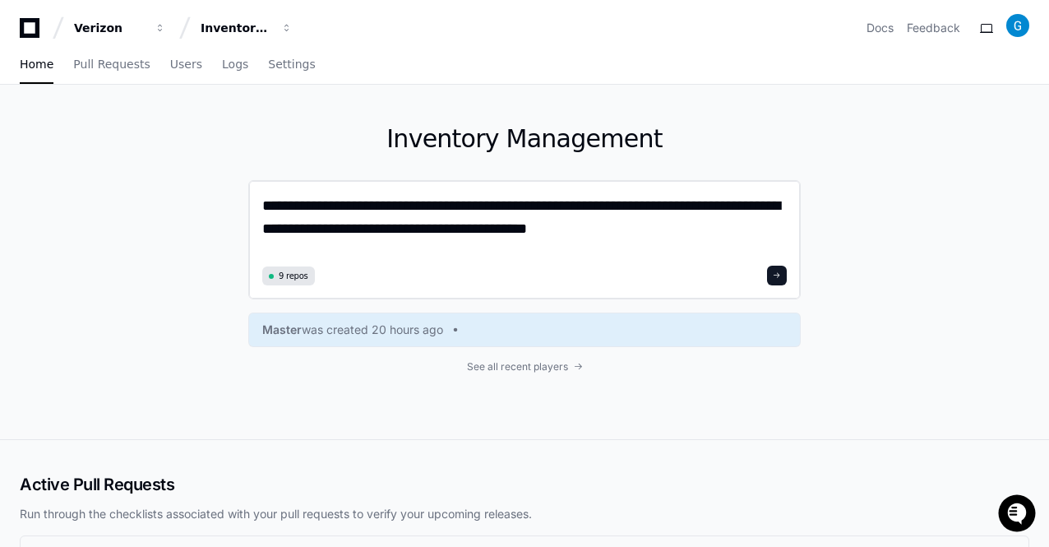
click at [512, 228] on textarea "**********" at bounding box center [524, 227] width 525 height 67
click at [263, 205] on textarea "**********" at bounding box center [524, 227] width 525 height 67
click at [549, 226] on textarea "**********" at bounding box center [524, 227] width 525 height 67
click at [543, 232] on textarea "**********" at bounding box center [524, 227] width 525 height 67
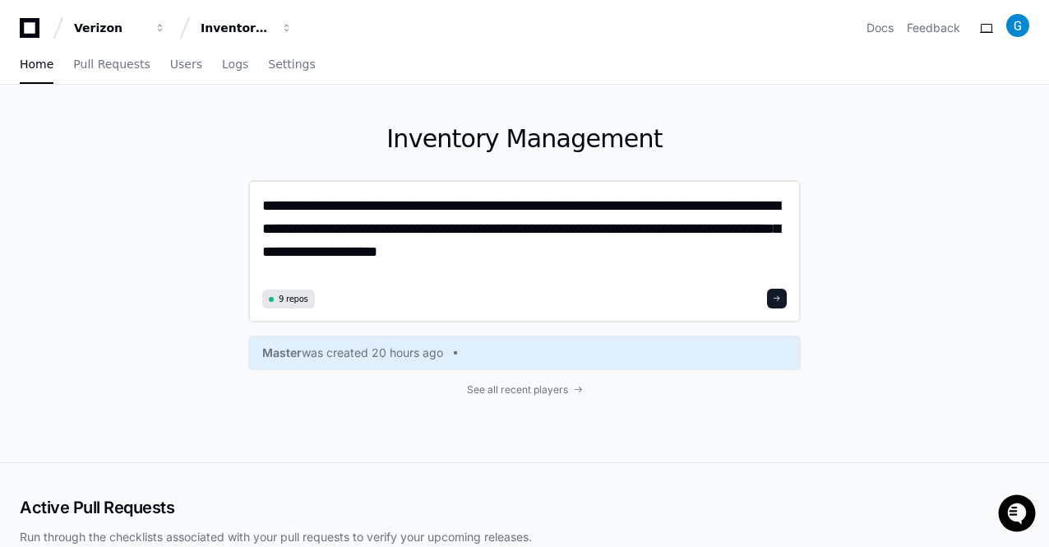
click at [561, 225] on textarea "**********" at bounding box center [524, 239] width 525 height 90
click at [549, 252] on textarea "**********" at bounding box center [524, 239] width 525 height 90
paste textarea "**********"
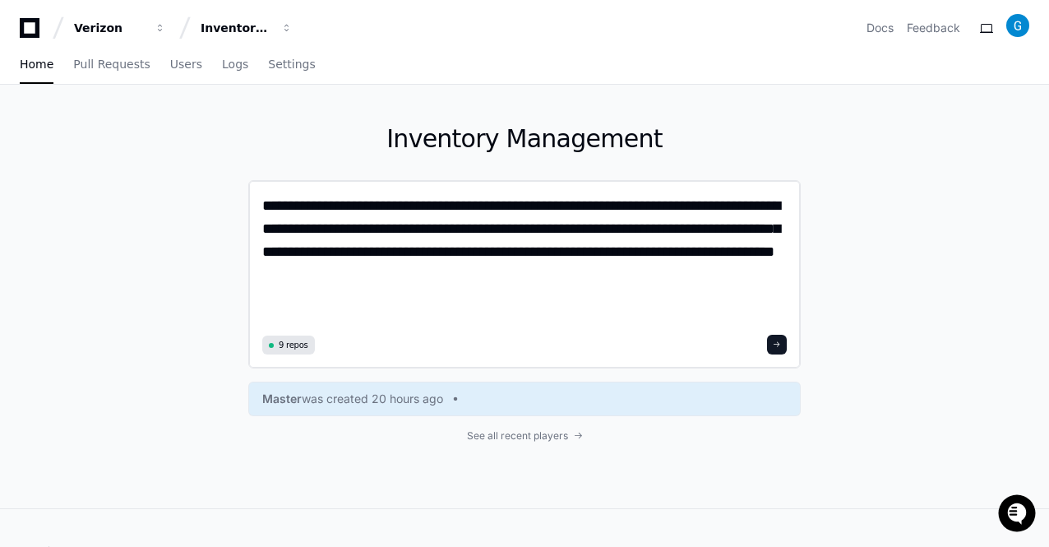
click at [388, 264] on textarea "**********" at bounding box center [524, 262] width 525 height 136
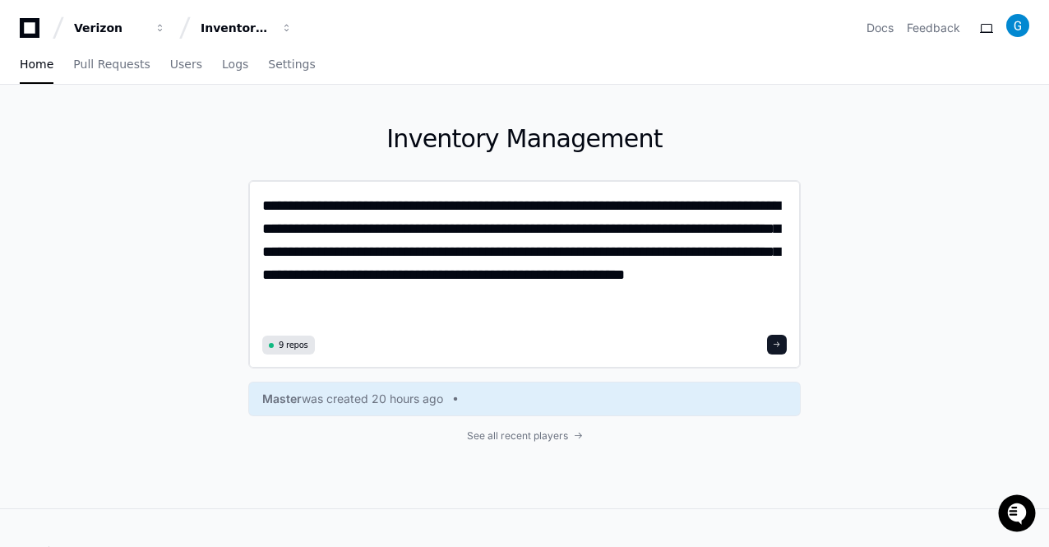
type textarea "**********"
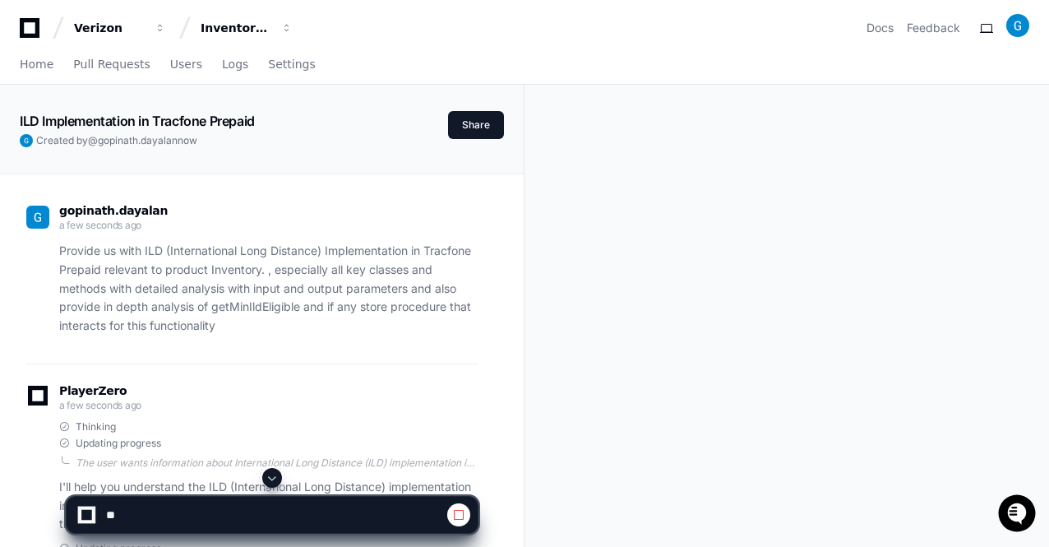
click at [274, 475] on span at bounding box center [272, 477] width 13 height 13
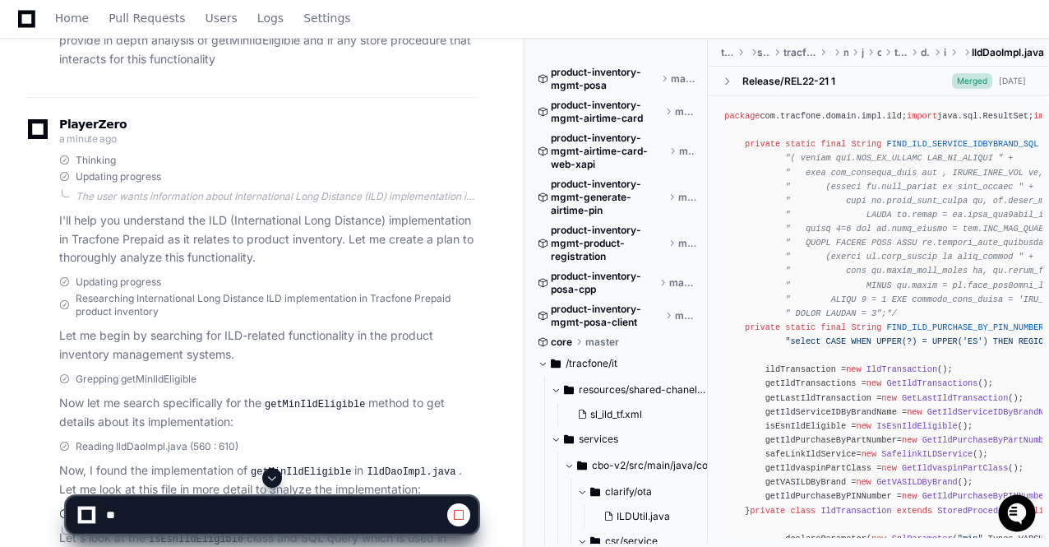
click at [274, 475] on span at bounding box center [272, 477] width 13 height 13
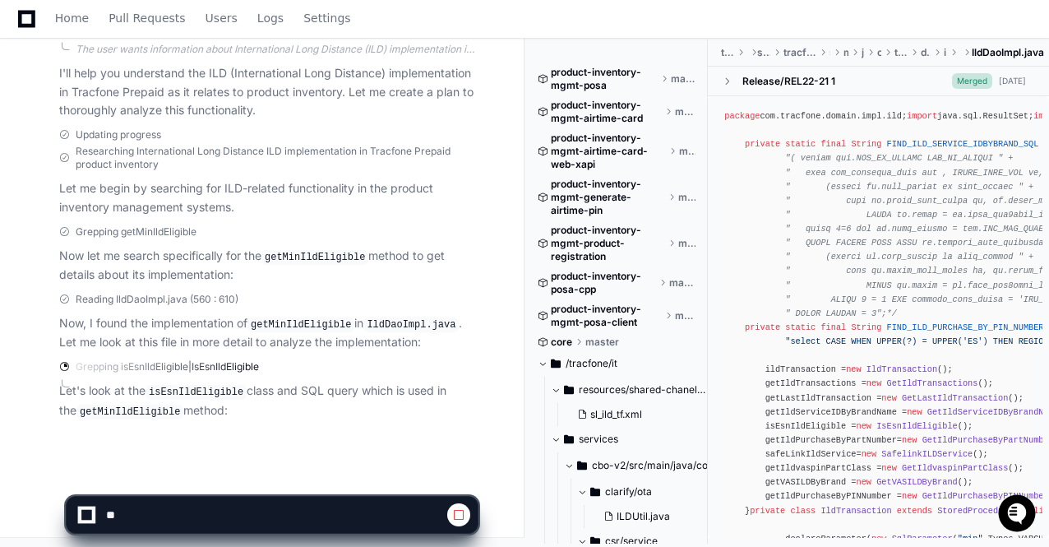
scroll to position [0, 41]
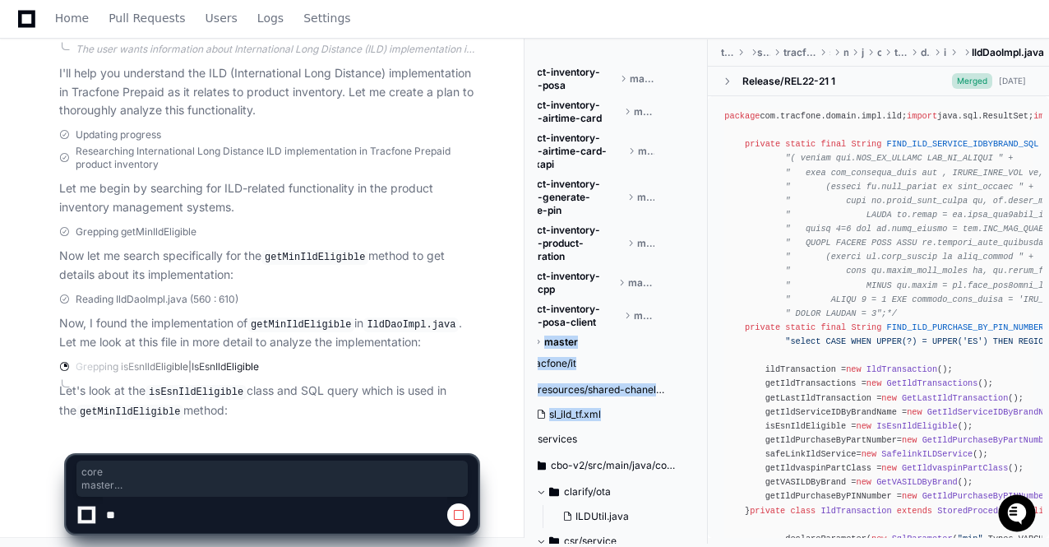
drag, startPoint x: 710, startPoint y: 305, endPoint x: 692, endPoint y: 424, distance: 119.7
click at [692, 424] on div "product-inventory-mgmt-posa master product-inventory-mgmt-airtime-card master p…" at bounding box center [623, 291] width 170 height 504
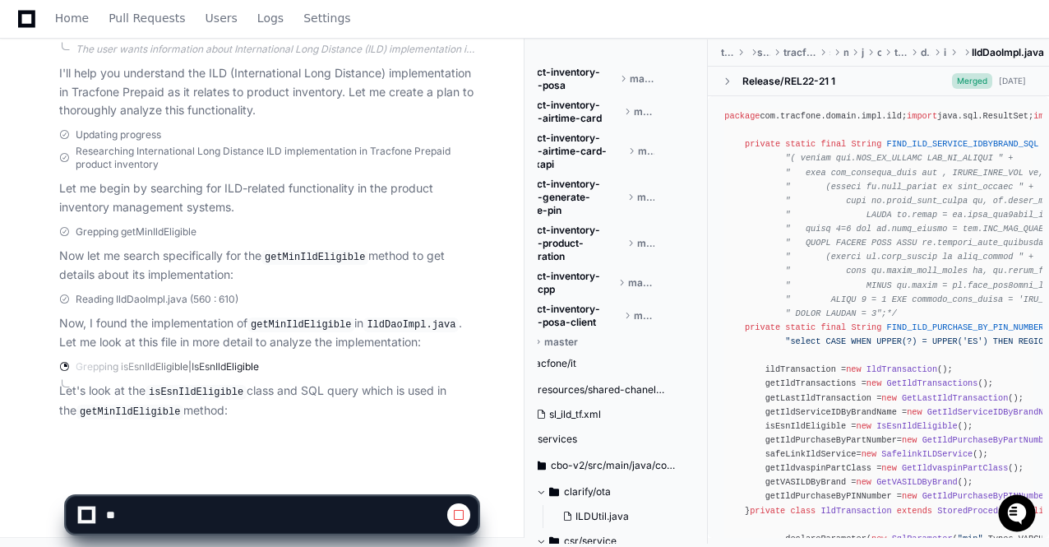
click at [733, 516] on div at bounding box center [651, 507] width 252 height 79
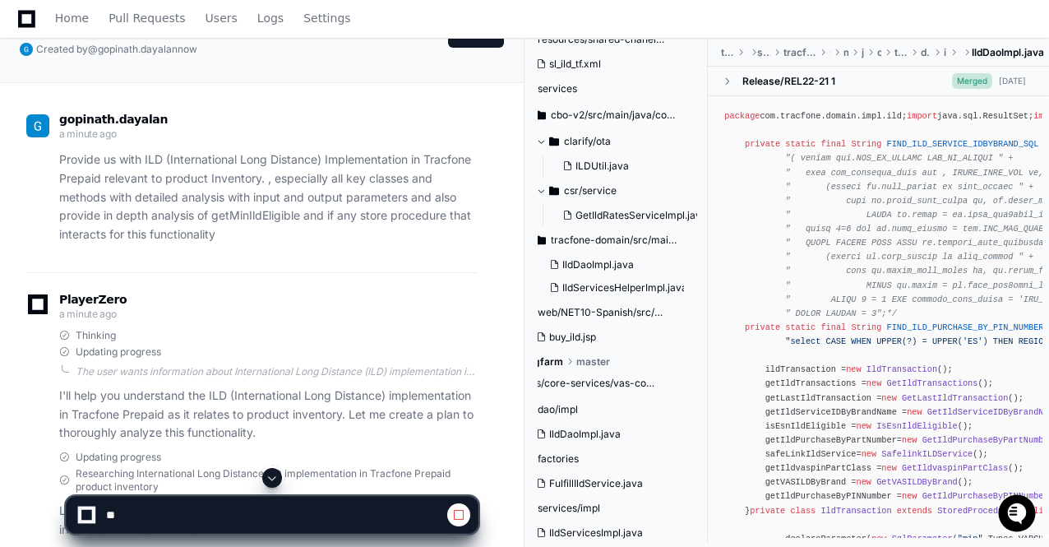
scroll to position [92, 0]
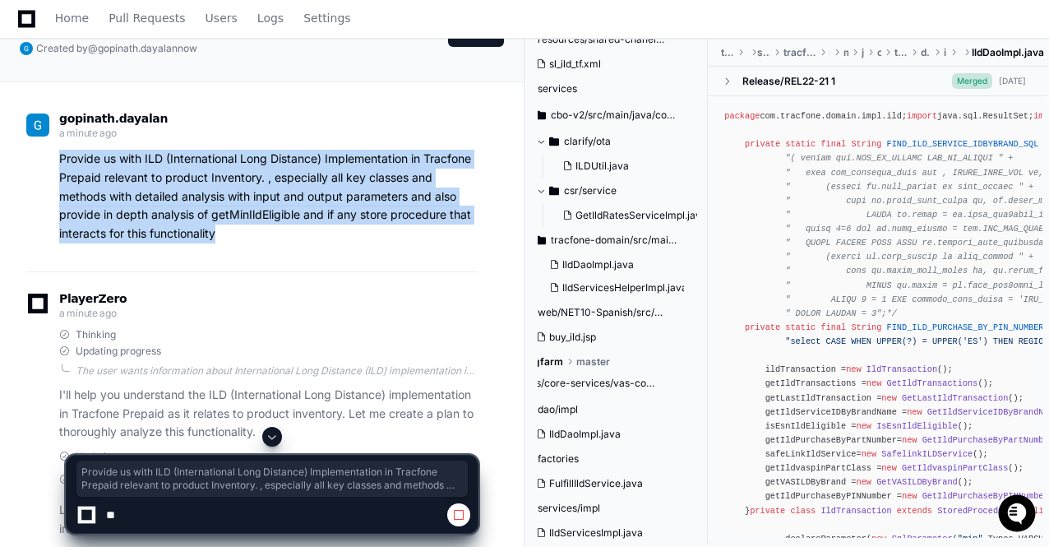
drag, startPoint x: 221, startPoint y: 231, endPoint x: 59, endPoint y: 154, distance: 179.5
click at [59, 154] on p "Provide us with ILD (International Long Distance) Implementation in Tracfone Pr…" at bounding box center [268, 197] width 419 height 94
copy p "Provide us with ILD (International Long Distance) Implementation in Tracfone Pr…"
click at [271, 435] on span at bounding box center [272, 436] width 13 height 13
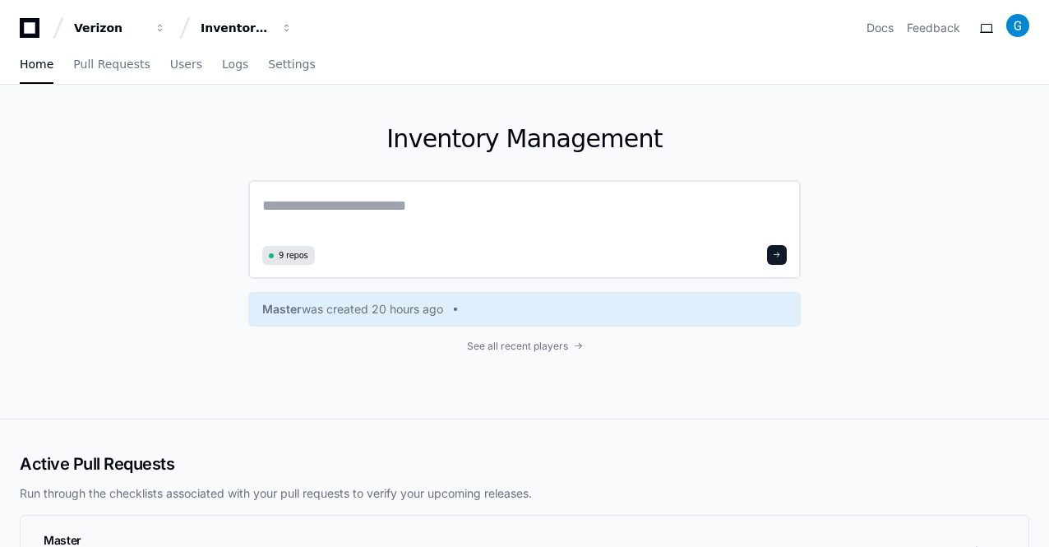
click at [309, 198] on textarea at bounding box center [524, 217] width 525 height 46
paste textarea "**********"
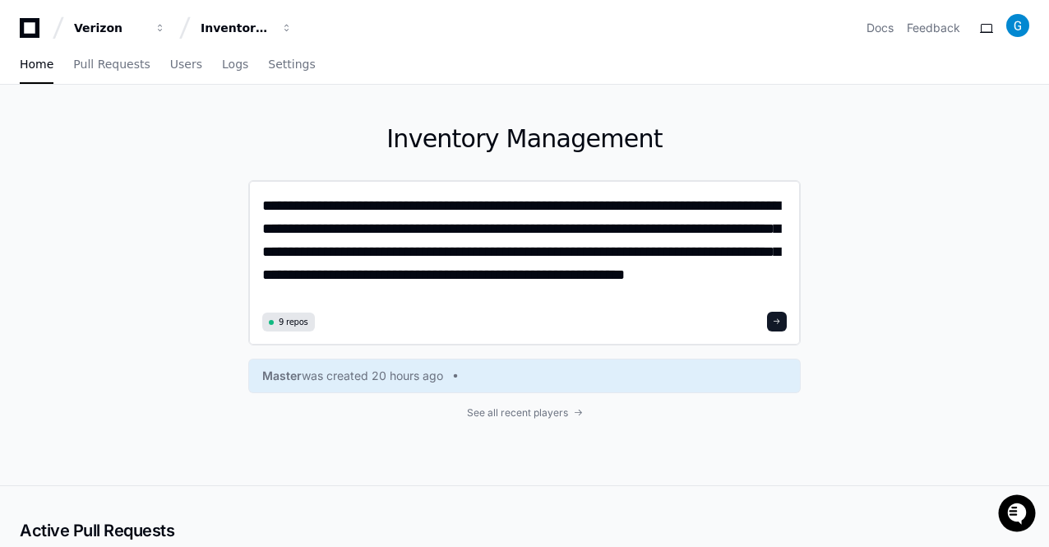
type textarea "**********"
click at [778, 321] on span at bounding box center [777, 321] width 8 height 8
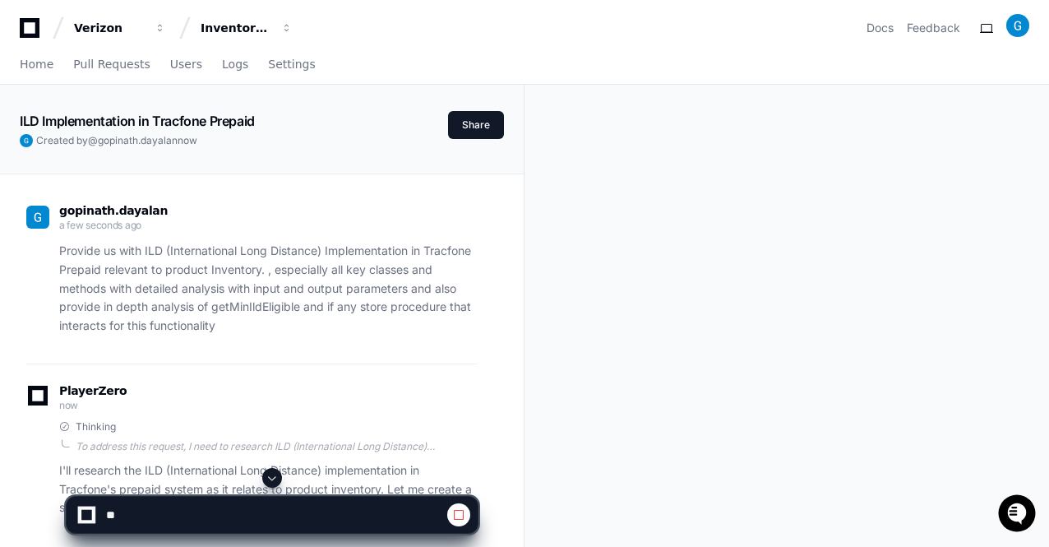
click at [266, 479] on span at bounding box center [272, 477] width 13 height 13
